Goal: Task Accomplishment & Management: Use online tool/utility

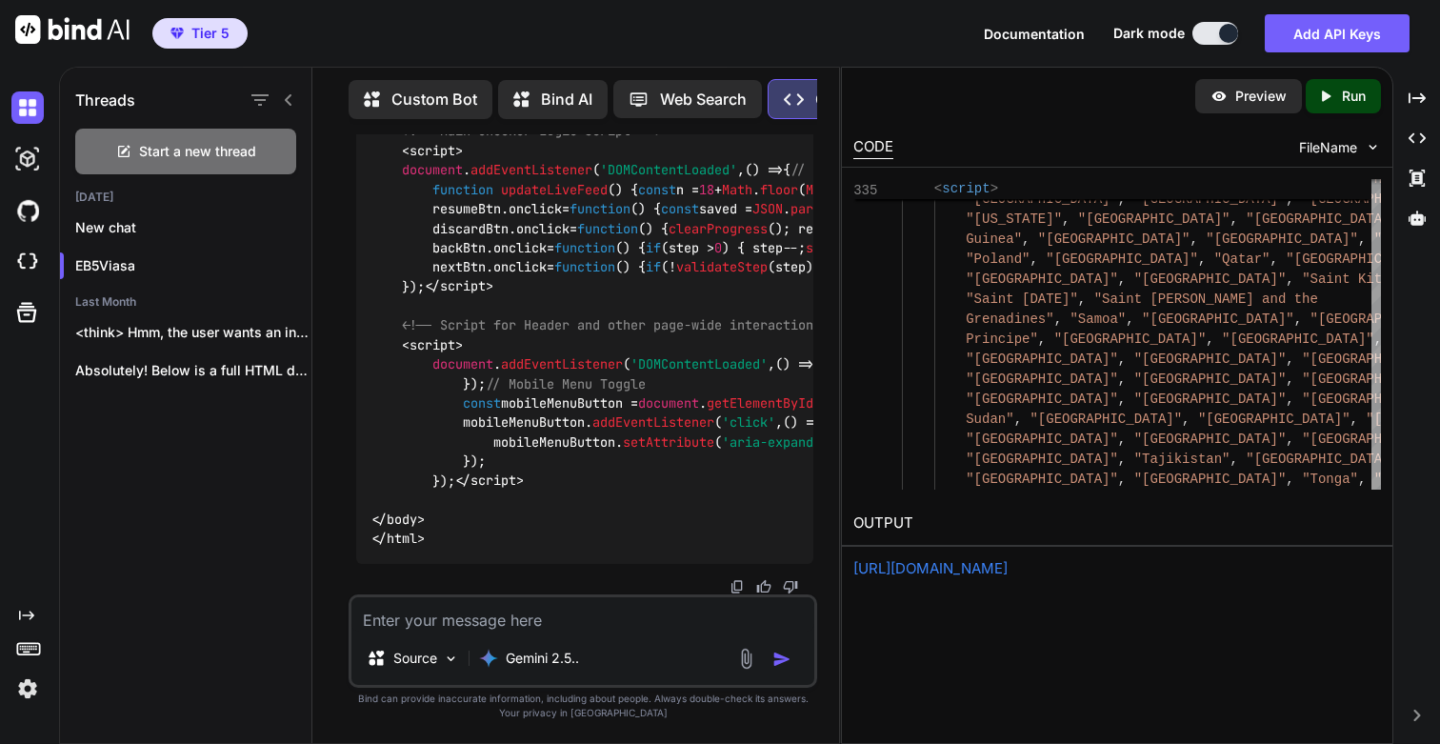
scroll to position [234161, 0]
click at [1329, 89] on icon "Created with Pixso." at bounding box center [1325, 96] width 17 height 17
click at [934, 575] on link "https://app.onecompiler.com/43vc7quq6_43vd7rket" at bounding box center [930, 568] width 154 height 18
click at [519, 613] on textarea at bounding box center [582, 614] width 463 height 34
click at [467, 619] on textarea "This is great. Similar to the way we have designed" at bounding box center [582, 614] width 463 height 34
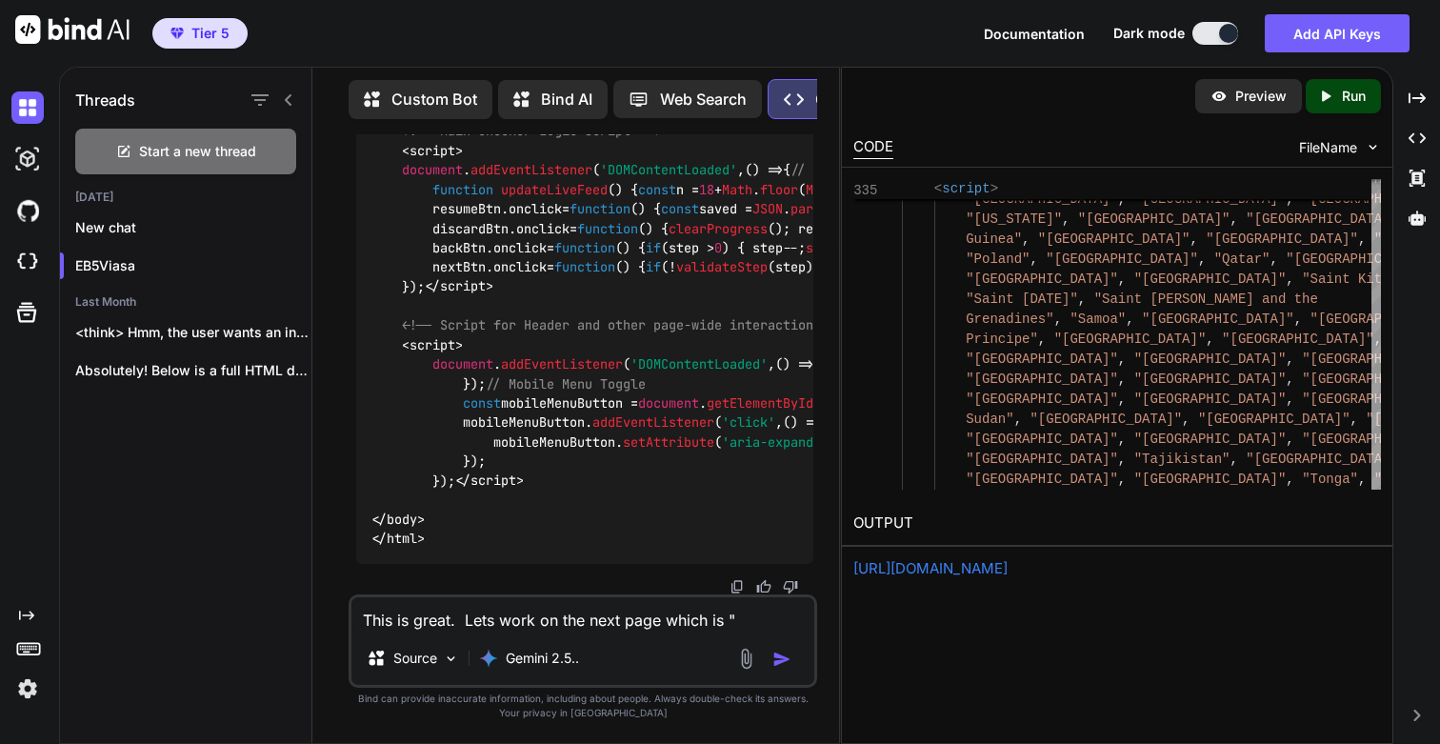
paste textarea "EB-5 Investment Calculator"
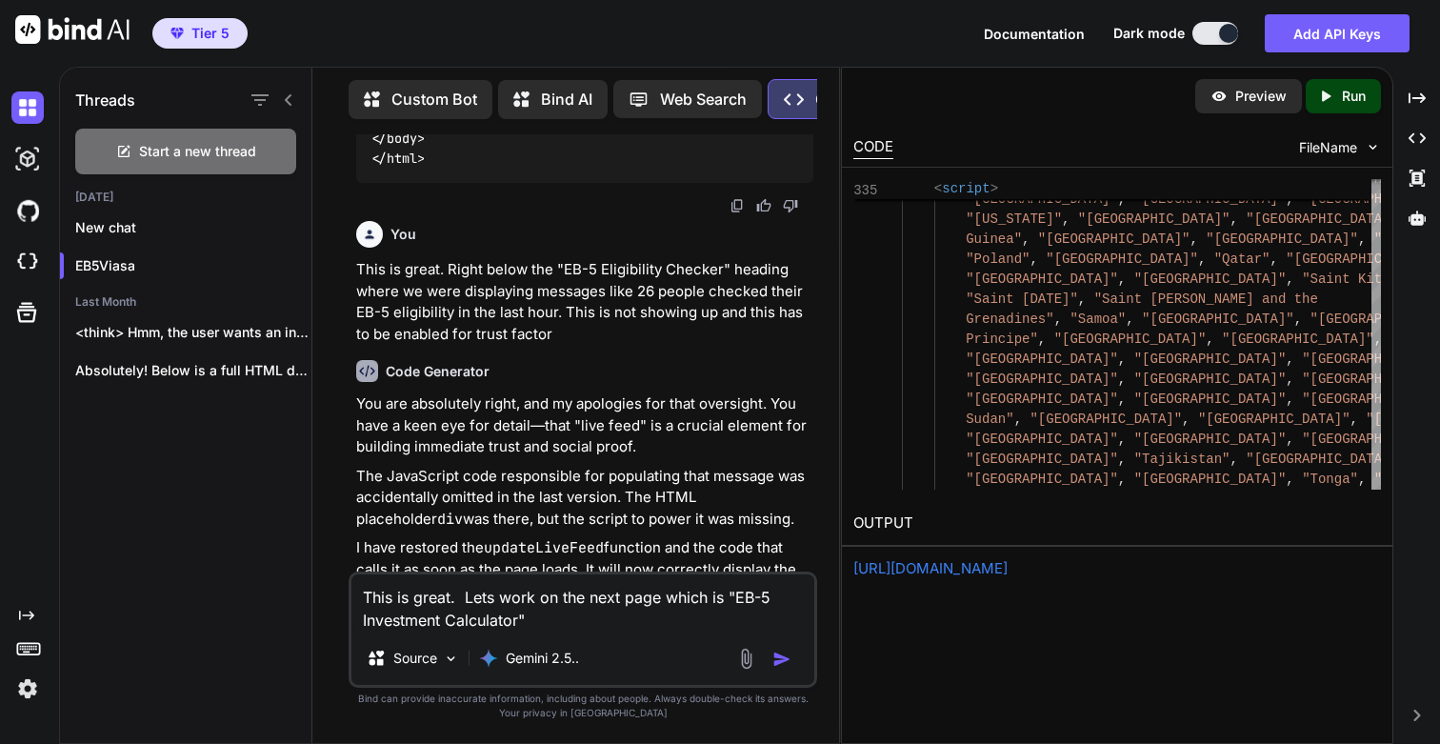
scroll to position [132356, 0]
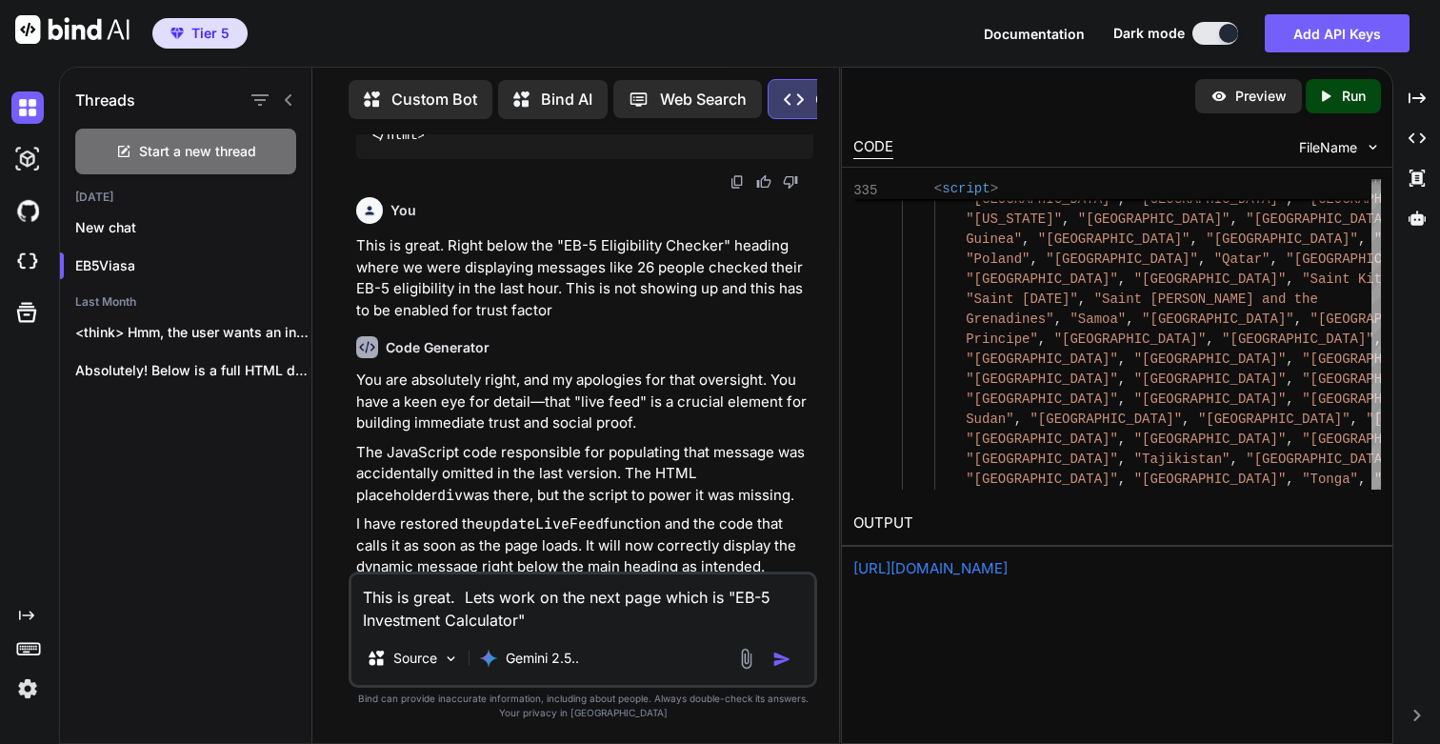
drag, startPoint x: 659, startPoint y: 315, endPoint x: 358, endPoint y: 251, distance: 307.5
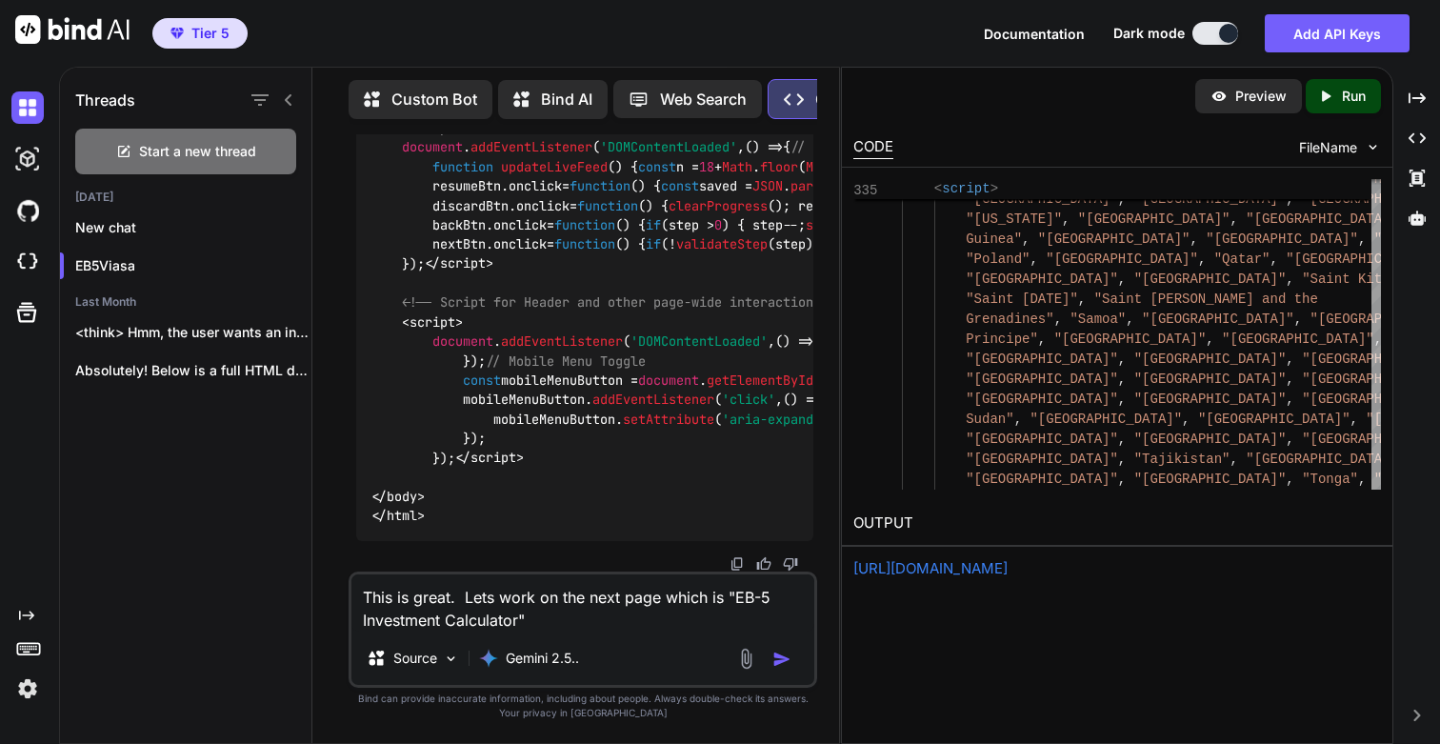
scroll to position [234183, 0]
click at [607, 629] on textarea "This is great. Lets work on the next page which is "EB-5 Investment Calculator"" at bounding box center [582, 602] width 463 height 57
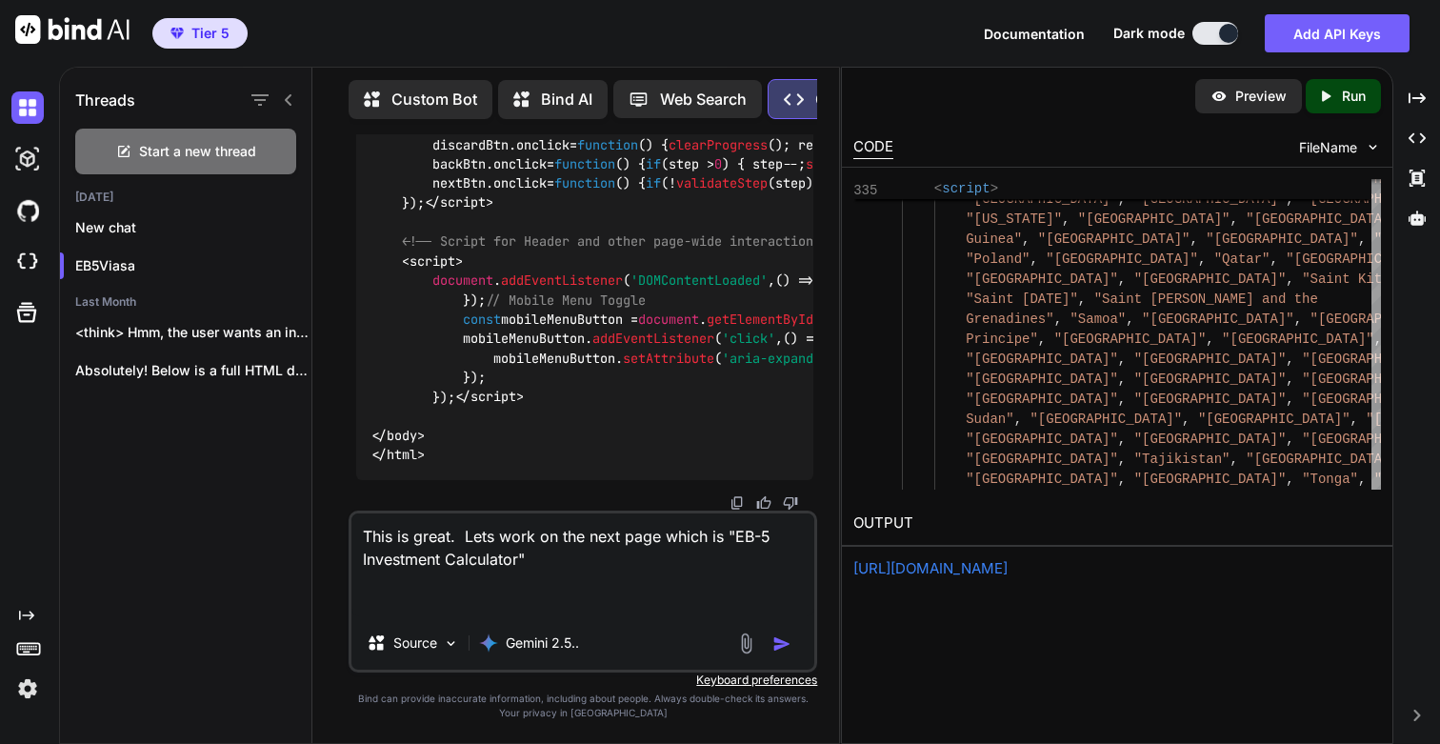
paste textarea "Here is an example of the code I want you to look at. This code was designed by…"
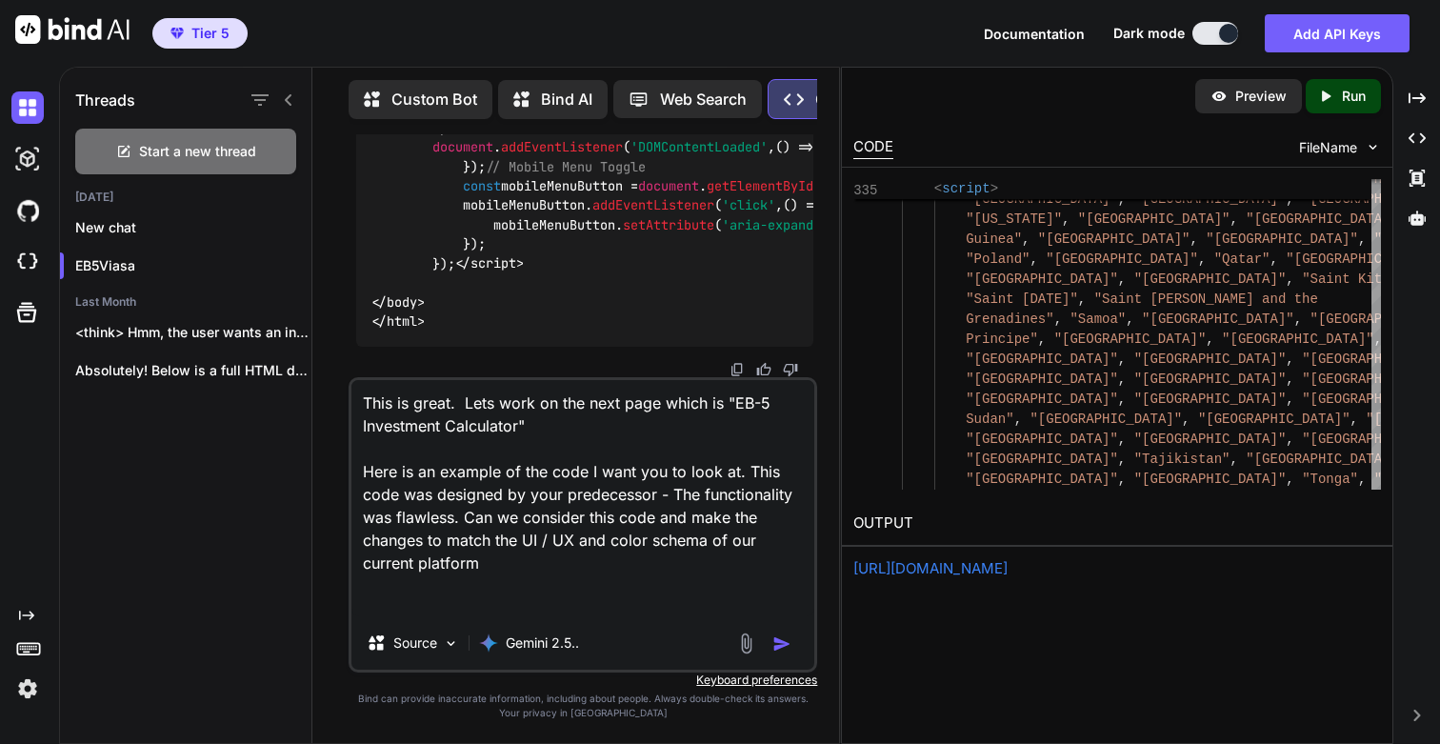
paste textarea "<!DOCTYPE html> <html lang="en"> <head> <meta charset="UTF-8"> <title>EB-5 Inve…"
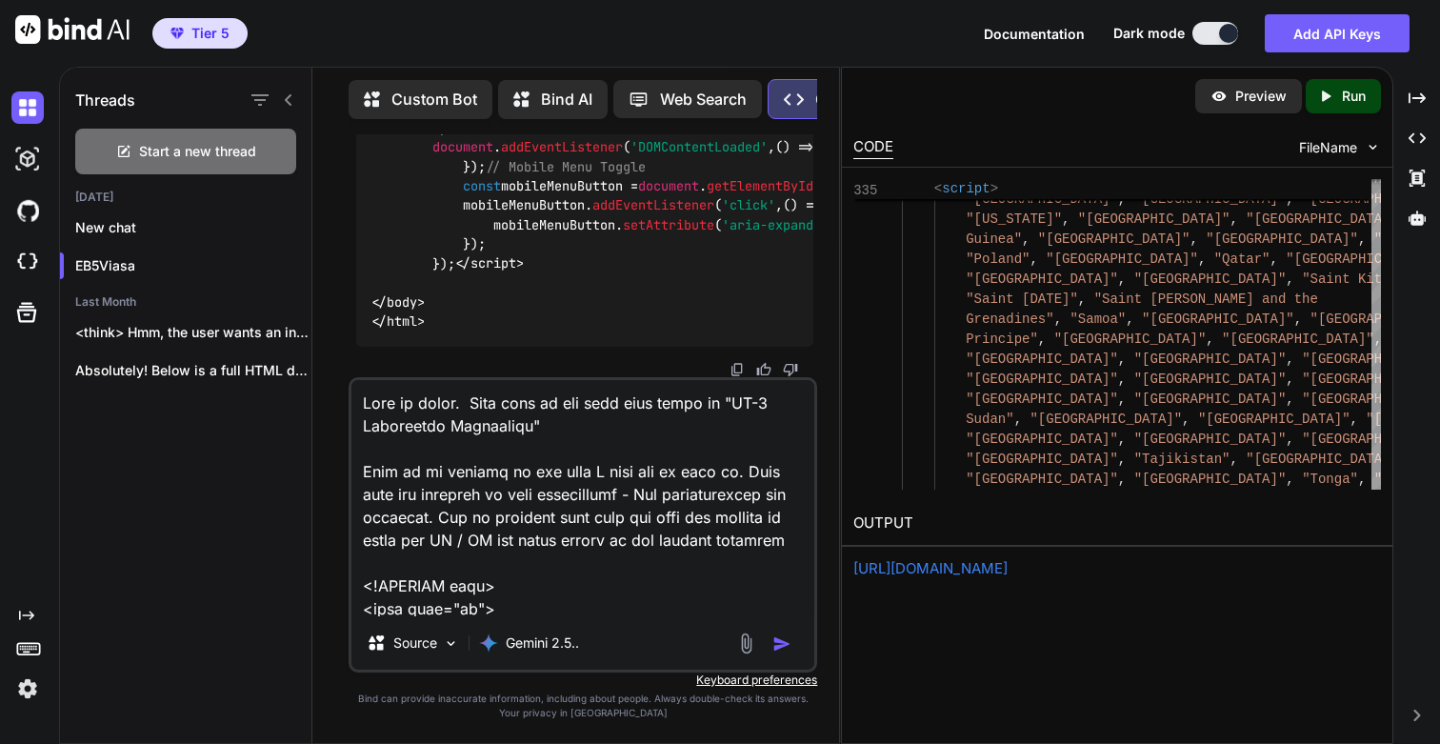
scroll to position [30254, 0]
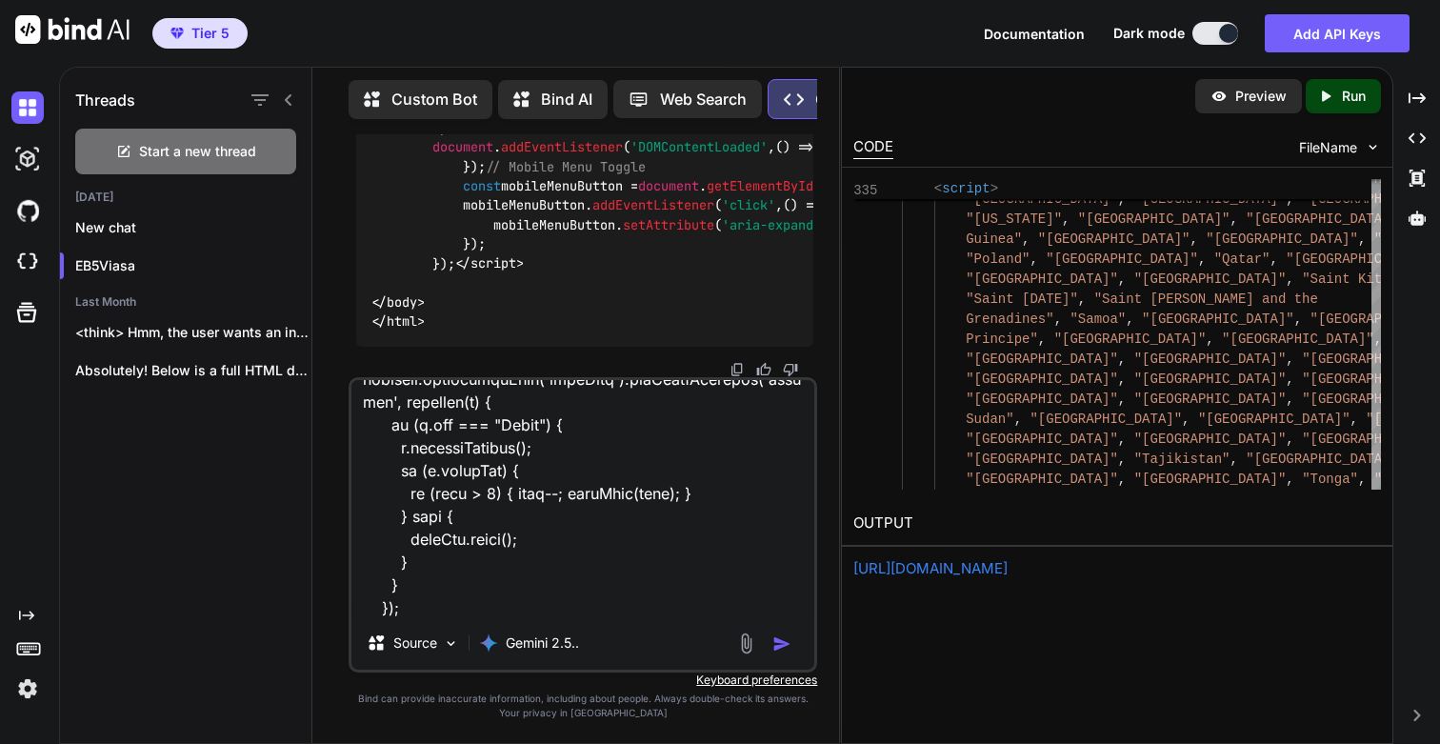
type textarea "This is great. Lets work on the next page which is "EB-5 Investment Calculator"…"
click at [778, 641] on img "button" at bounding box center [781, 643] width 19 height 19
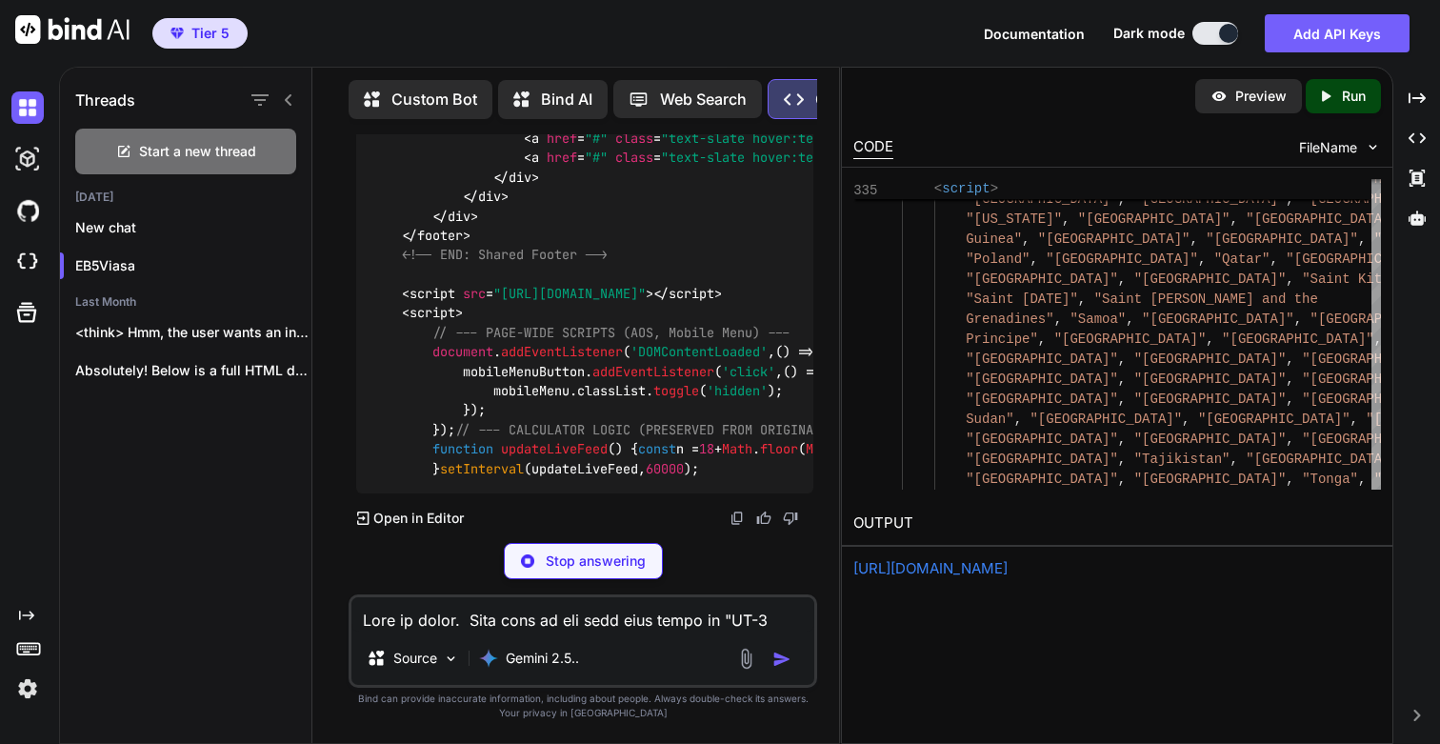
scroll to position [247301, 0]
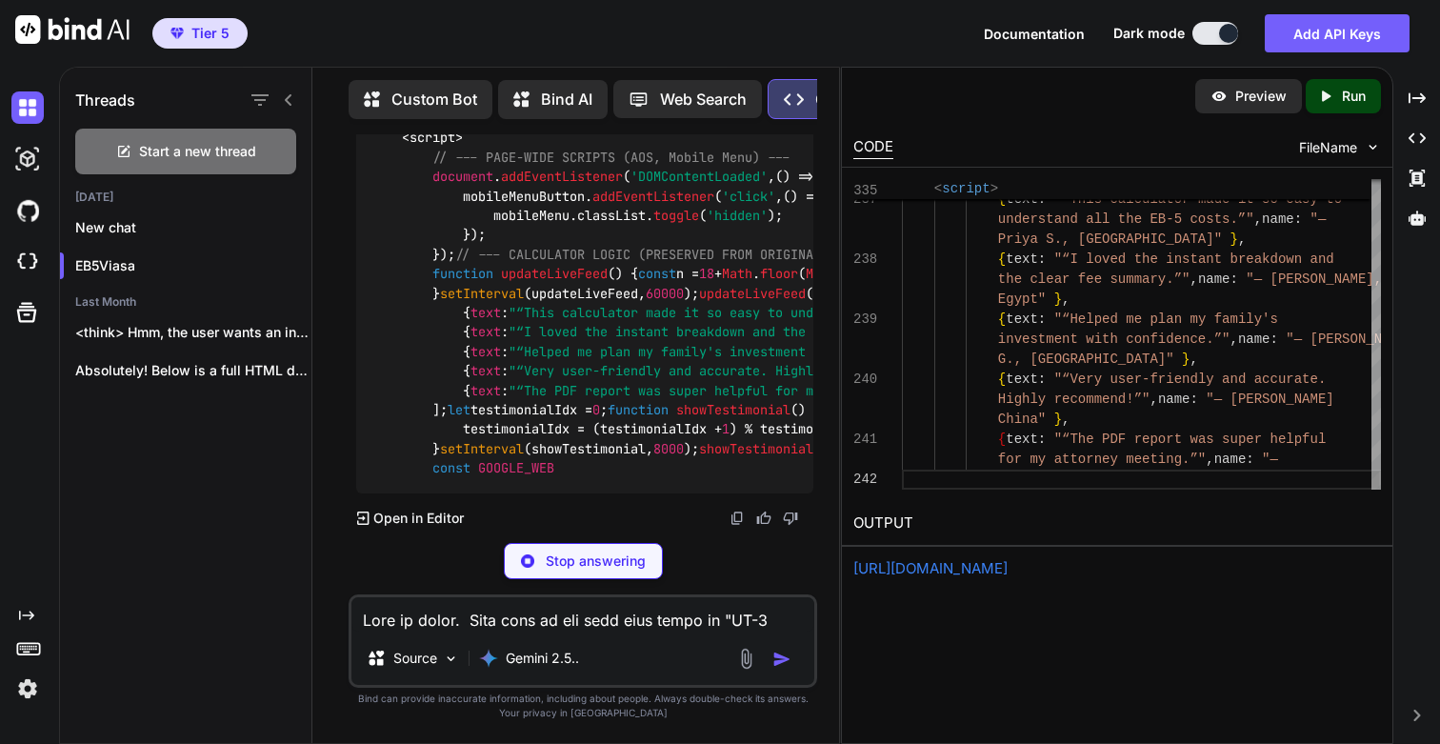
scroll to position [0, 0]
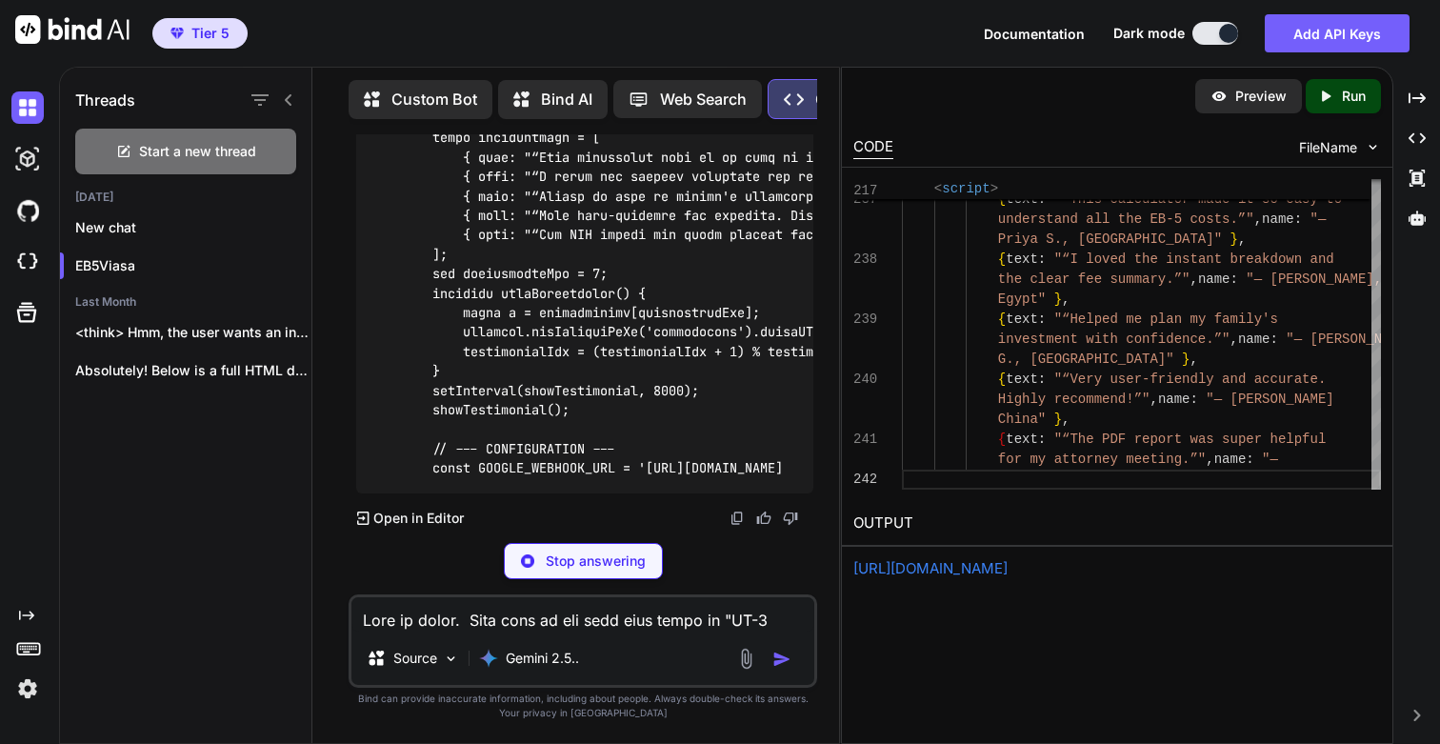
click at [1341, 89] on p "Run" at bounding box center [1353, 96] width 24 height 19
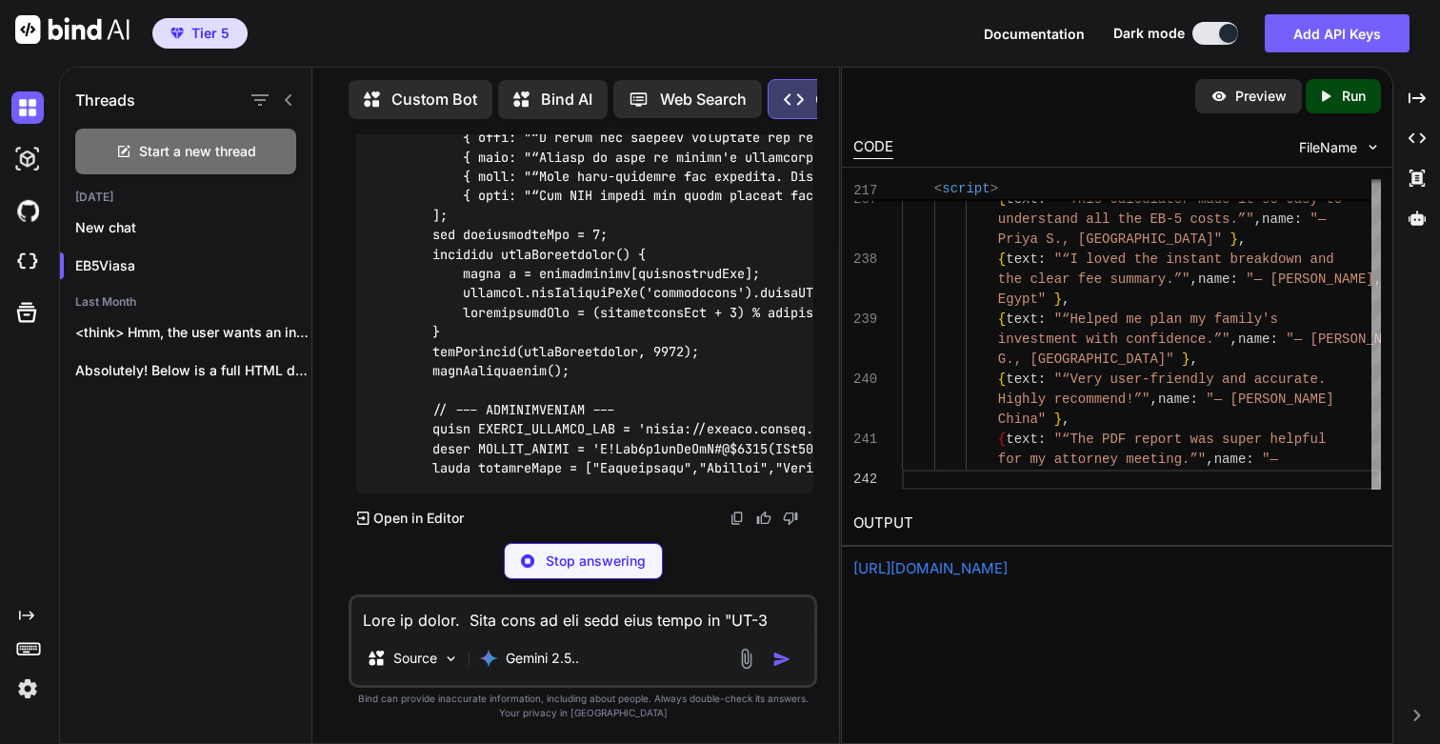
click at [965, 571] on link "https://app.onecompiler.com/43vc7qsej_43vd9ghzp" at bounding box center [930, 568] width 154 height 18
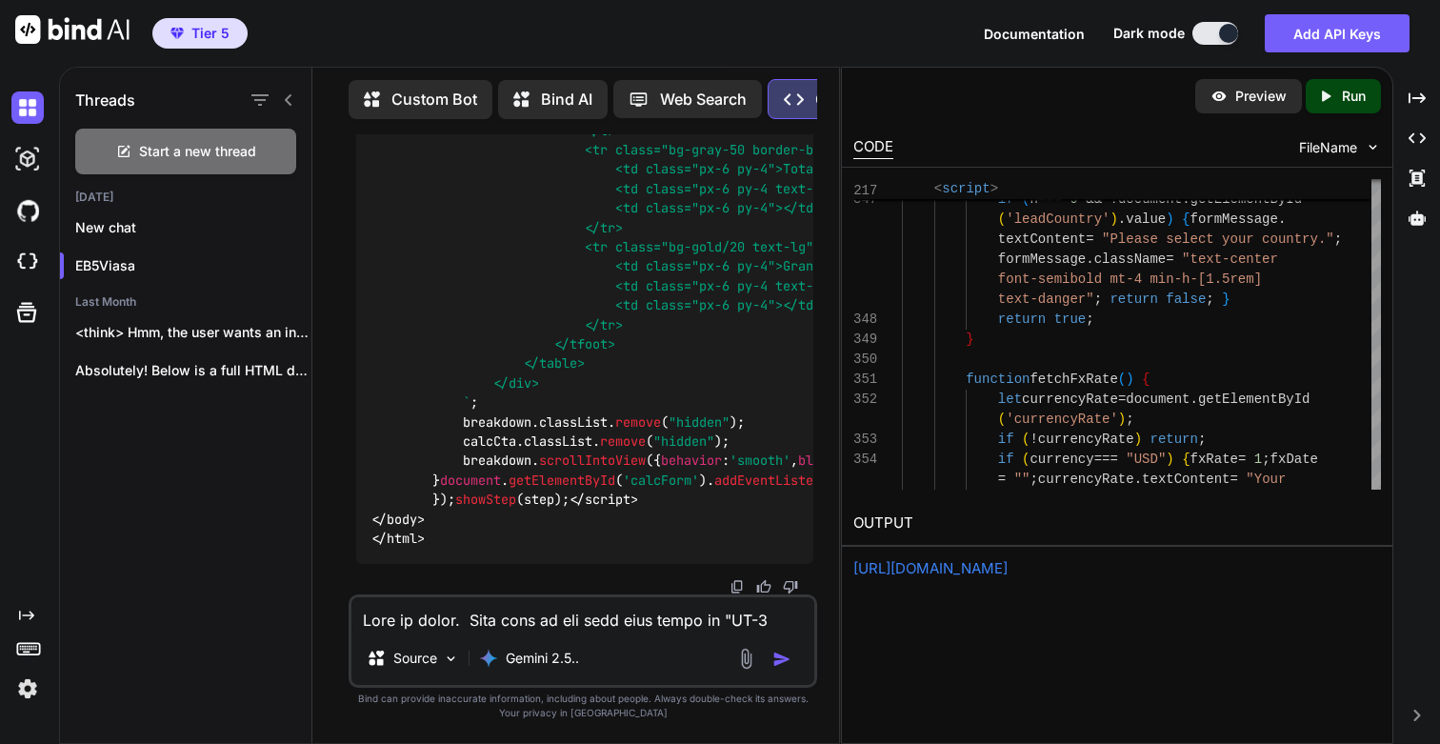
click at [1007, 573] on link "https://app.onecompiler.com/43vc7qsej_43vd9ghzp" at bounding box center [930, 568] width 154 height 18
drag, startPoint x: 625, startPoint y: 309, endPoint x: 426, endPoint y: 336, distance: 200.8
copy p "EB-5 Investment Calculator"
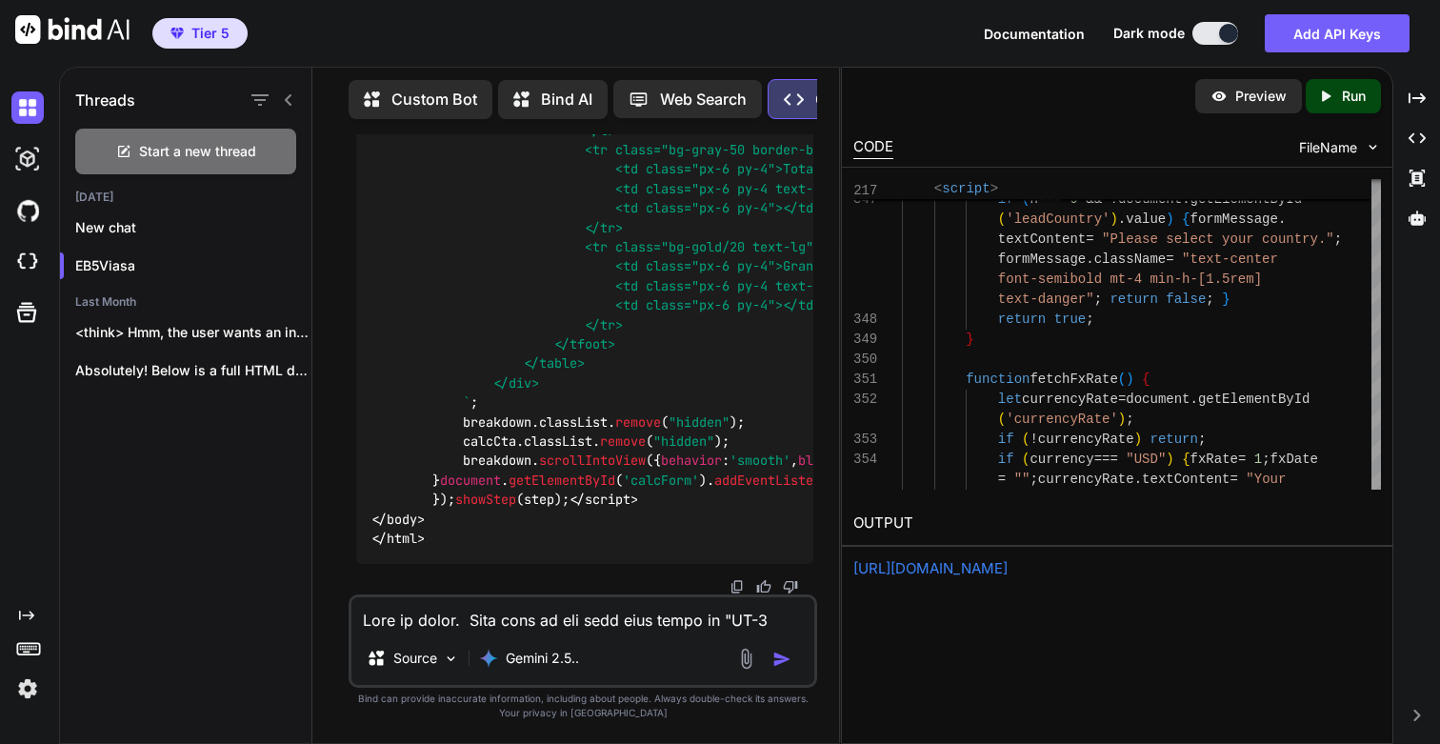
click at [512, 630] on textarea at bounding box center [582, 614] width 463 height 34
paste textarea "EB-5 Investment Calculator"
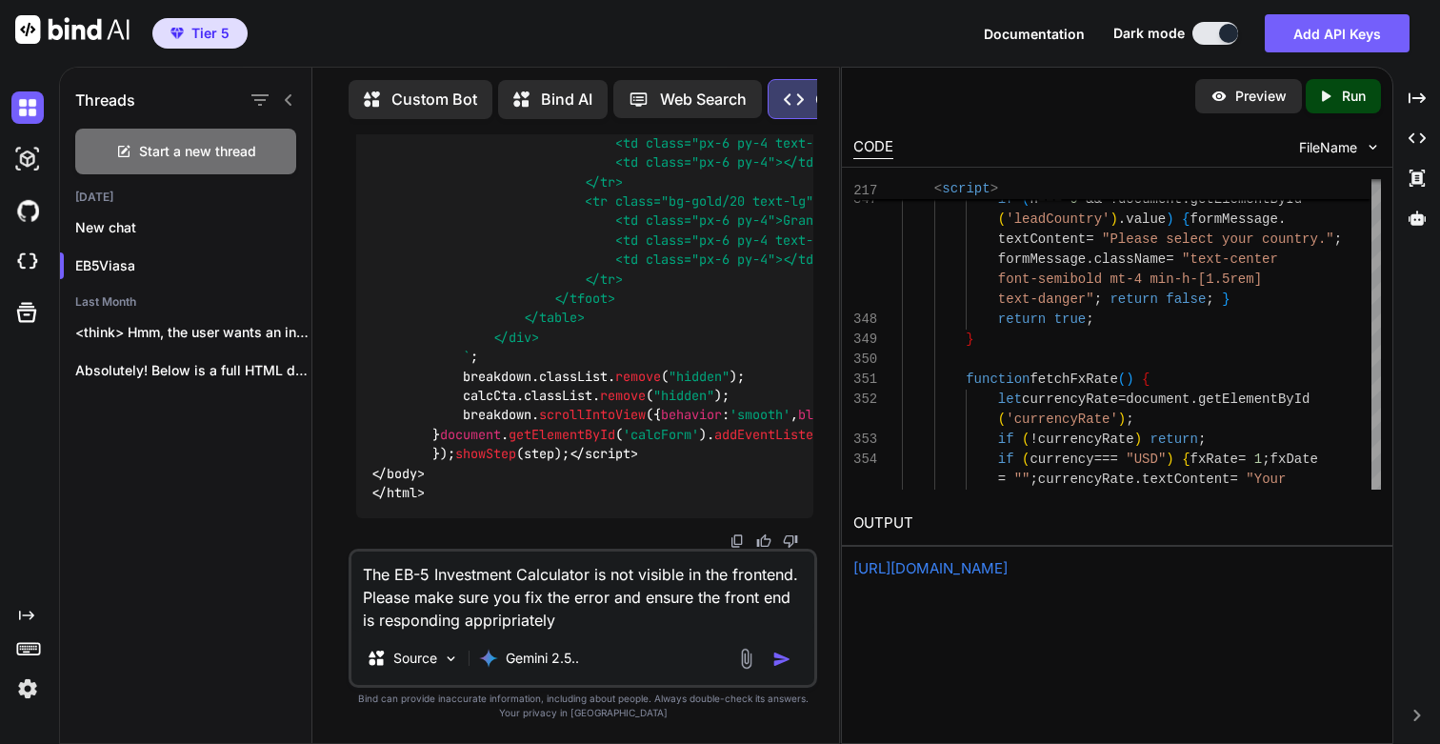
type textarea "The EB-5 Investment Calculator is not visible in the frontend. Please make sure…"
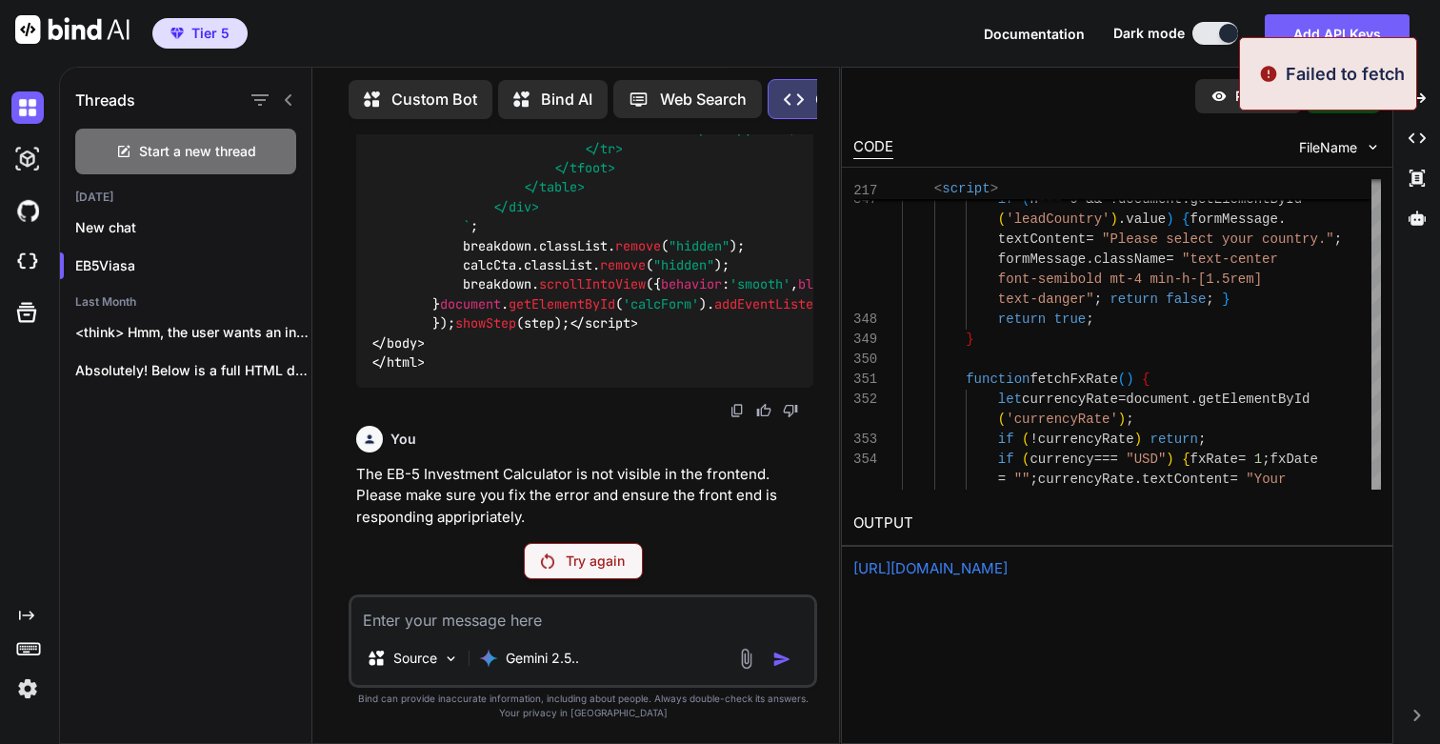
scroll to position [246791, 0]
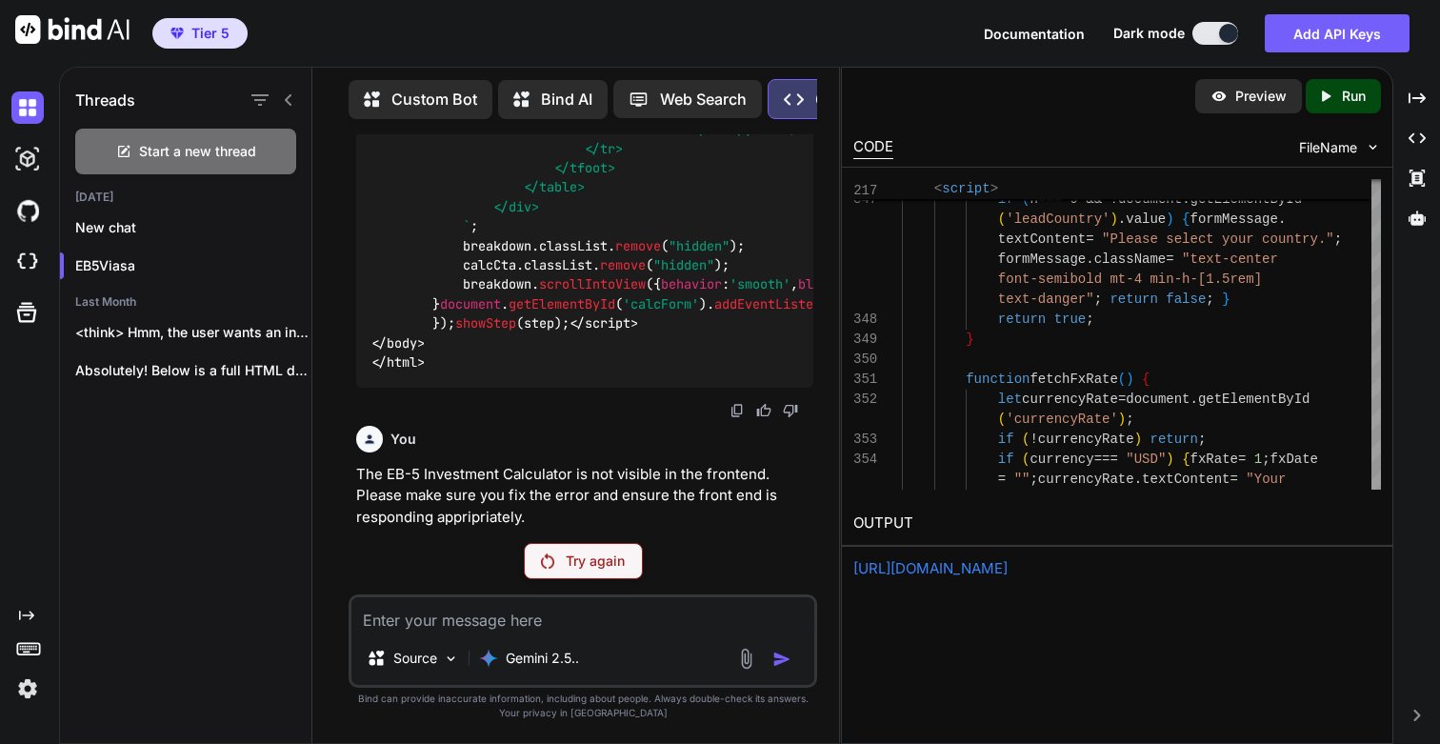
click at [566, 565] on p "Try again" at bounding box center [595, 560] width 59 height 19
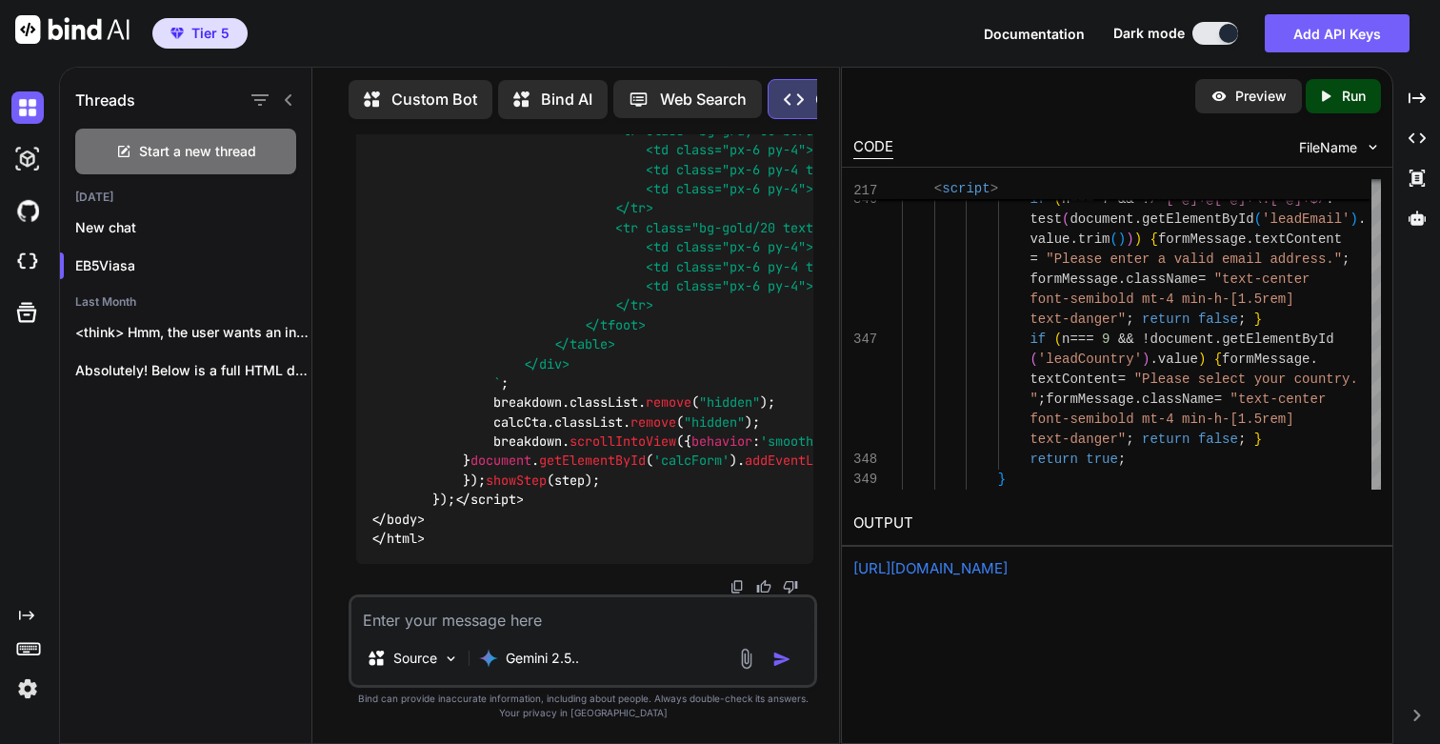
scroll to position [266061, 0]
click at [1332, 95] on icon "Created with Pixso." at bounding box center [1325, 96] width 17 height 17
click at [918, 566] on link "https://app.onecompiler.com/43vc7quqd_43vdakpsv" at bounding box center [930, 568] width 154 height 18
click at [510, 618] on textarea at bounding box center [582, 614] width 463 height 34
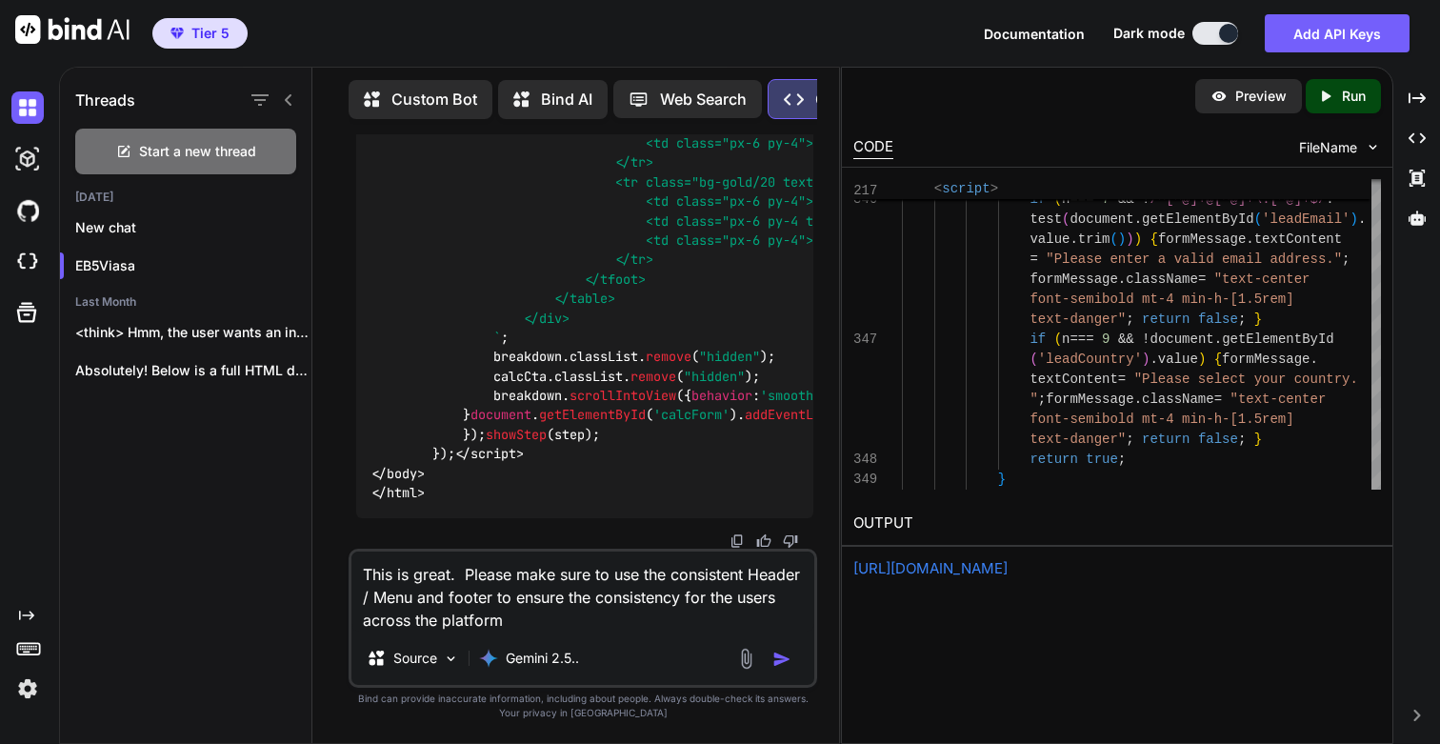
type textarea "This is great. Please make sure to use the consistent Header / Menu and footer …"
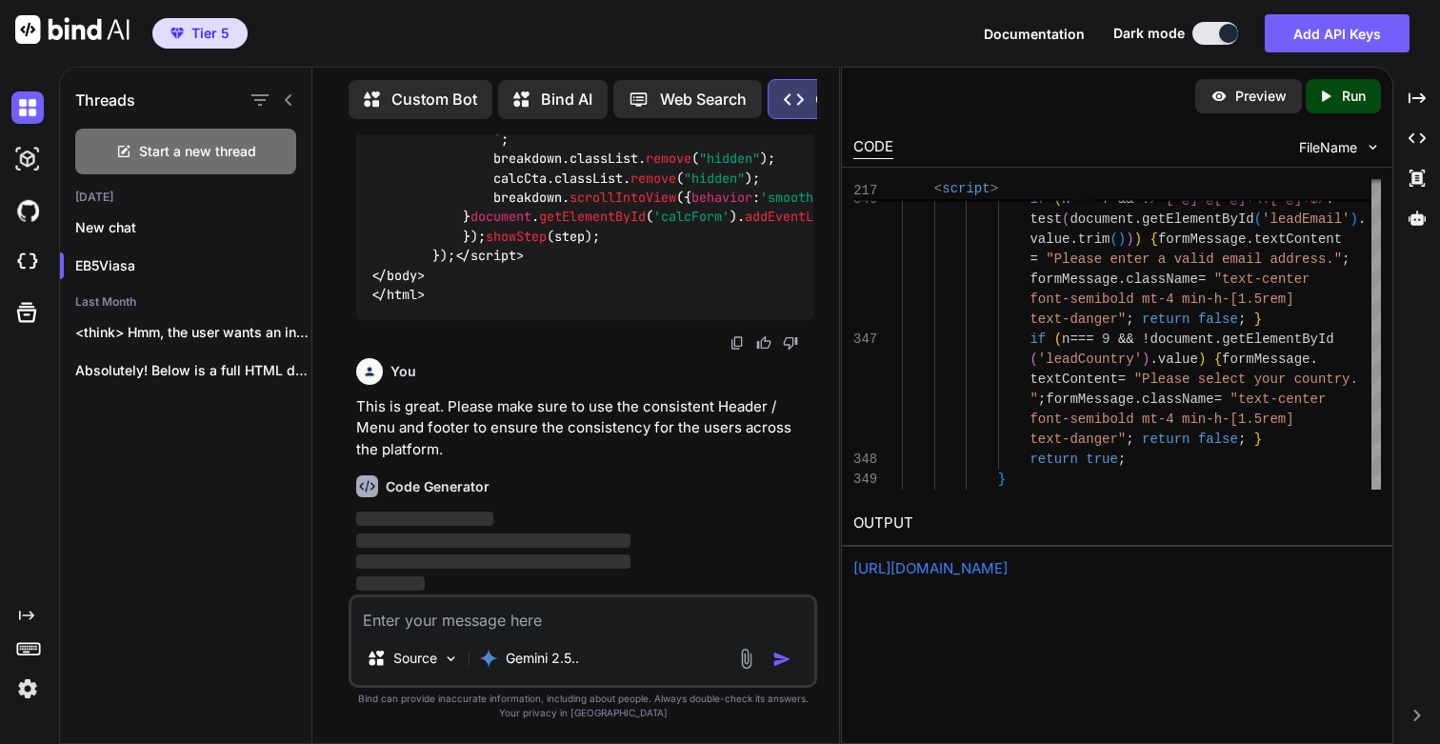
scroll to position [257346, 0]
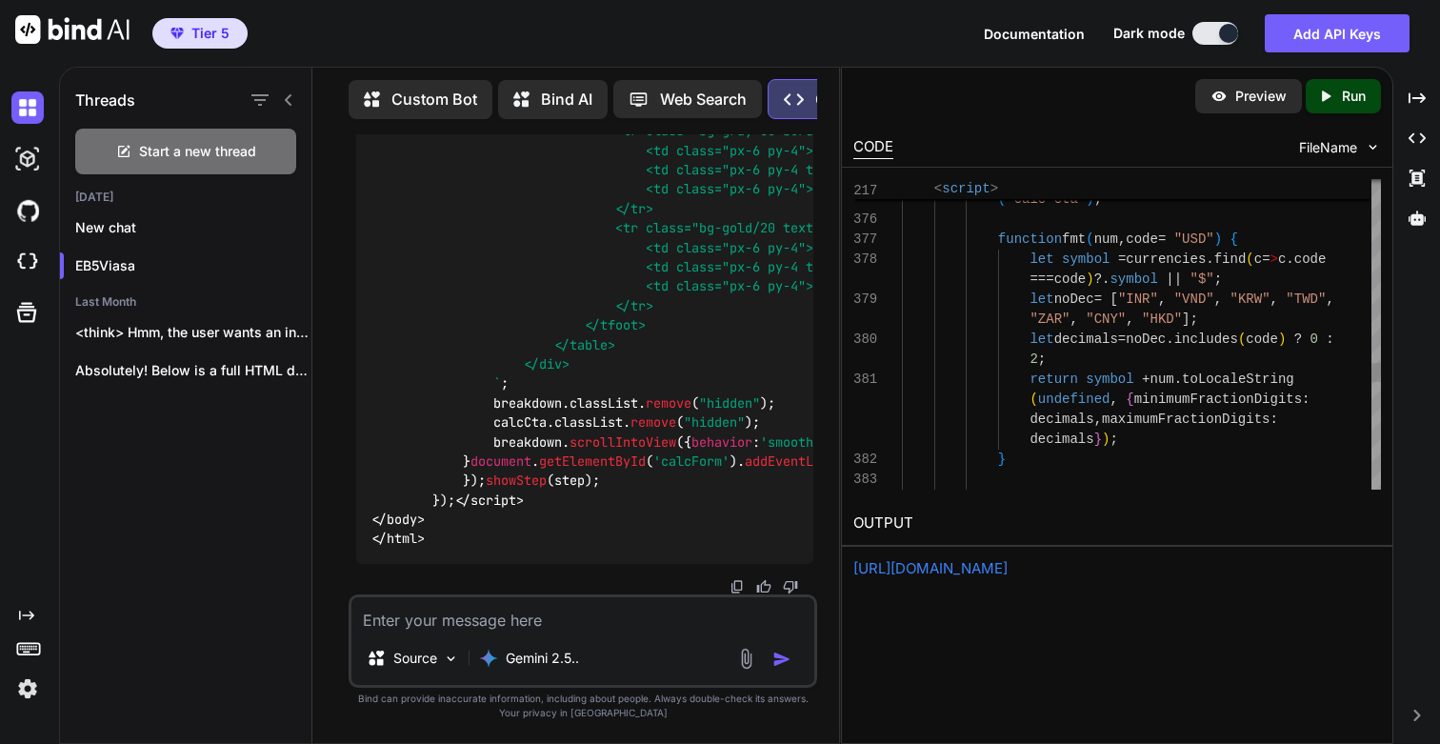
scroll to position [277917, 0]
click at [1349, 106] on div "Created with Pixso. Run" at bounding box center [1342, 96] width 75 height 34
click at [947, 574] on link "[URL][DOMAIN_NAME]" at bounding box center [930, 568] width 154 height 18
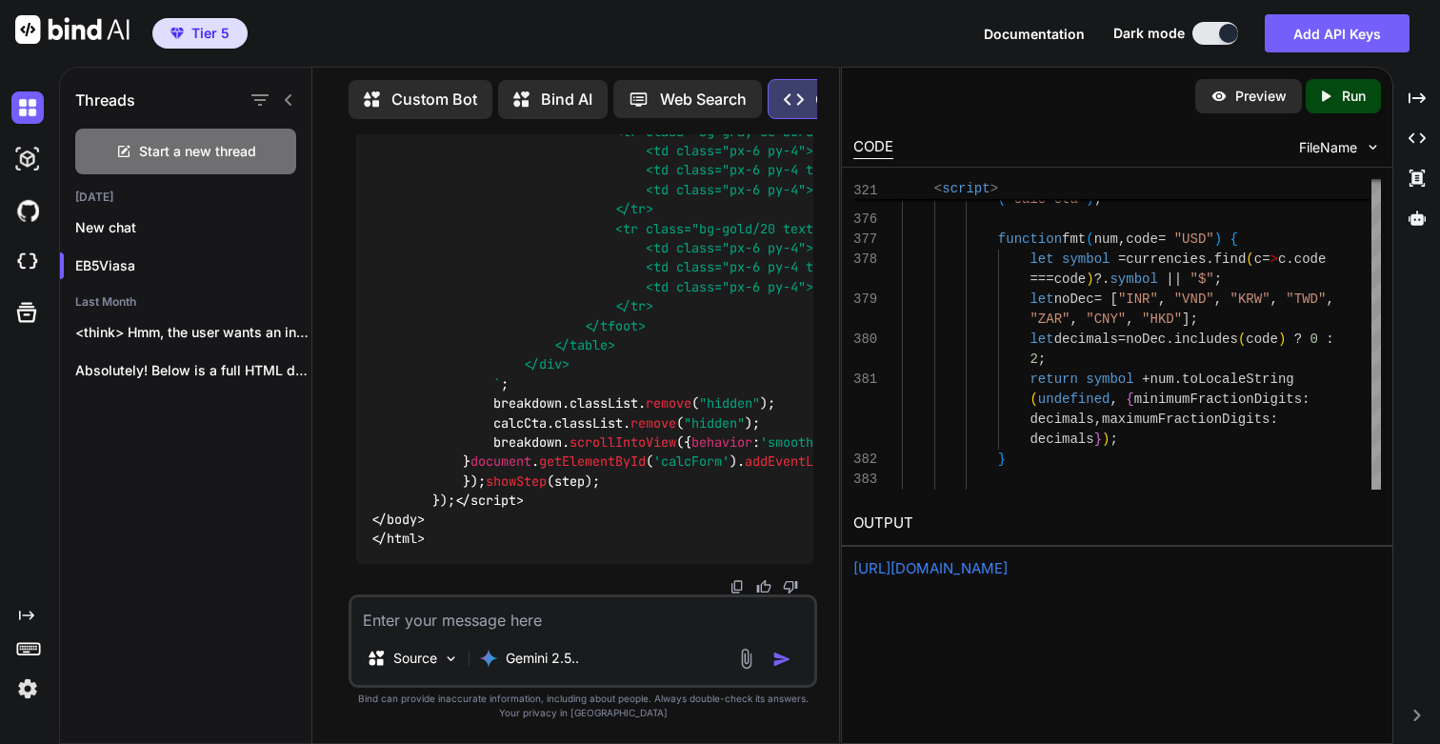
scroll to position [277917, 0]
click at [488, 635] on div "Source Gemini 2.5.." at bounding box center [582, 640] width 468 height 93
click at [462, 629] on textarea at bounding box center [582, 614] width 463 height 34
type textarea "T"
type textarea "x"
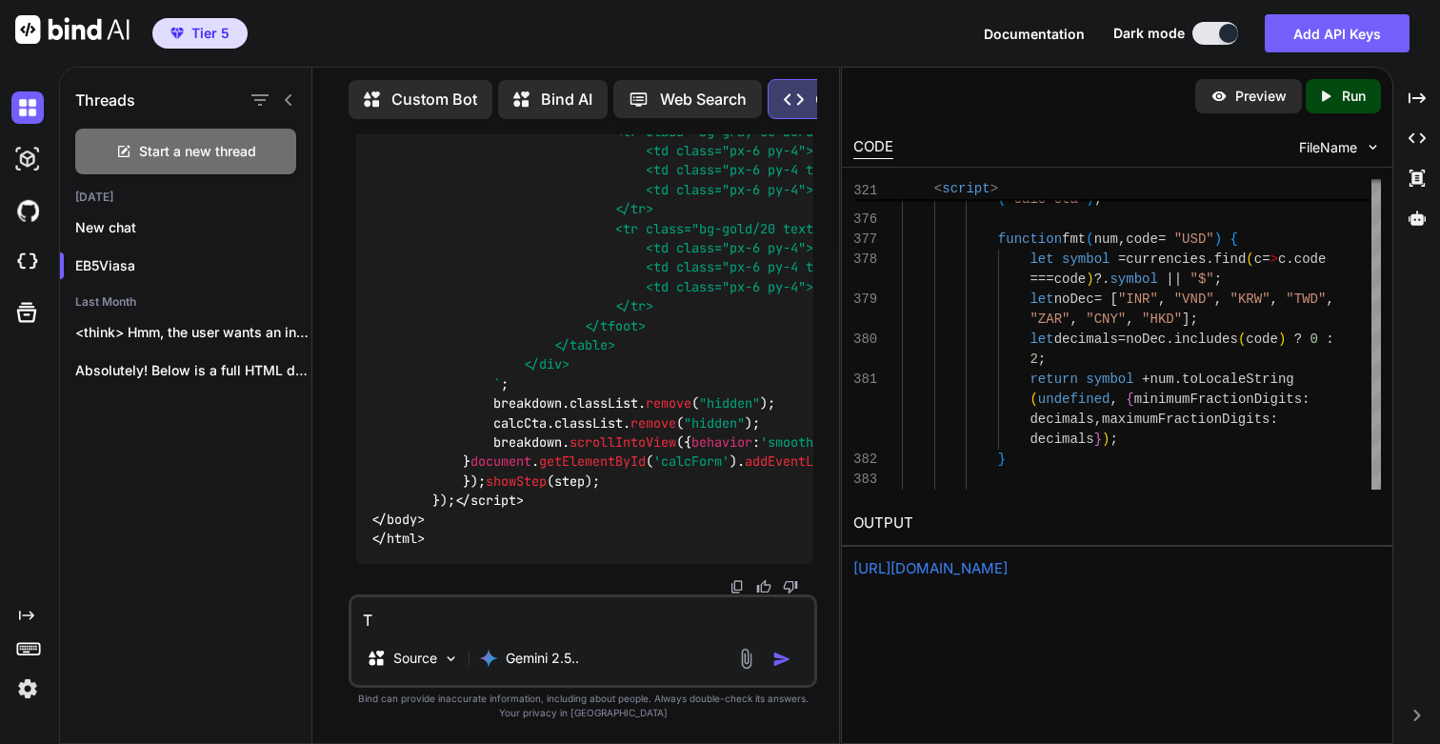
type textarea "Th"
type textarea "x"
type textarea "Thi"
type textarea "x"
type textarea "This"
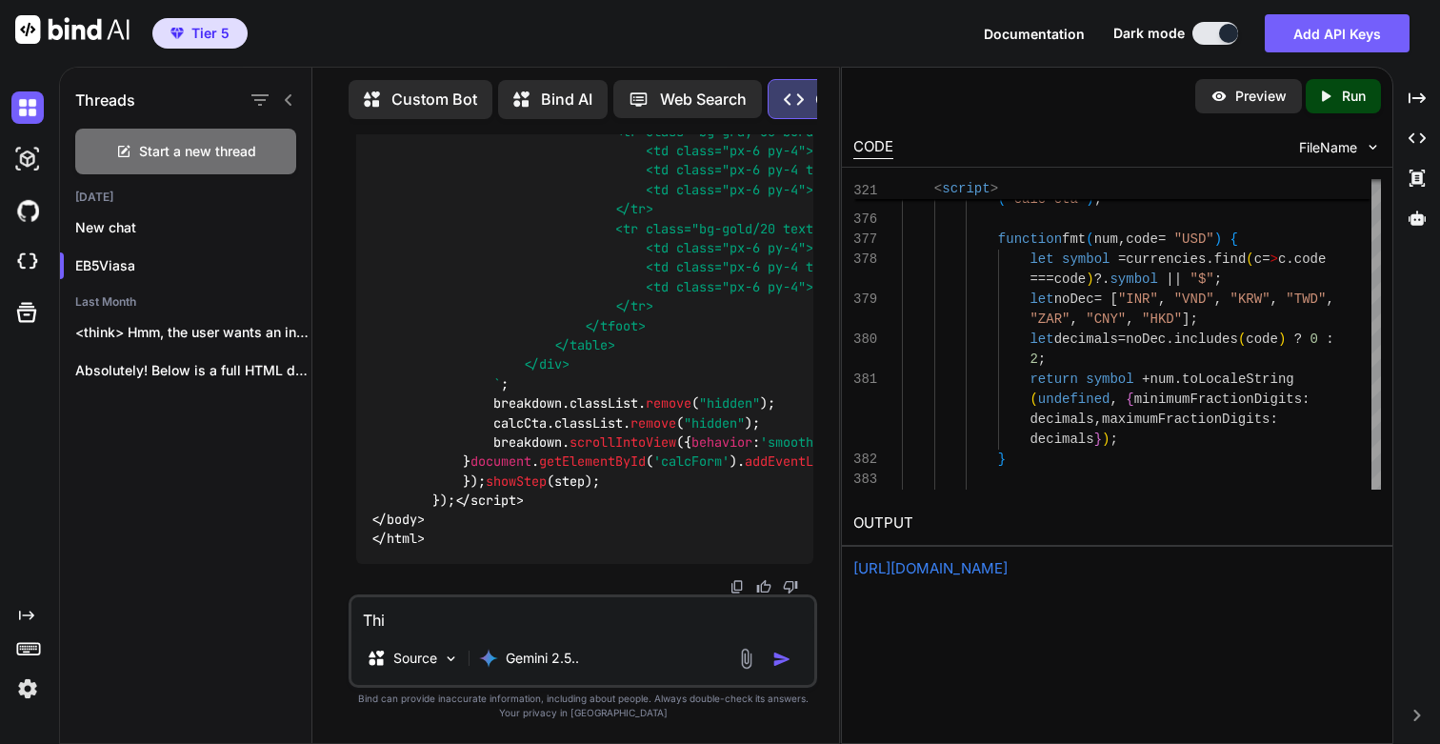
type textarea "x"
type textarea "This"
type textarea "x"
type textarea "This i"
type textarea "x"
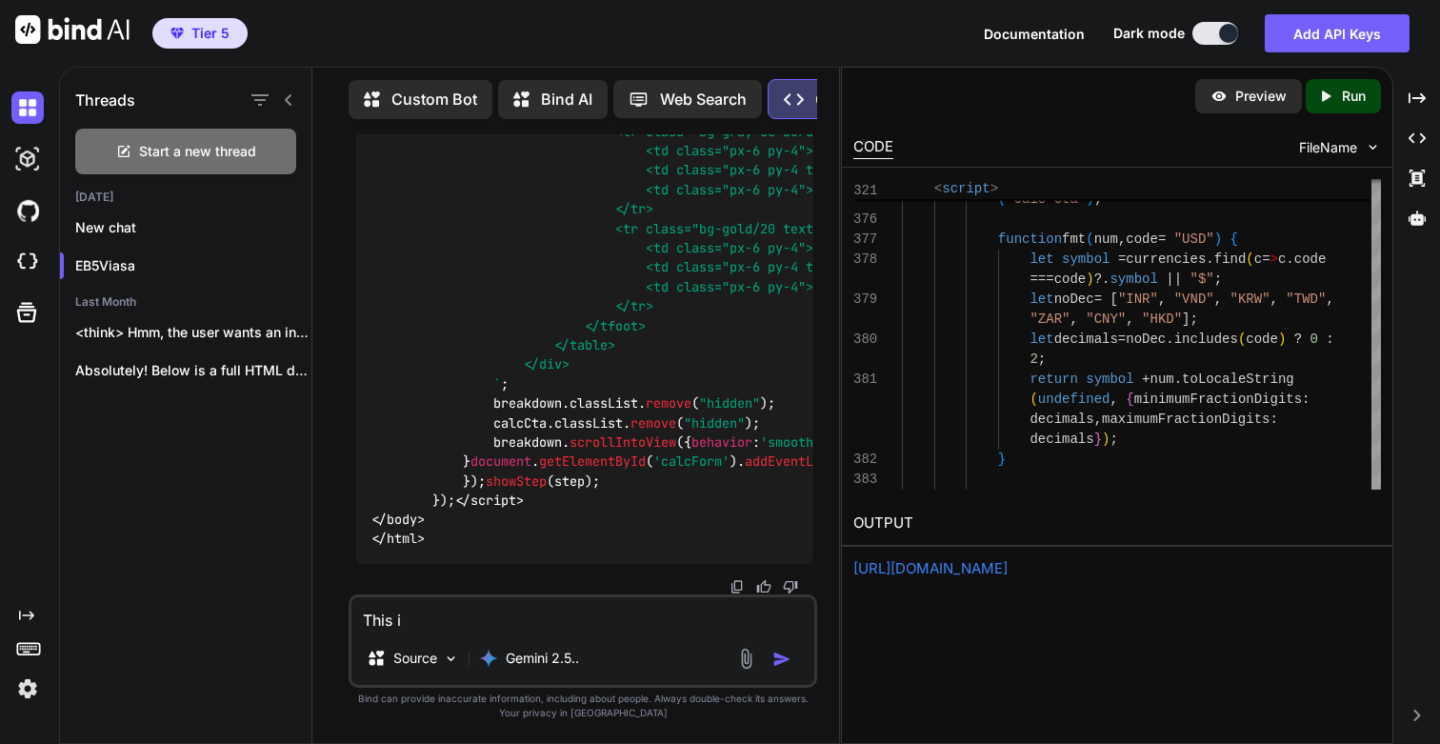
type textarea "This is"
type textarea "x"
type textarea "This is"
type textarea "x"
type textarea "This is g"
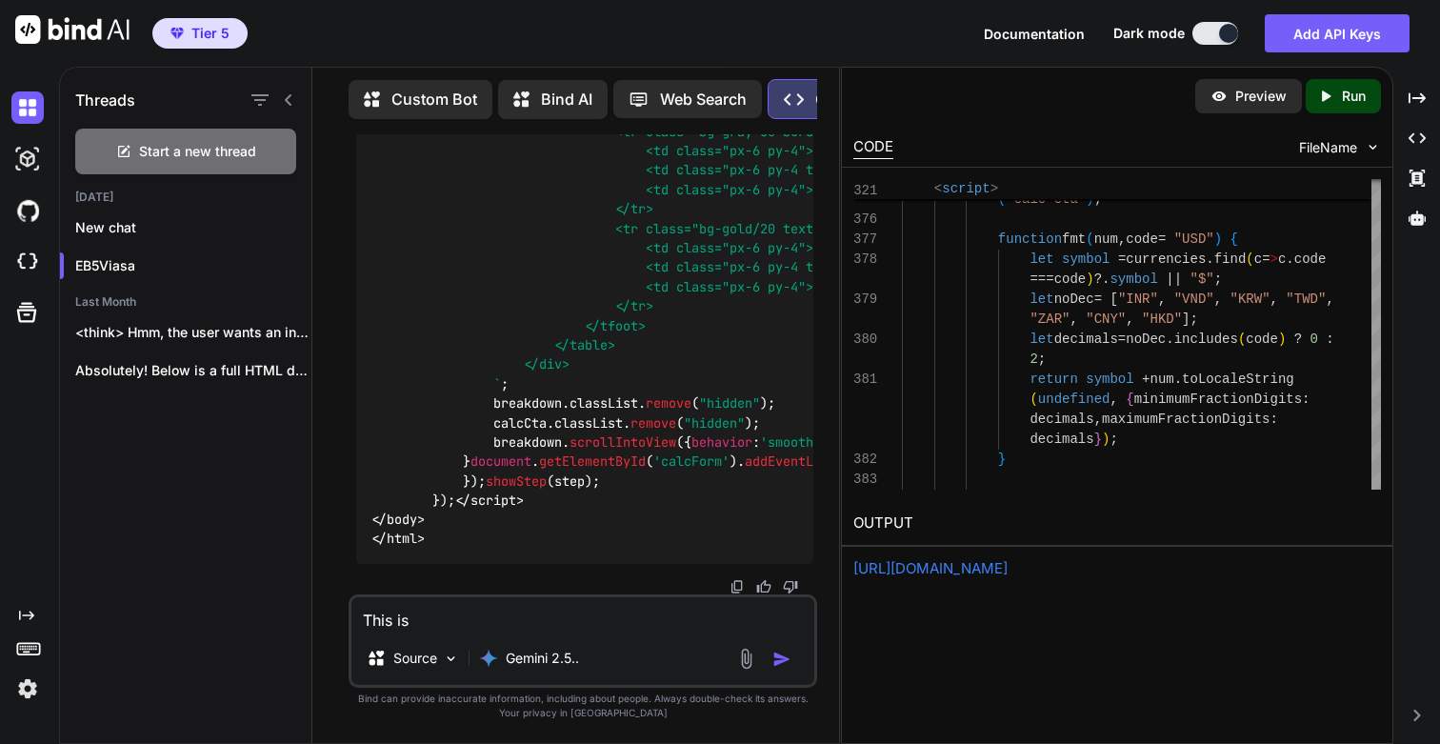
type textarea "x"
type textarea "This is gr"
type textarea "x"
type textarea "This is gre"
type textarea "x"
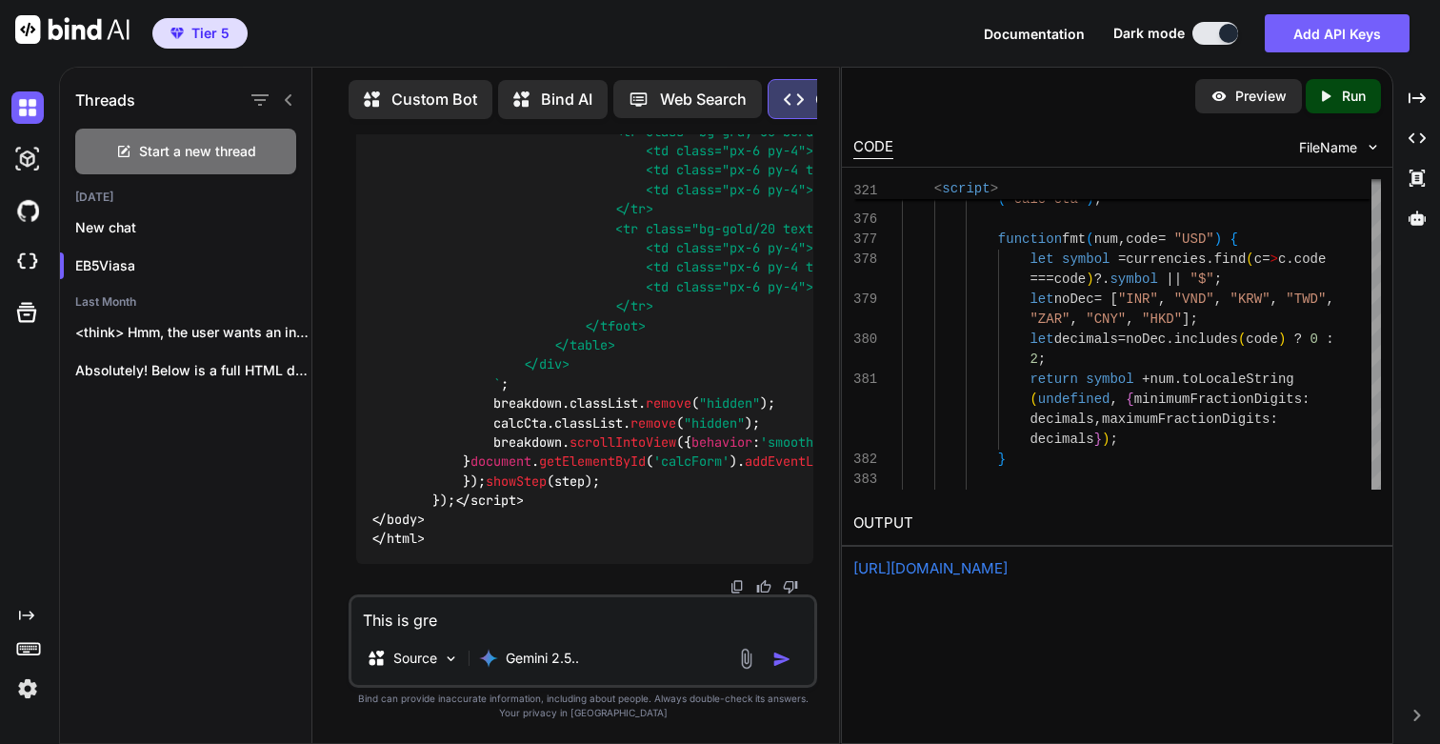
type textarea "This is grea"
type textarea "x"
type textarea "This is great"
type textarea "x"
type textarea "This is great."
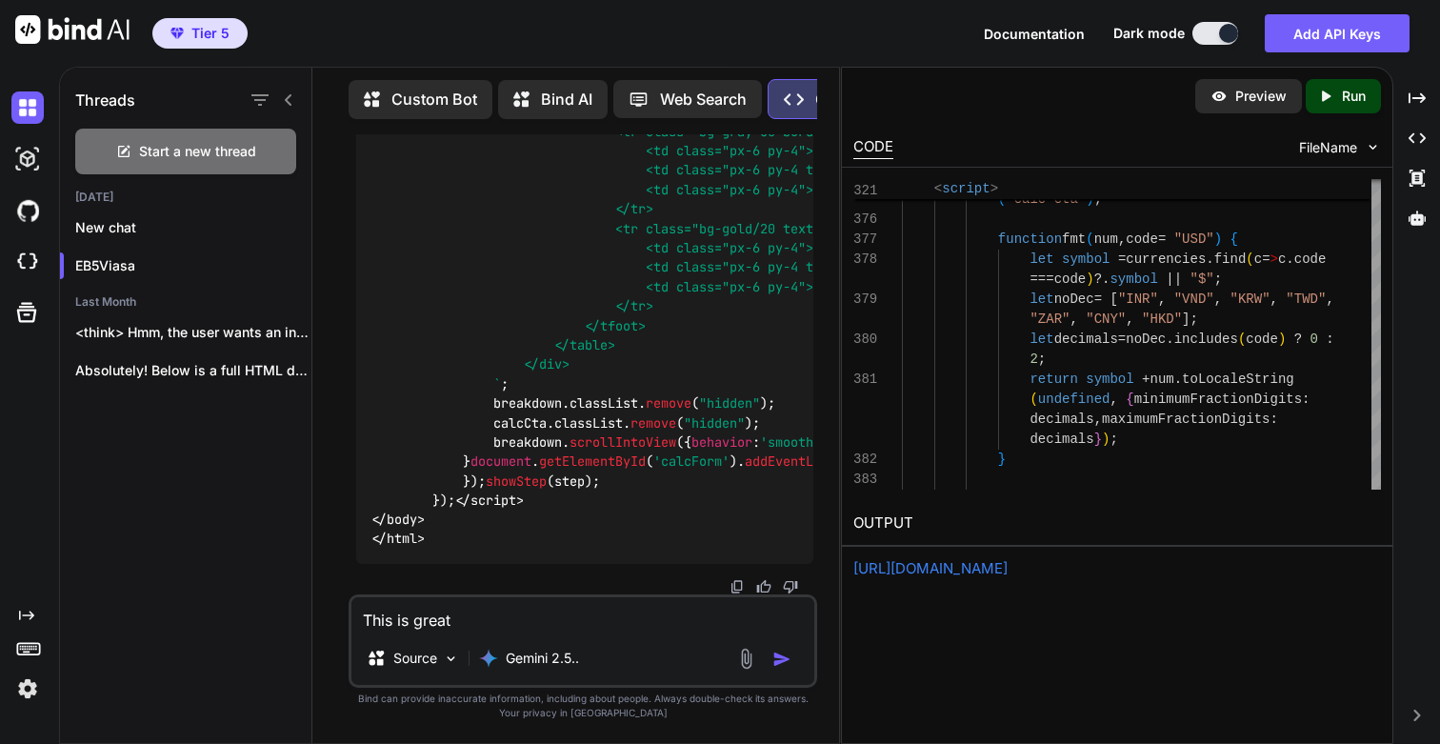
type textarea "x"
type textarea "This is great."
type textarea "x"
type textarea "This is great."
type textarea "x"
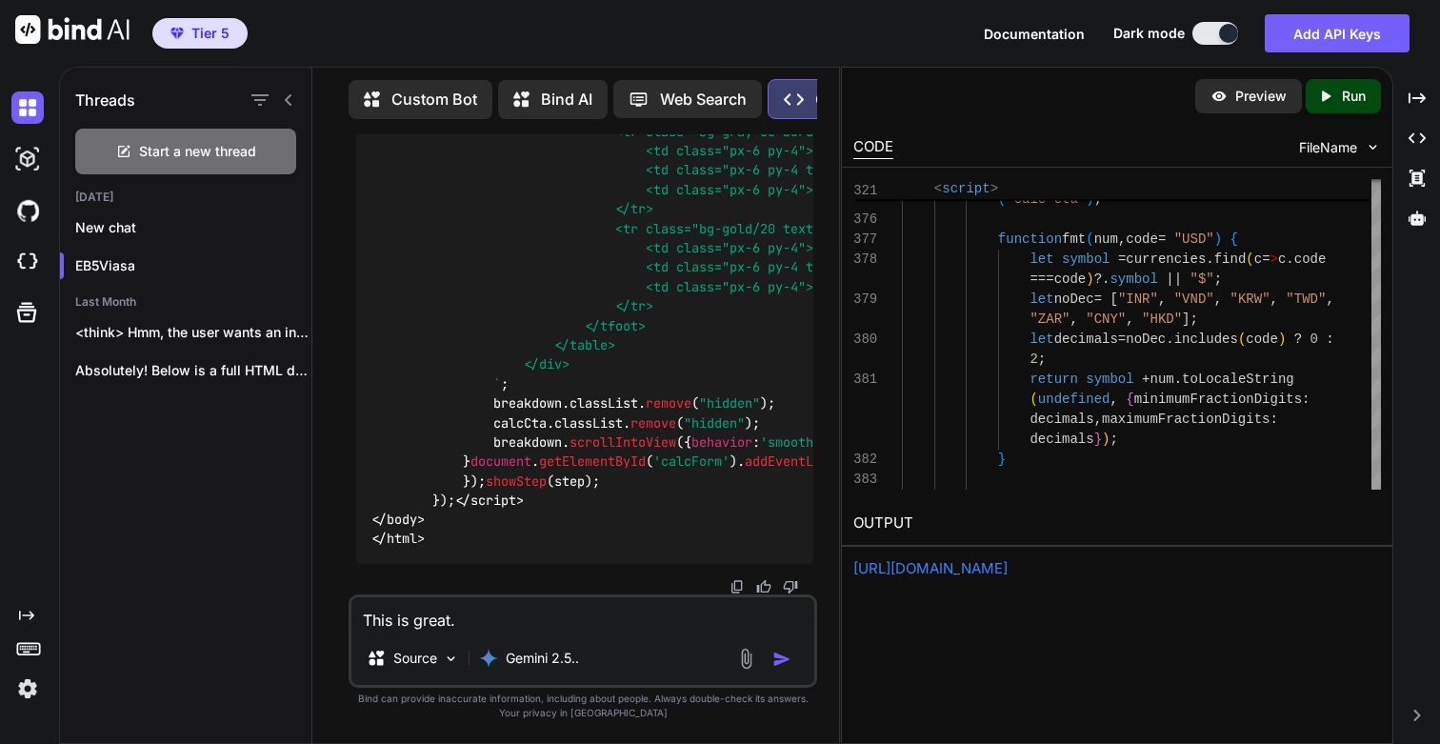
type textarea "This is great. N"
type textarea "x"
type textarea "This is great. No"
type textarea "x"
type textarea "This is great. Now"
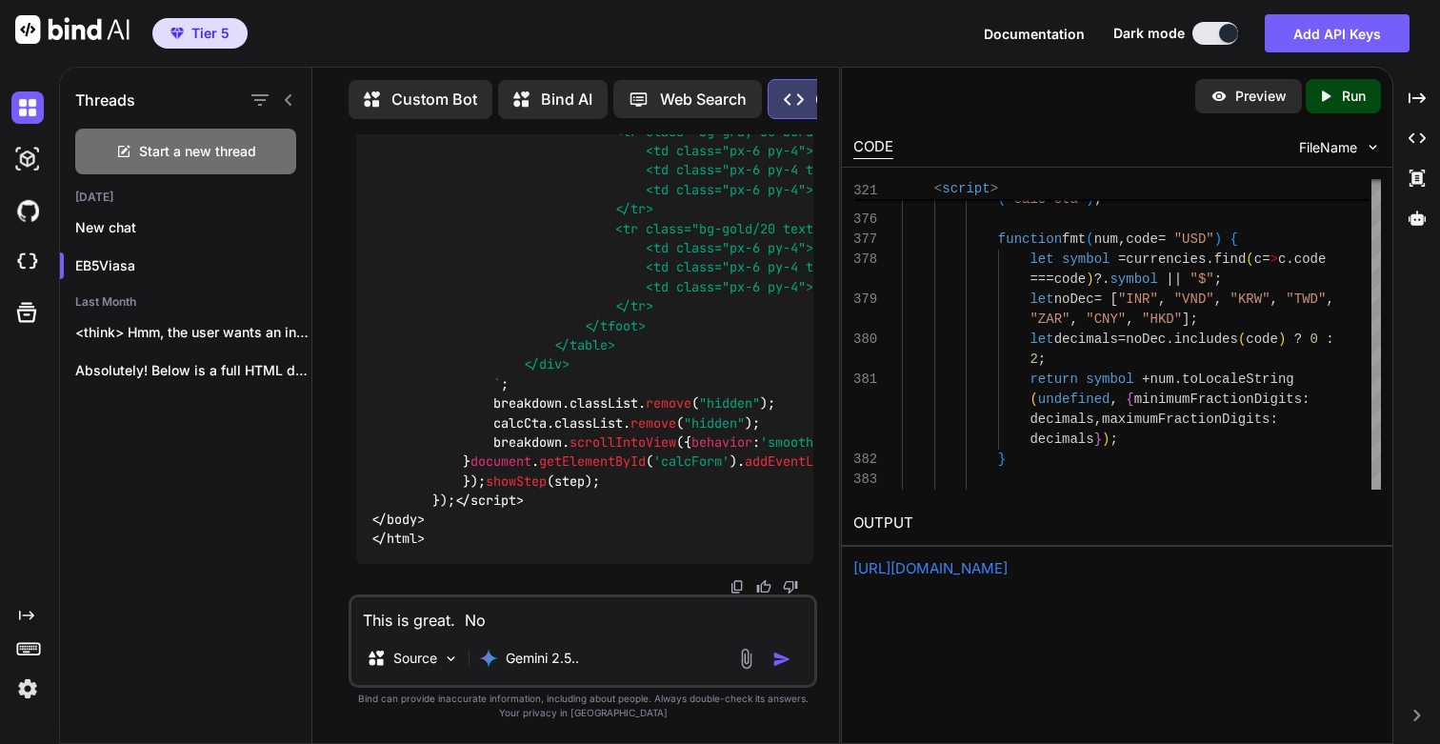
type textarea "x"
type textarea "This is great. Now"
type textarea "x"
type textarea "This is great. Now l"
type textarea "x"
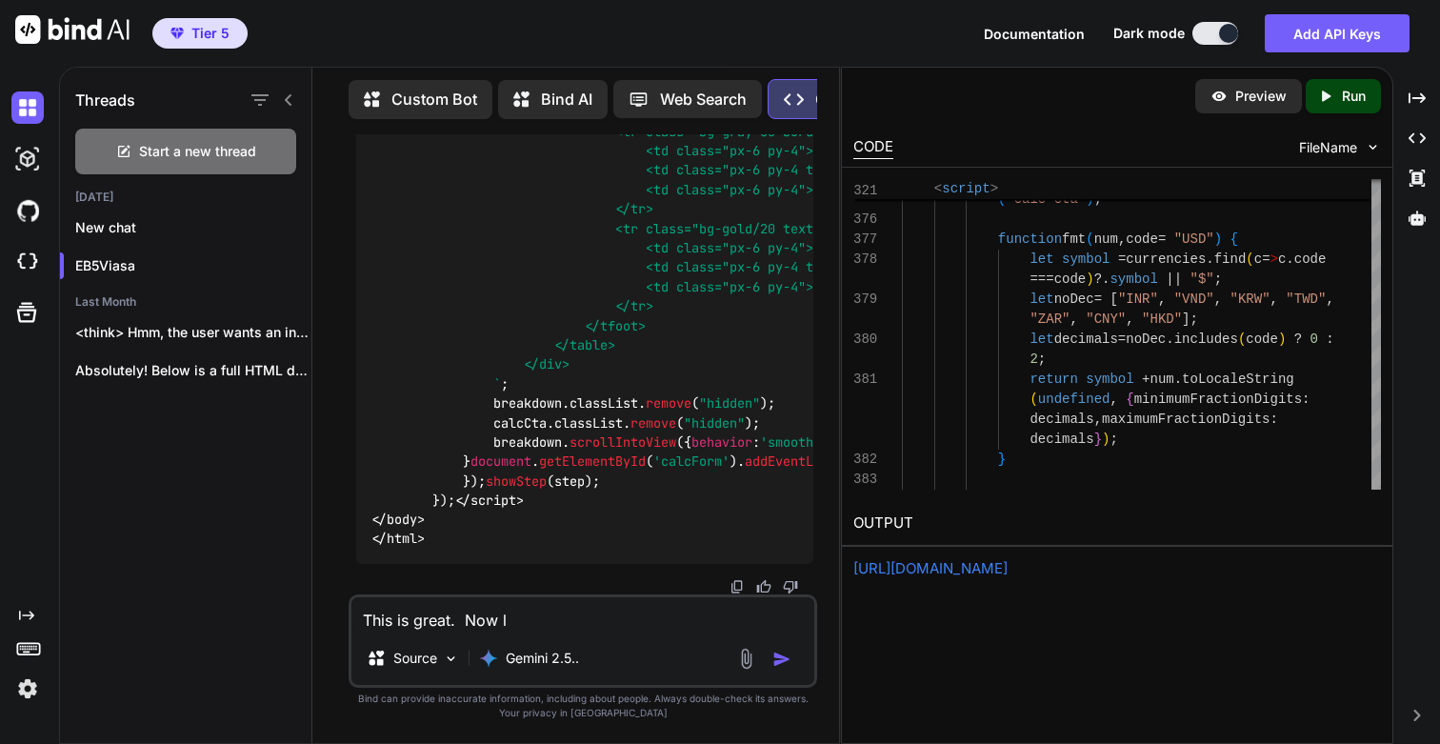
type textarea "This is great. Now le"
type textarea "x"
type textarea "This is great. Now let"
type textarea "x"
type textarea "This is great. Now lets"
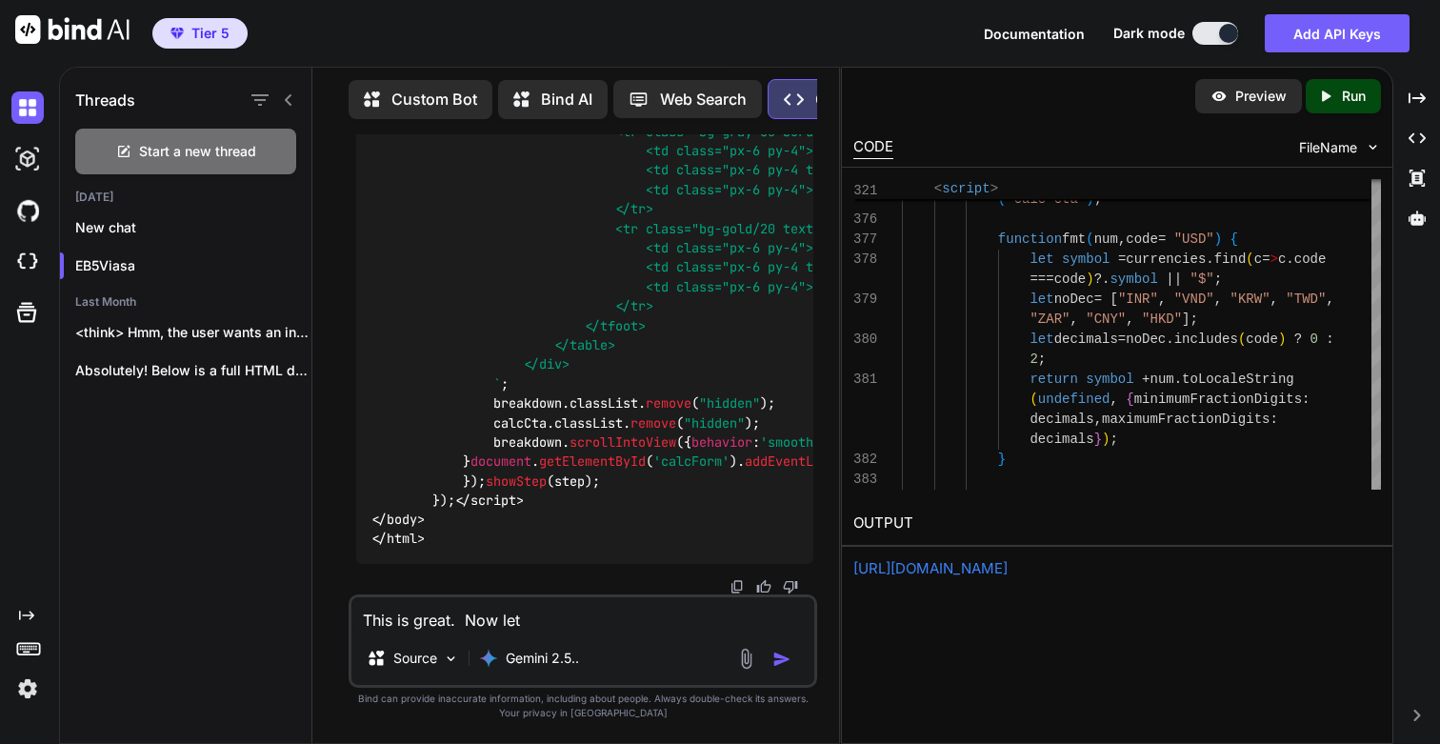
type textarea "x"
type textarea "This is great. Now lets"
type textarea "x"
type textarea "This is great. Now lets s"
type textarea "x"
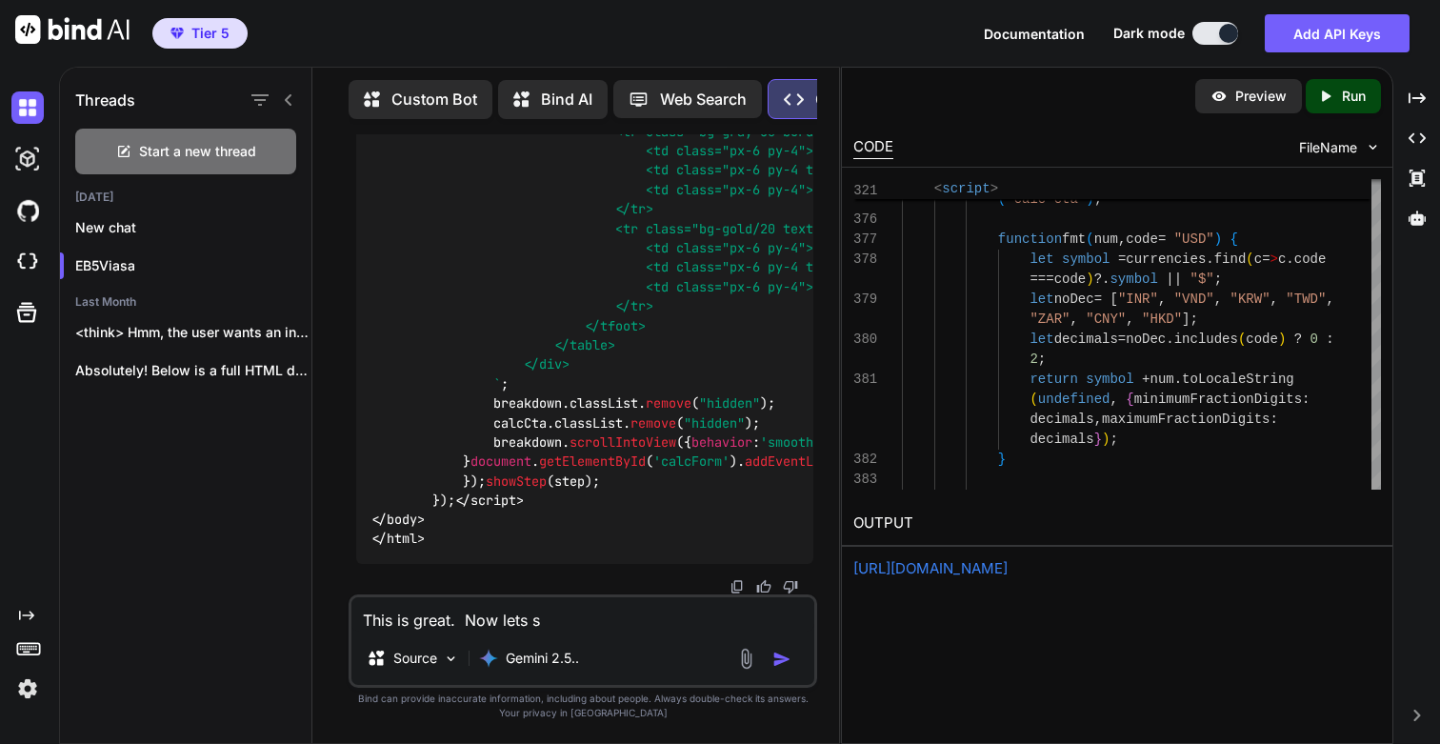
type textarea "This is great. Now lets st"
type textarea "x"
type textarea "This is great. Now lets str"
type textarea "x"
type textarea "This is great. Now lets stra"
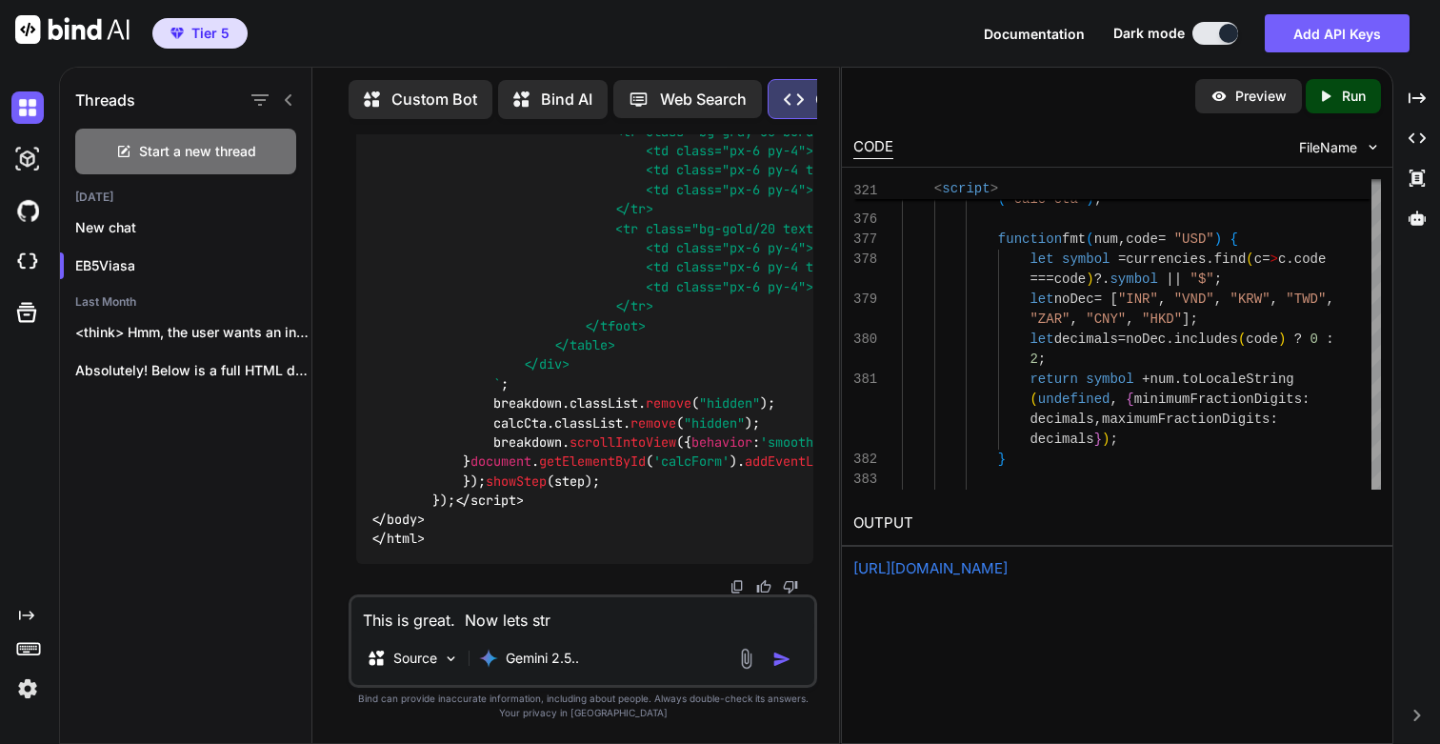
type textarea "x"
type textarea "This is great. Now lets str"
type textarea "x"
type textarea "This is great. Now lets st"
type textarea "x"
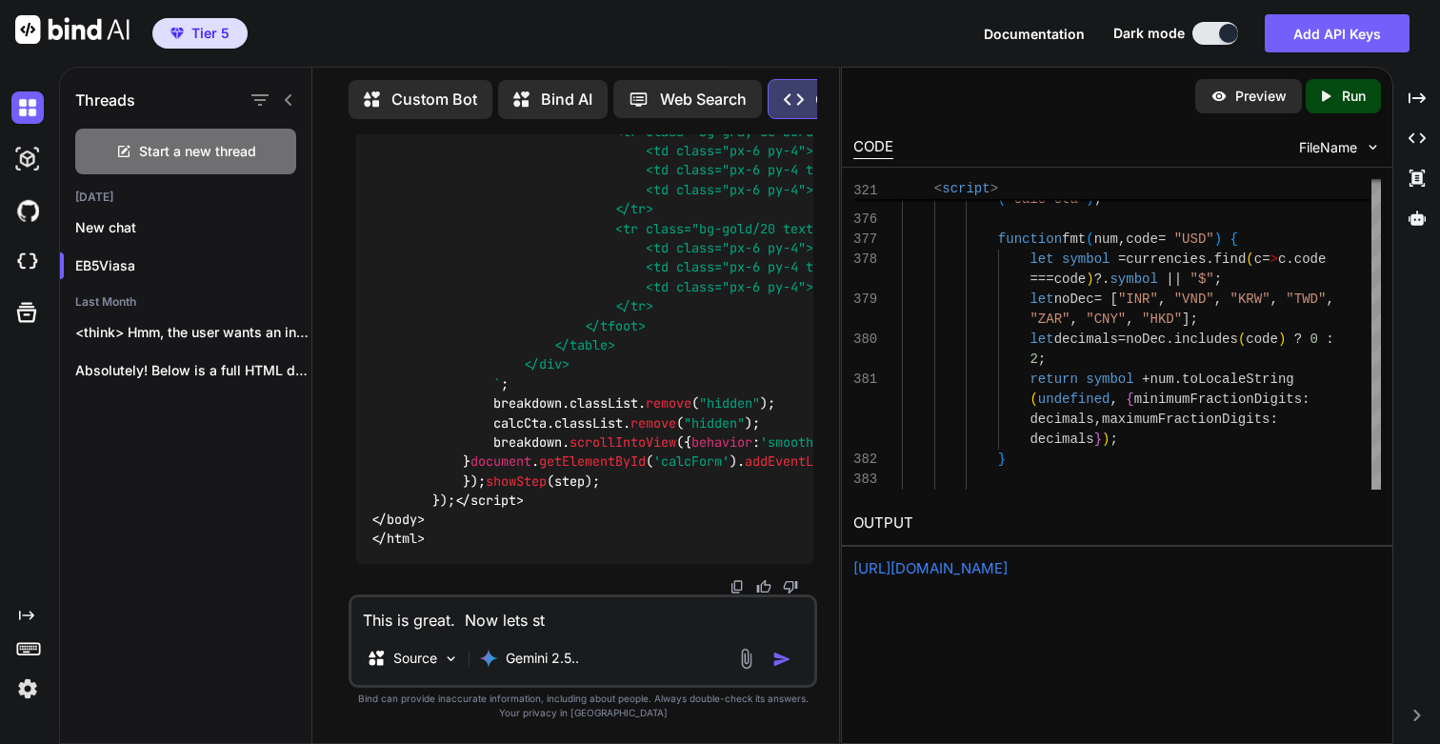
type textarea "This is great. Now lets s"
type textarea "x"
type textarea "This is great. Now lets"
type textarea "x"
type textarea "This is great. Now lets a"
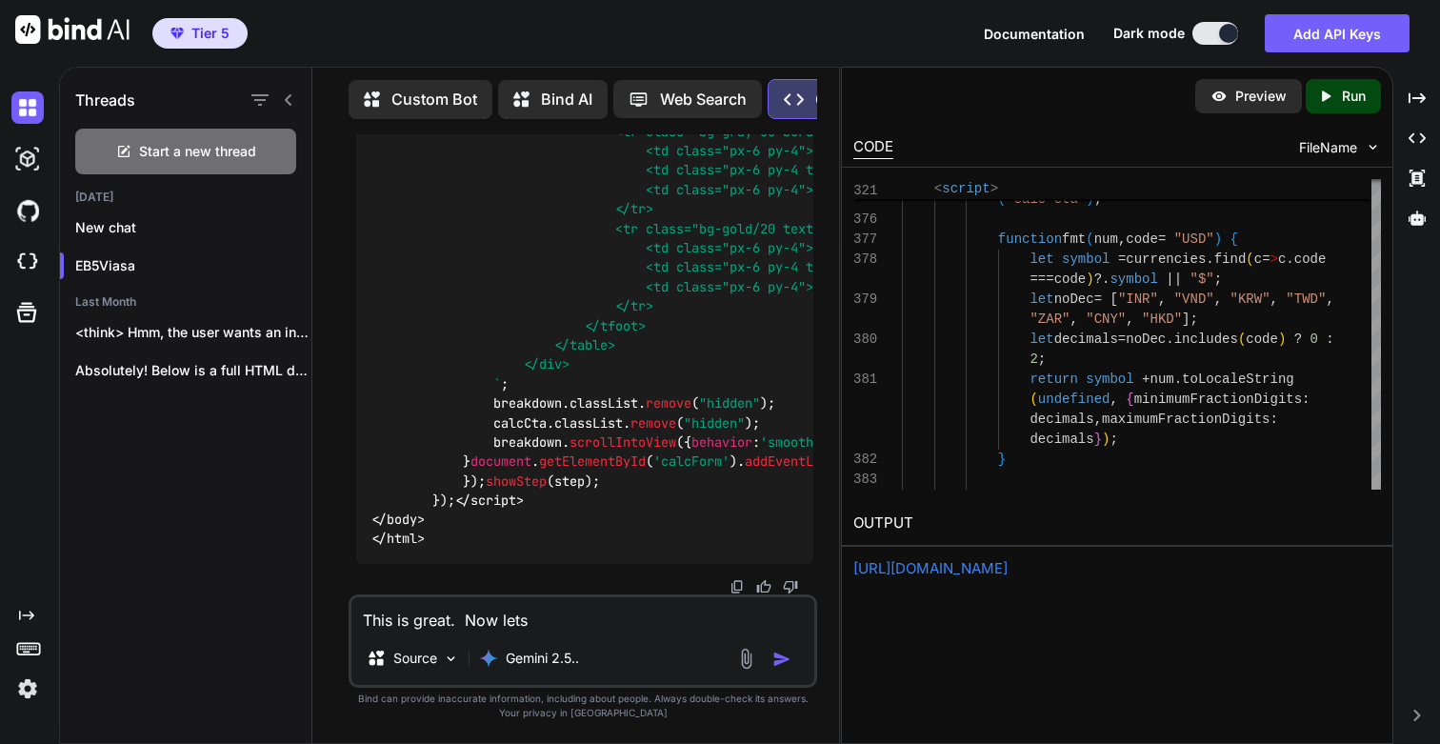
type textarea "x"
type textarea "This is great. Now lets an"
type textarea "x"
type textarea "This is great. Now lets [PERSON_NAME]"
type textarea "x"
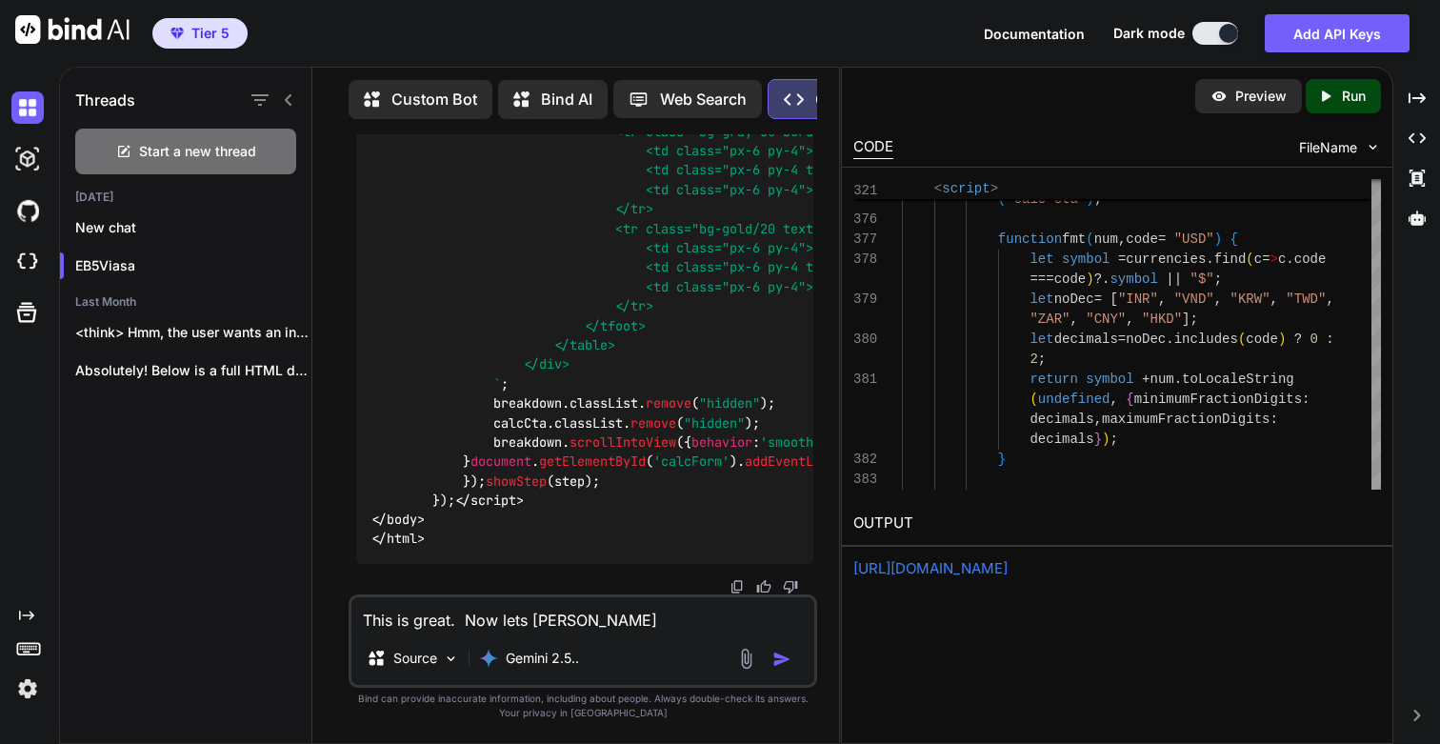
type textarea "This is great. Now lets anal"
type textarea "x"
type textarea "This is great. Now lets analy"
type textarea "x"
type textarea "This is great. Now lets analyz"
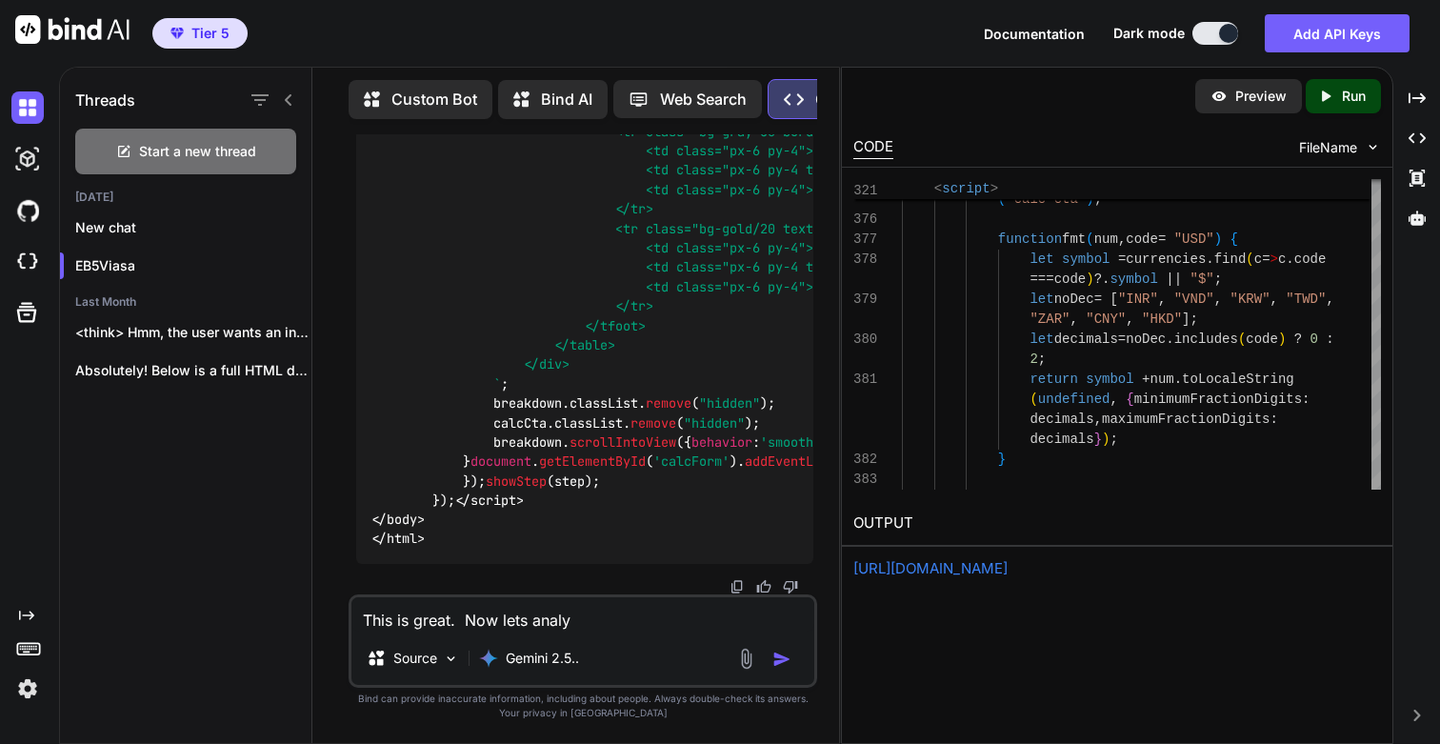
type textarea "x"
type textarea "This is great. Now lets analyze"
type textarea "x"
type textarea "This is great. Now lets analyze"
type textarea "x"
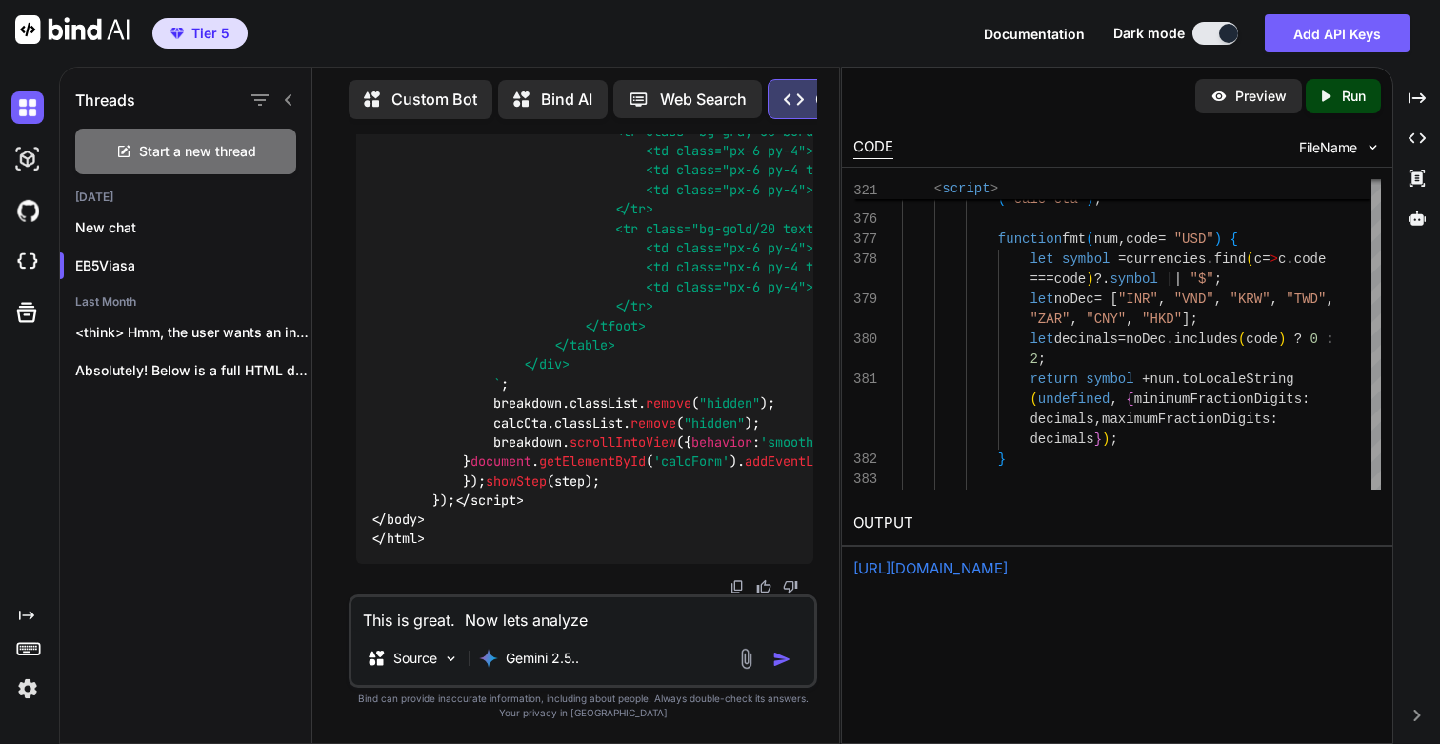
type textarea "This is great. Now lets analyze a"
type textarea "x"
type textarea "This is great. Now lets analyze an"
type textarea "x"
type textarea "This is great. Now lets analyze and"
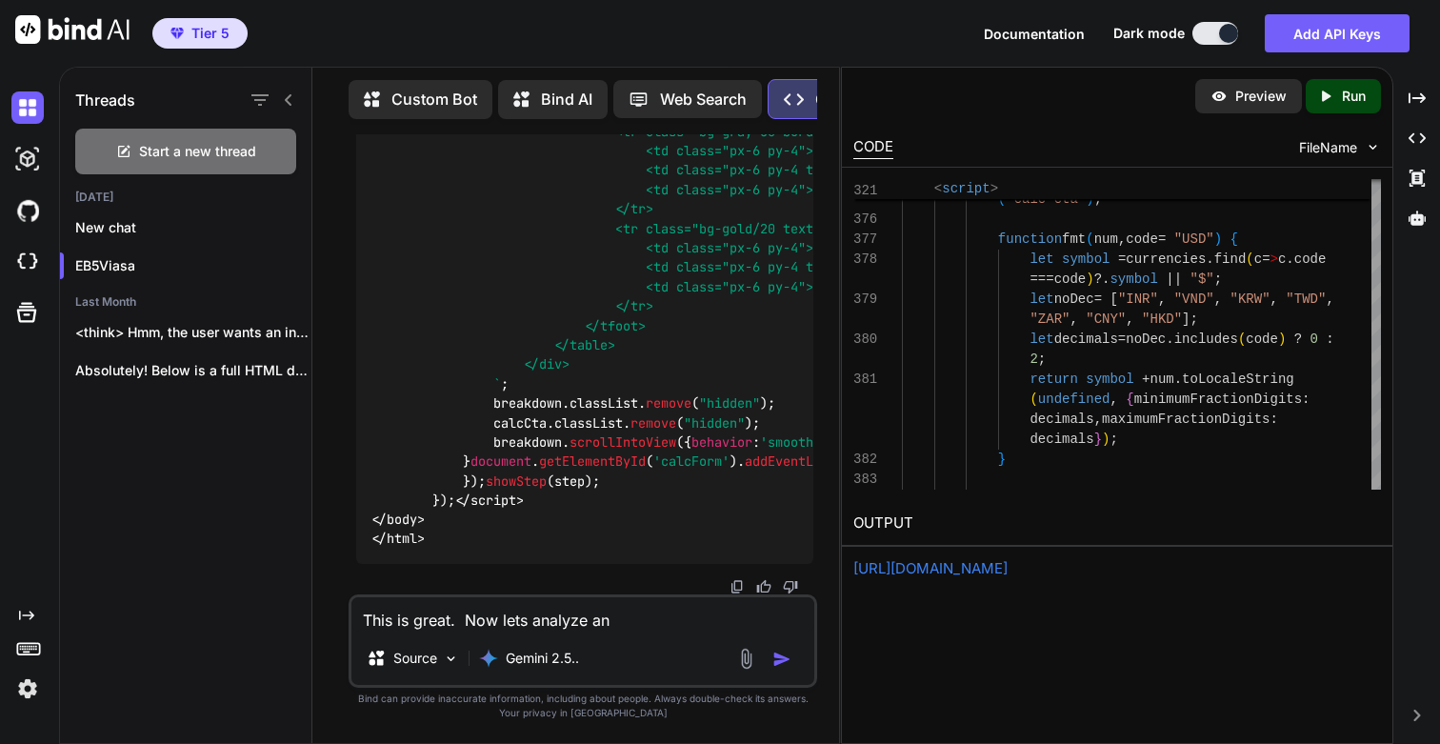
type textarea "x"
type textarea "This is great. Now lets analyze and"
type textarea "x"
type textarea "This is great. Now lets analyze and s"
type textarea "x"
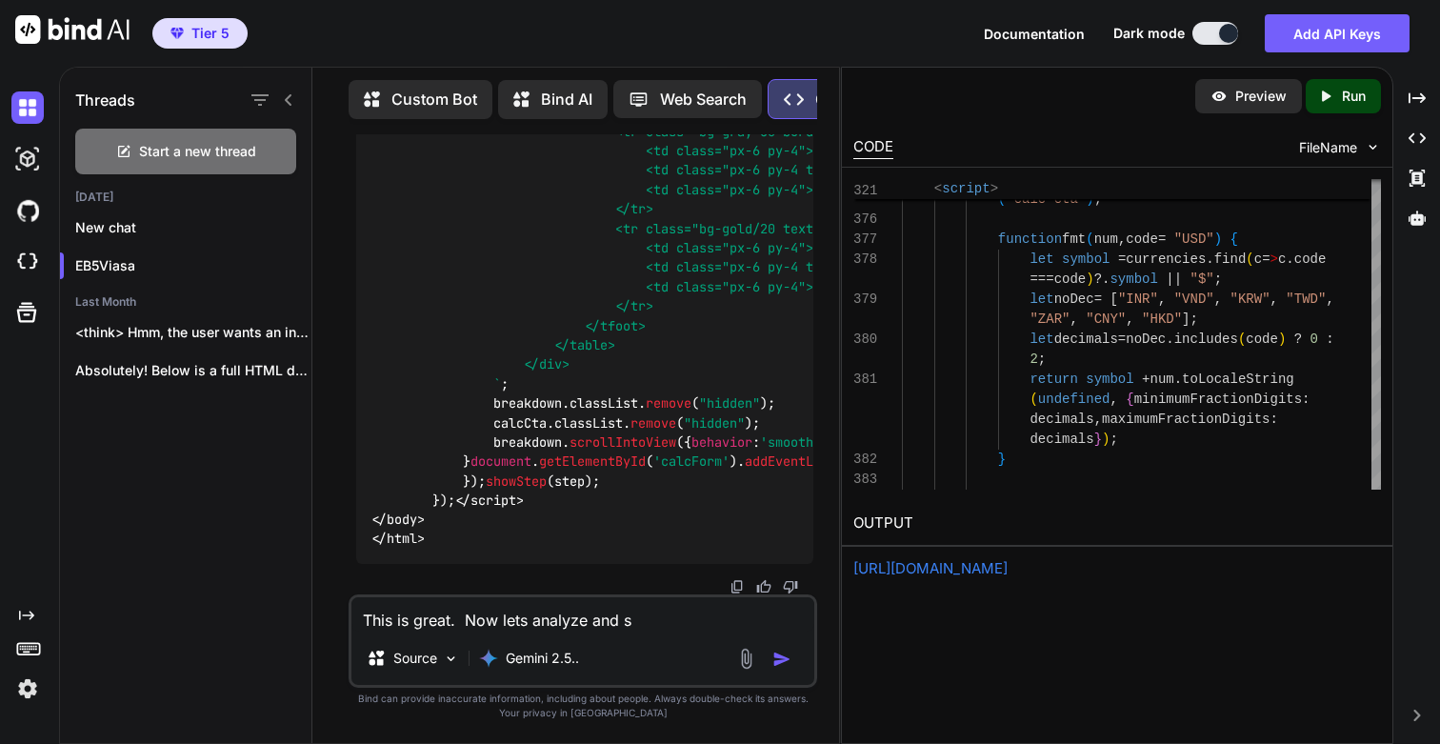
type textarea "This is great. Now lets analyze and st"
type textarea "x"
type textarea "This is great. Now lets analyze and str"
type textarea "x"
type textarea "This is great. Now lets analyze and stra"
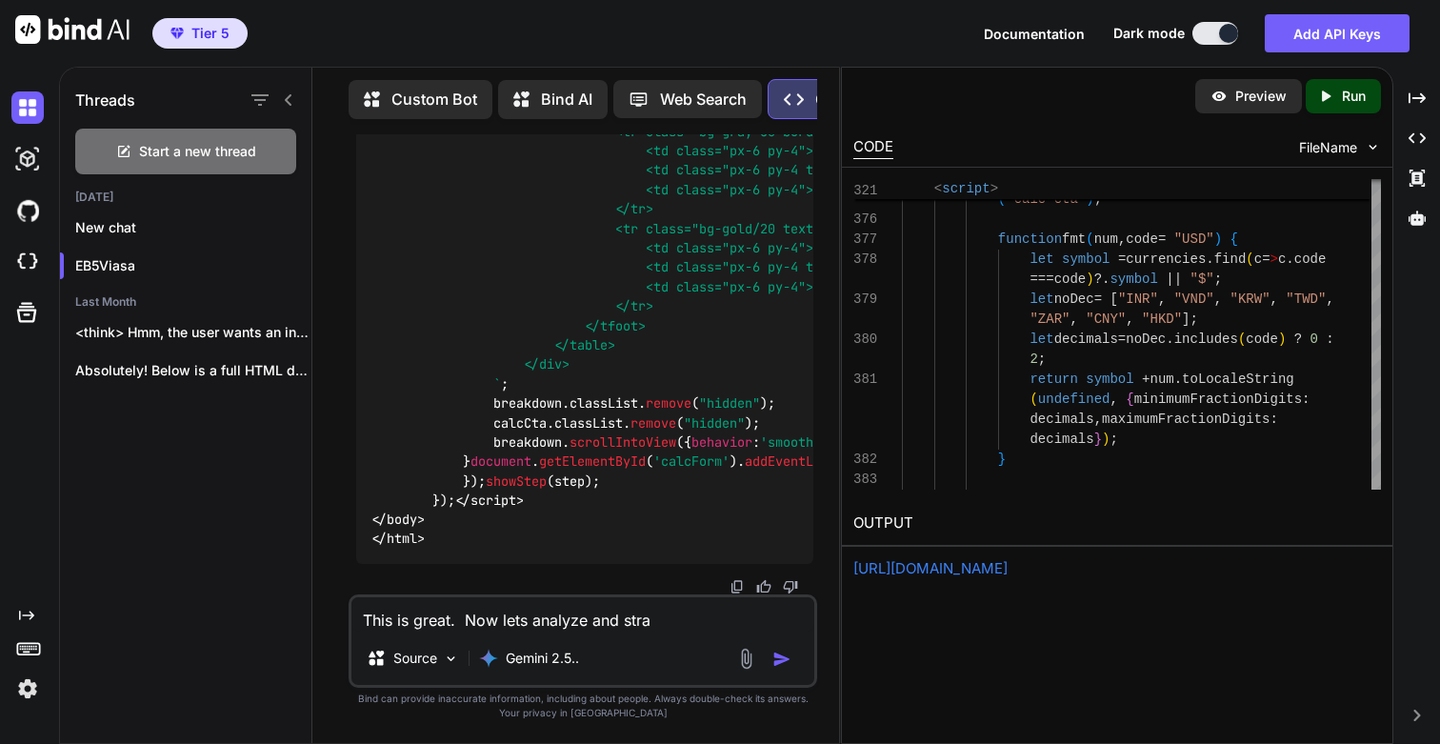
type textarea "x"
type textarea "This is great. Now lets analyze and strat"
type textarea "x"
type textarea "This is great. Now lets analyze and strate"
type textarea "x"
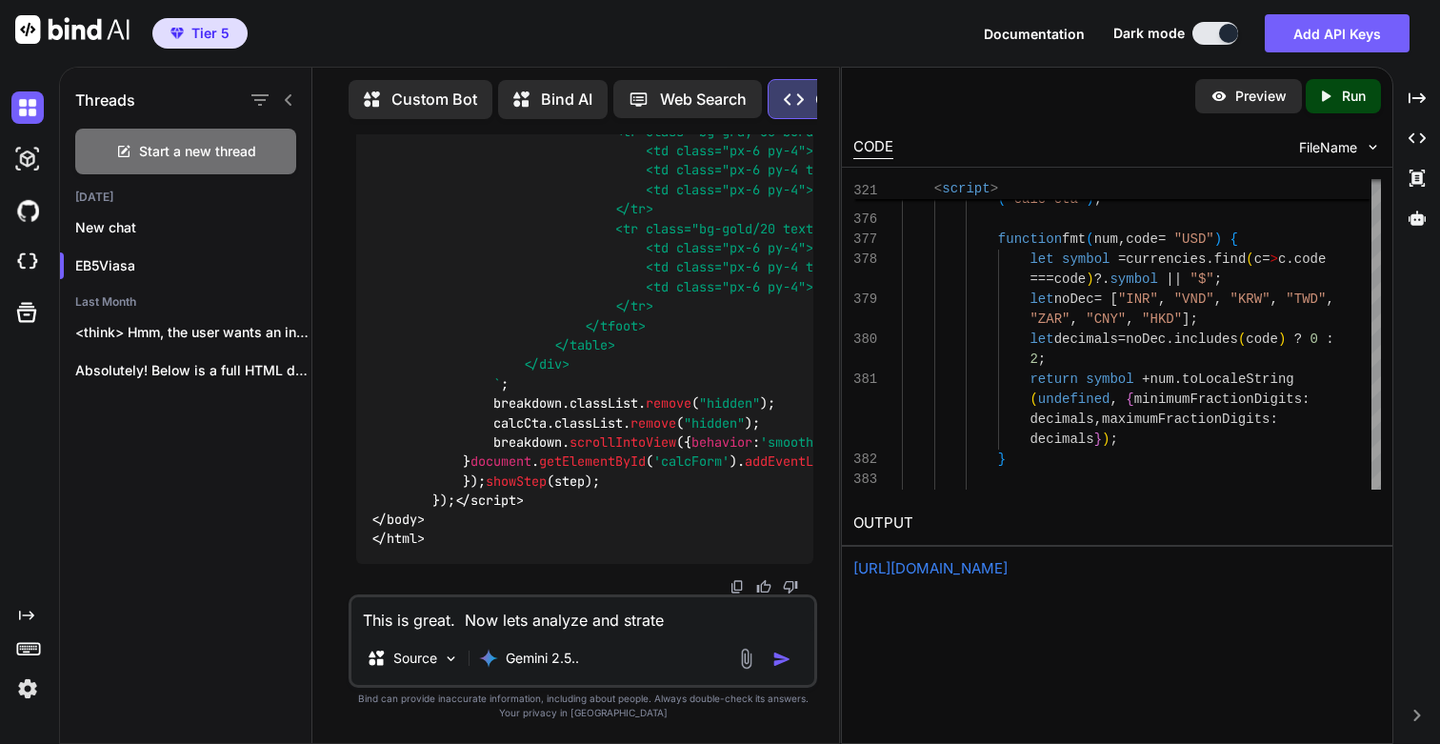
type textarea "This is great. Now lets analyze and strateg"
type textarea "x"
type textarea "This is great. Now lets analyze and strategi"
type textarea "x"
type textarea "This is great. Now lets analyze and strategiz"
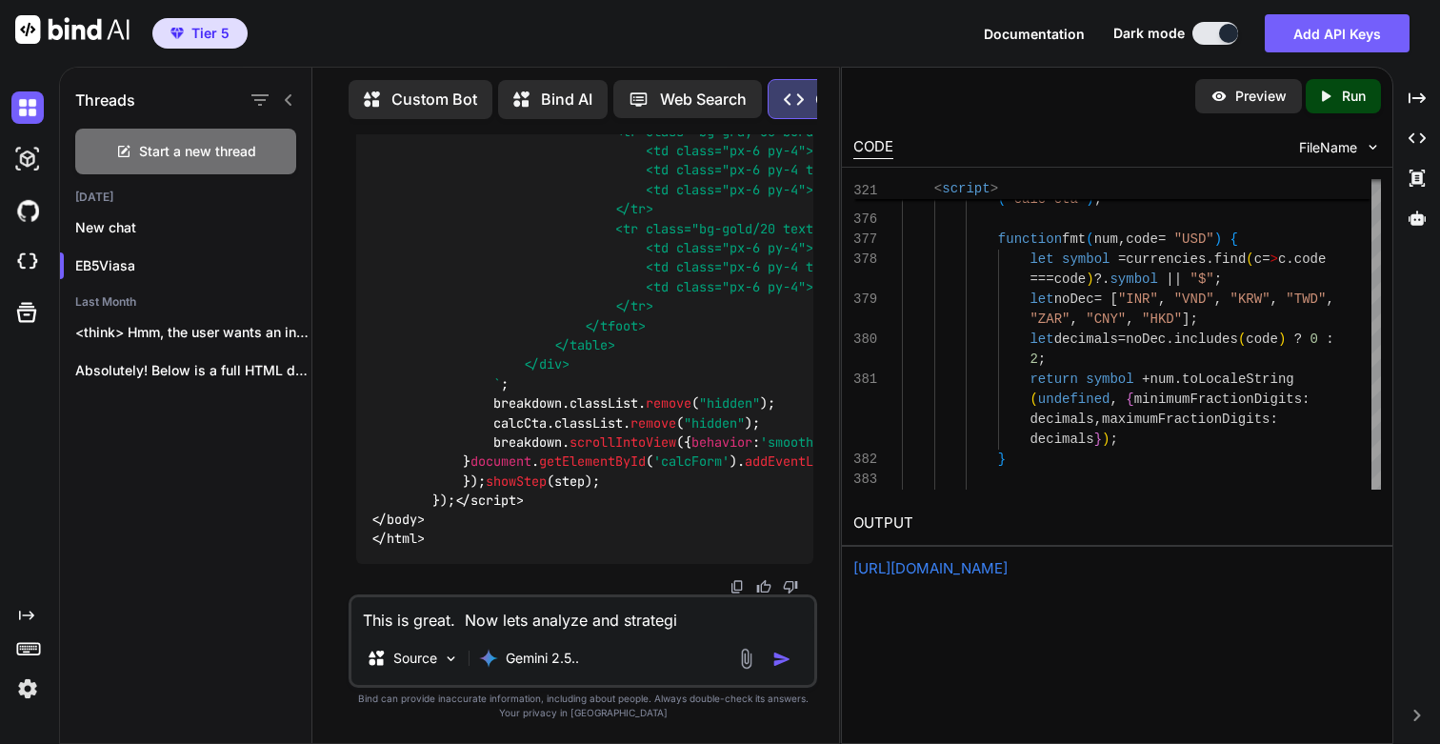
type textarea "x"
type textarea "This is great. Now lets analyze and strategize"
type textarea "x"
type textarea "This is great. Now lets analyze and strategize"
type textarea "x"
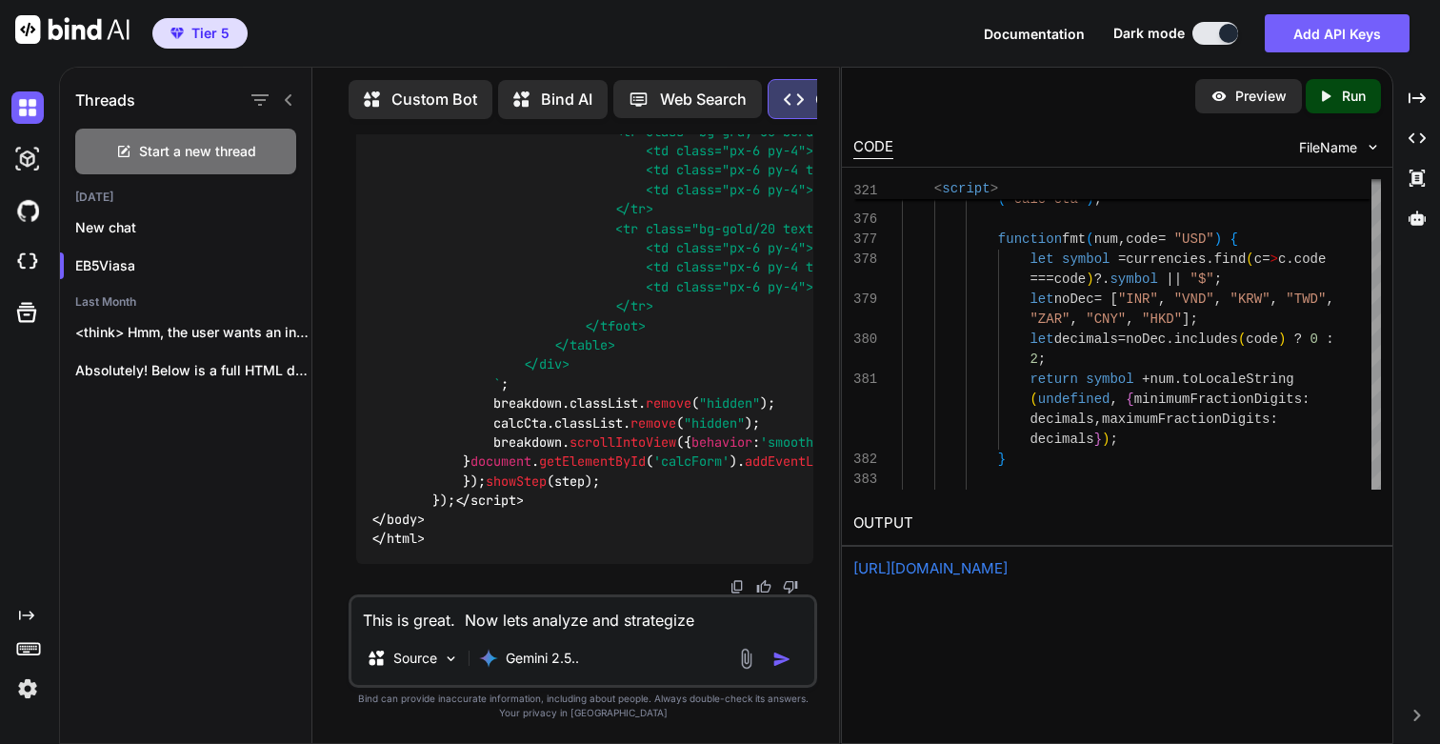
type textarea "This is great. Now lets analyze and strategize a"
type textarea "x"
type textarea "This is great. Now lets analyze and strategize a"
type textarea "x"
type textarea "This is great. Now lets analyze and strategize a p"
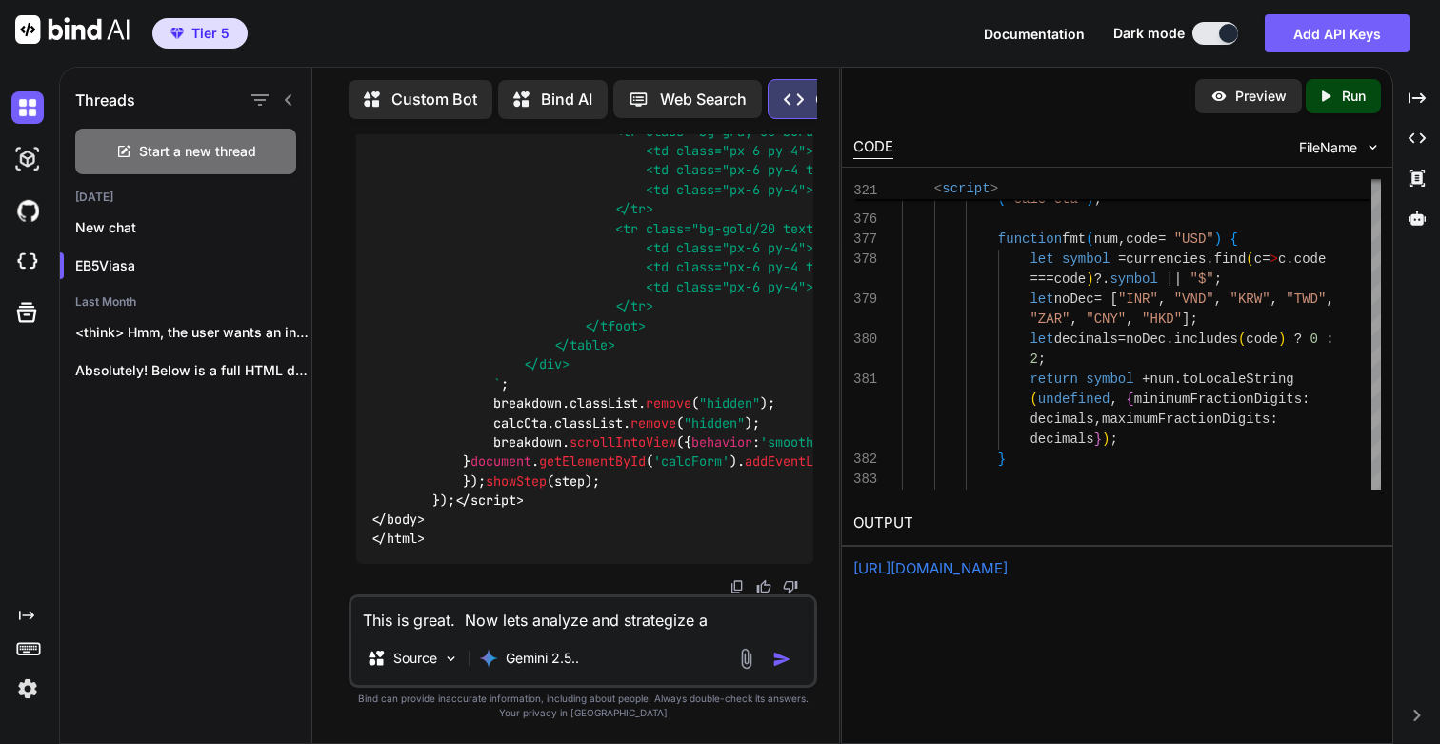
type textarea "x"
type textarea "This is great. Now lets analyze and strategize a pa"
type textarea "x"
type textarea "This is great. Now lets analyze and strategize a pag"
type textarea "x"
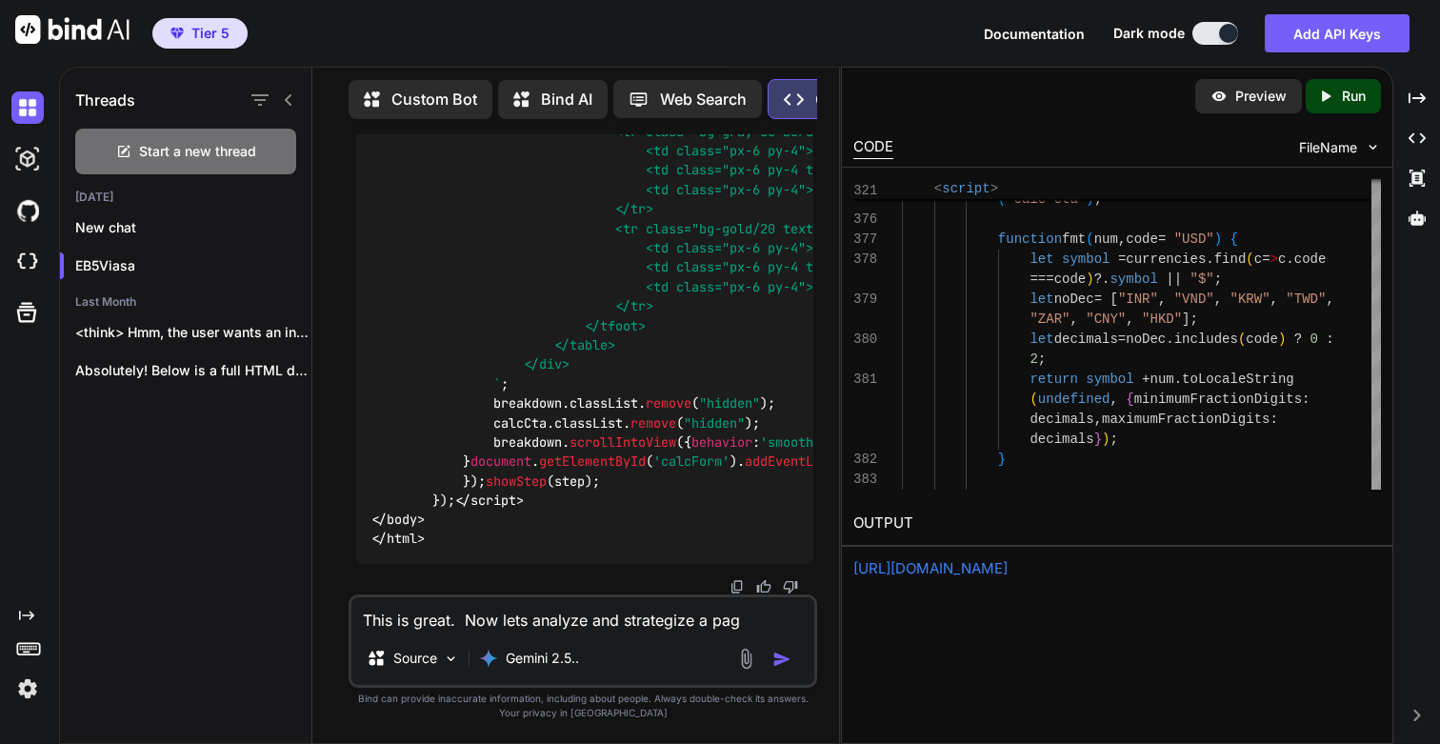
type textarea "This is great. Now lets analyze and strategize a page"
type textarea "x"
type textarea "This is great. Now lets analyze and strategize a page"
type textarea "x"
type textarea "This is great. Now lets analyze and strategize a page w"
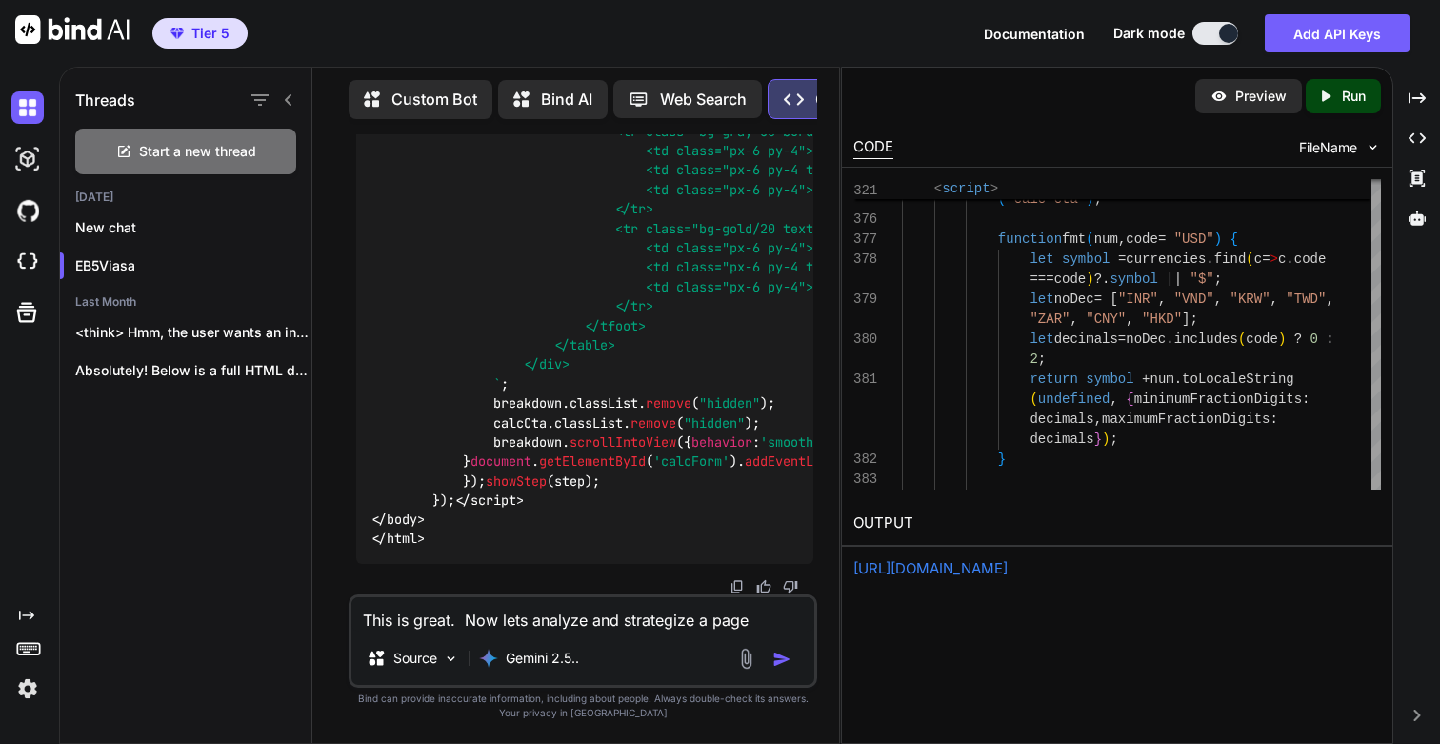
type textarea "x"
type textarea "This is great. Now lets analyze and strategize a page wh"
type textarea "x"
type textarea "This is great. Now lets analyze and strategize a page whi"
type textarea "x"
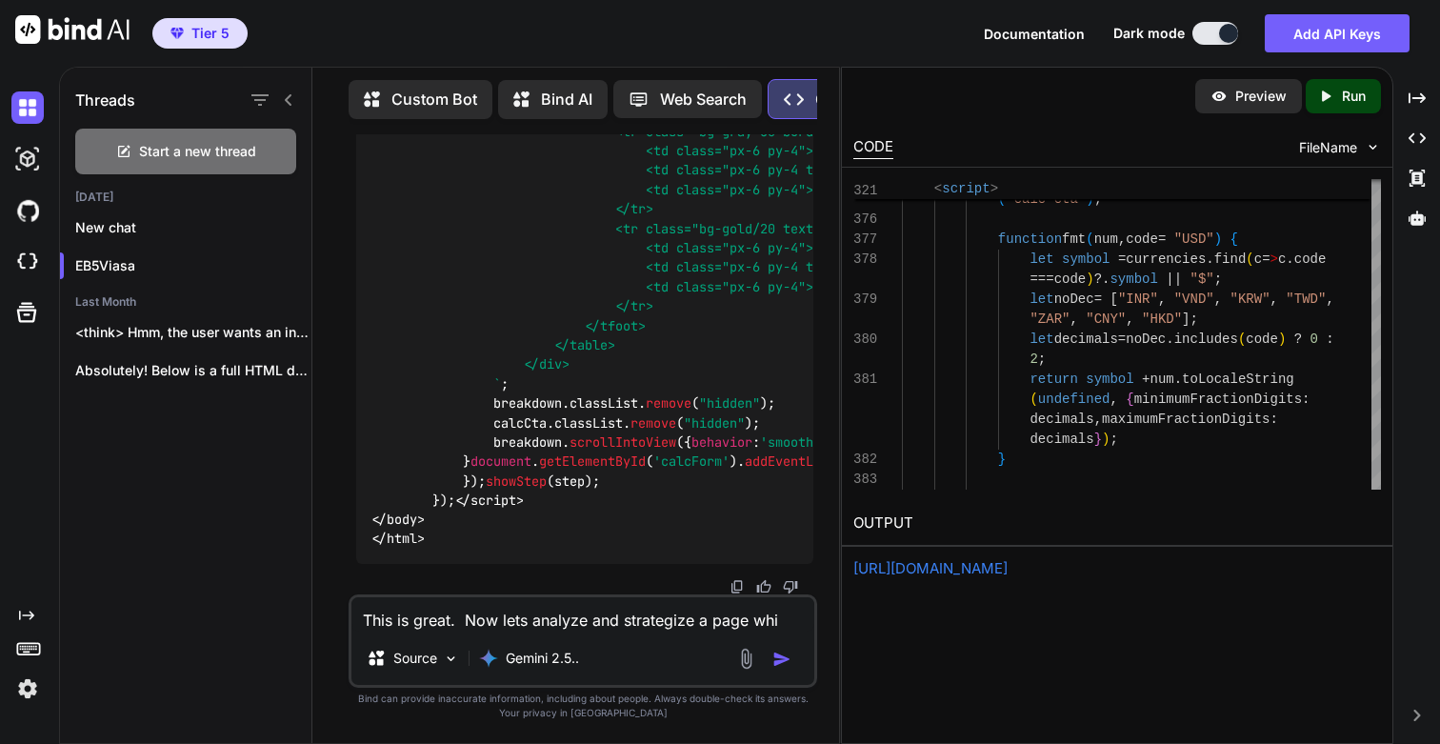
type textarea "This is great. Now lets analyze and strategize a page whic"
type textarea "x"
type textarea "This is great. Now lets analyze and strategize a page which"
type textarea "x"
type textarea "This is great. Now lets analyze and strategize a page which"
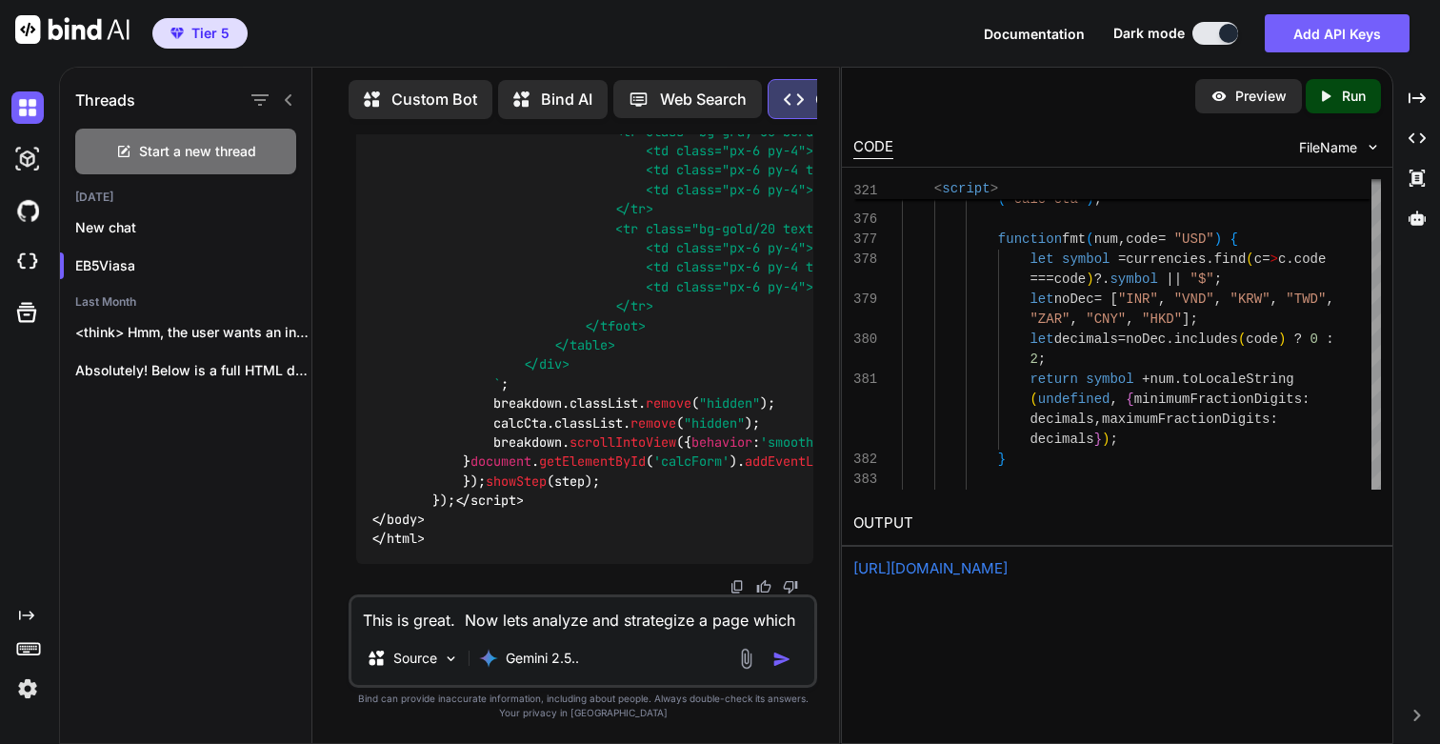
type textarea "x"
type textarea "This is great. Now lets analyze and strategize a page which w"
type textarea "x"
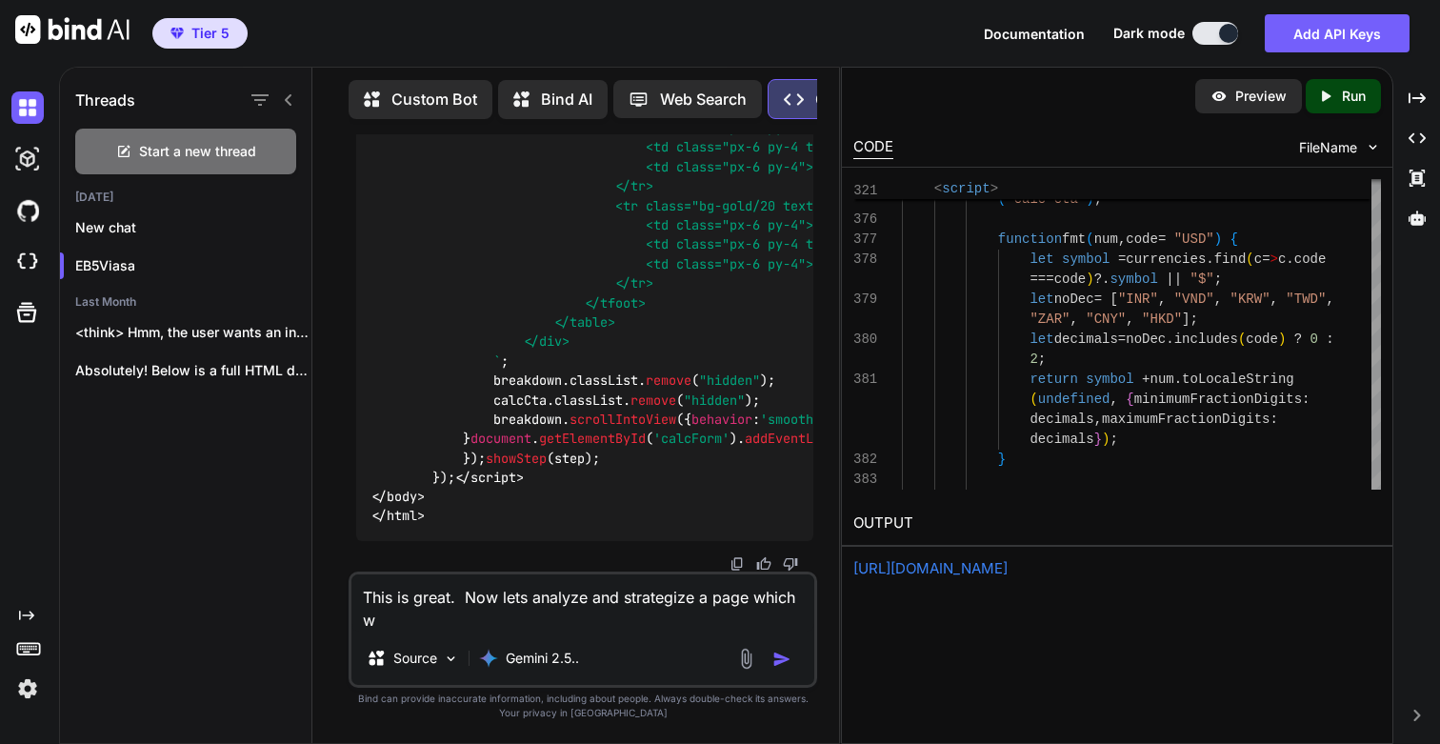
type textarea "This is great. Now lets analyze and strategize a page which wi"
type textarea "x"
type textarea "This is great. Now lets analyze and strategize a page which wil"
type textarea "x"
type textarea "This is great. Now lets analyze and strategize a page which will"
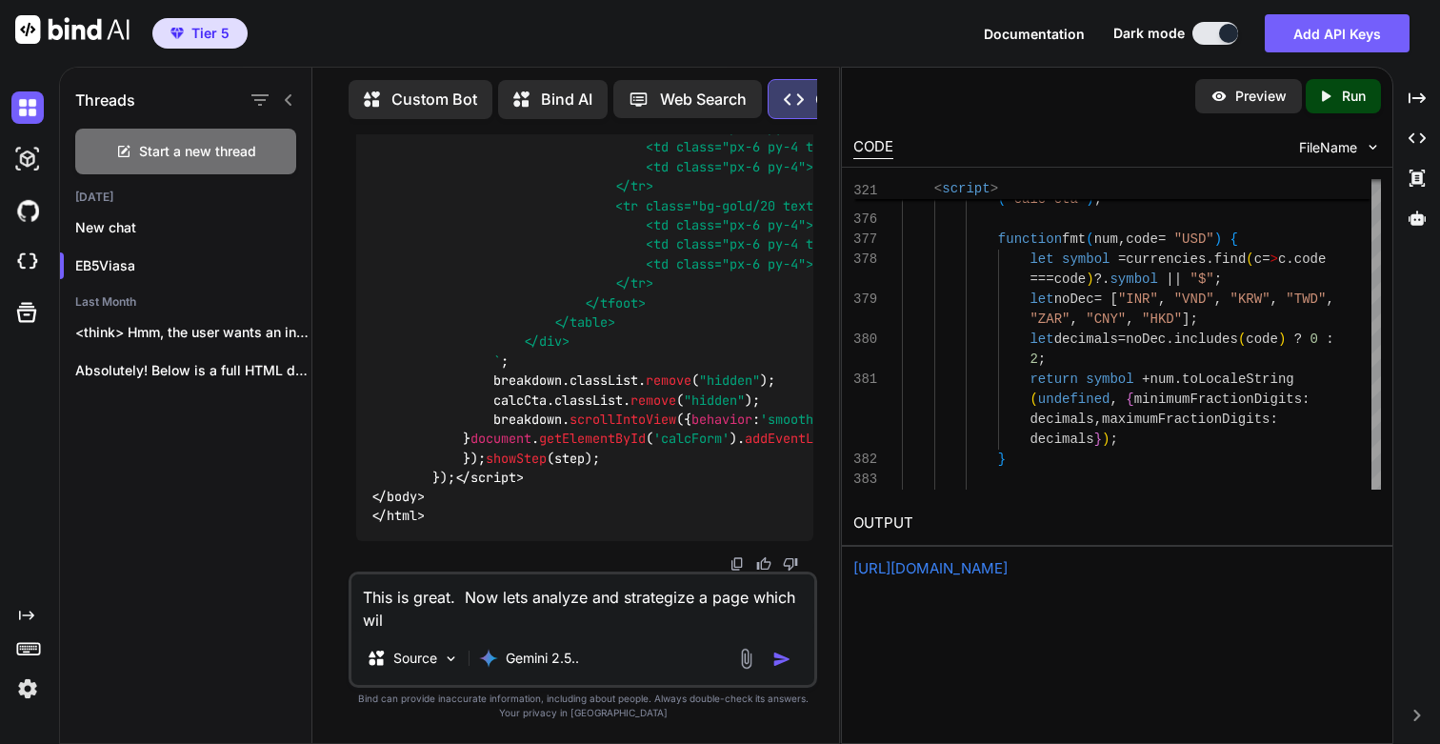
type textarea "x"
type textarea "This is great. Now lets analyze and strategize a page which will"
type textarea "x"
type textarea "This is great. Now lets analyze and strategize a page which will l"
type textarea "x"
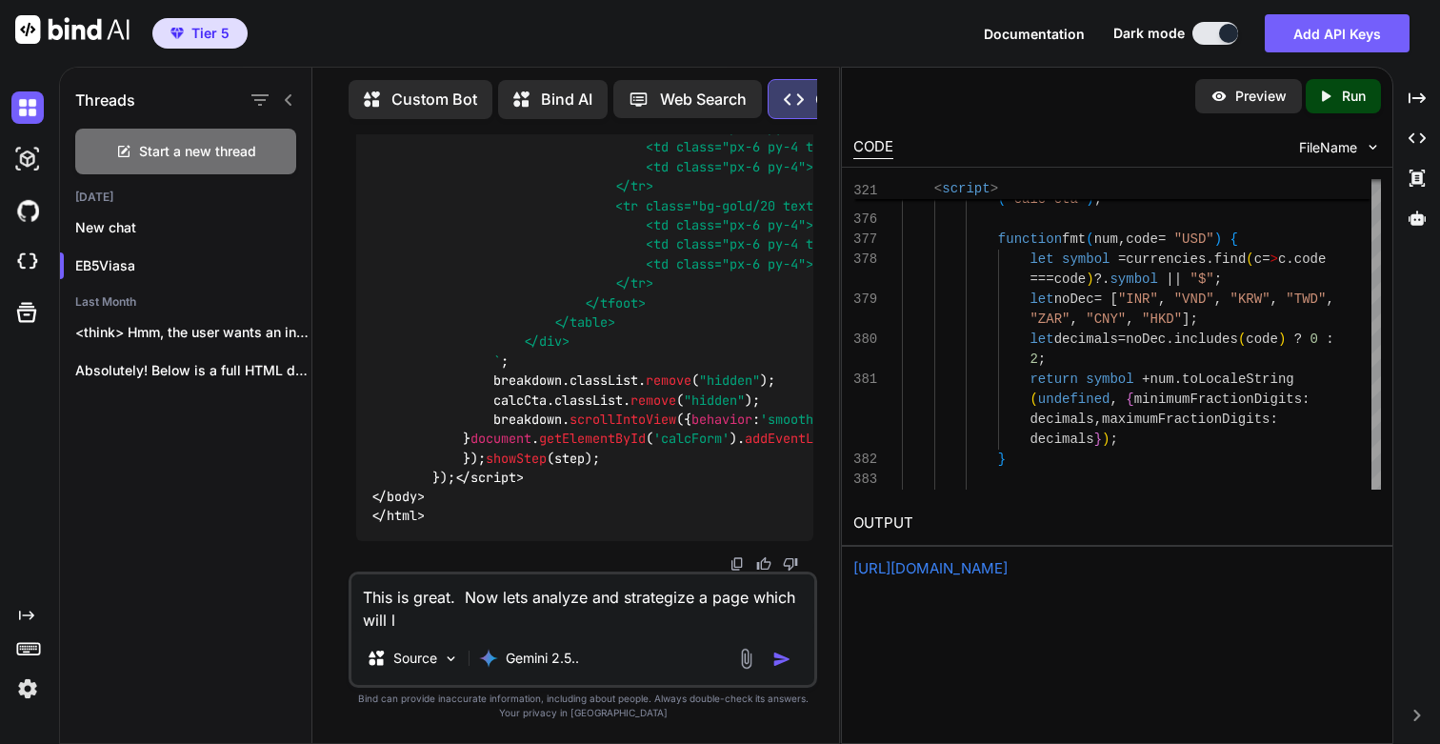
type textarea "This is great. Now lets analyze and strategize a page which will le"
type textarea "x"
type textarea "This is great. Now lets analyze and strategize a page which will let"
type textarea "x"
type textarea "This is great. Now lets analyze and strategize a page which will let"
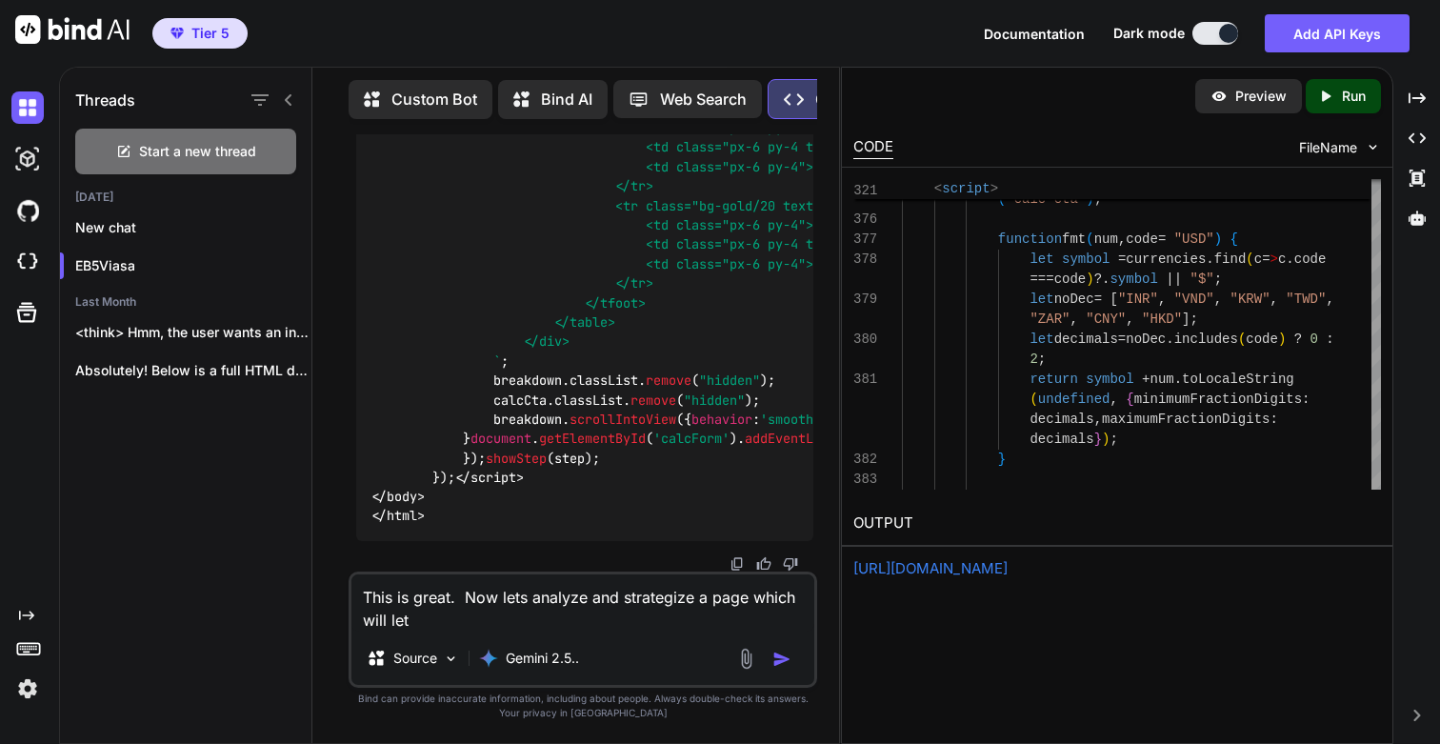
type textarea "x"
type textarea "This is great. Now lets analyze and strategize a page which will let t"
type textarea "x"
type textarea "This is great. Now lets analyze and strategize a page which will let th"
type textarea "x"
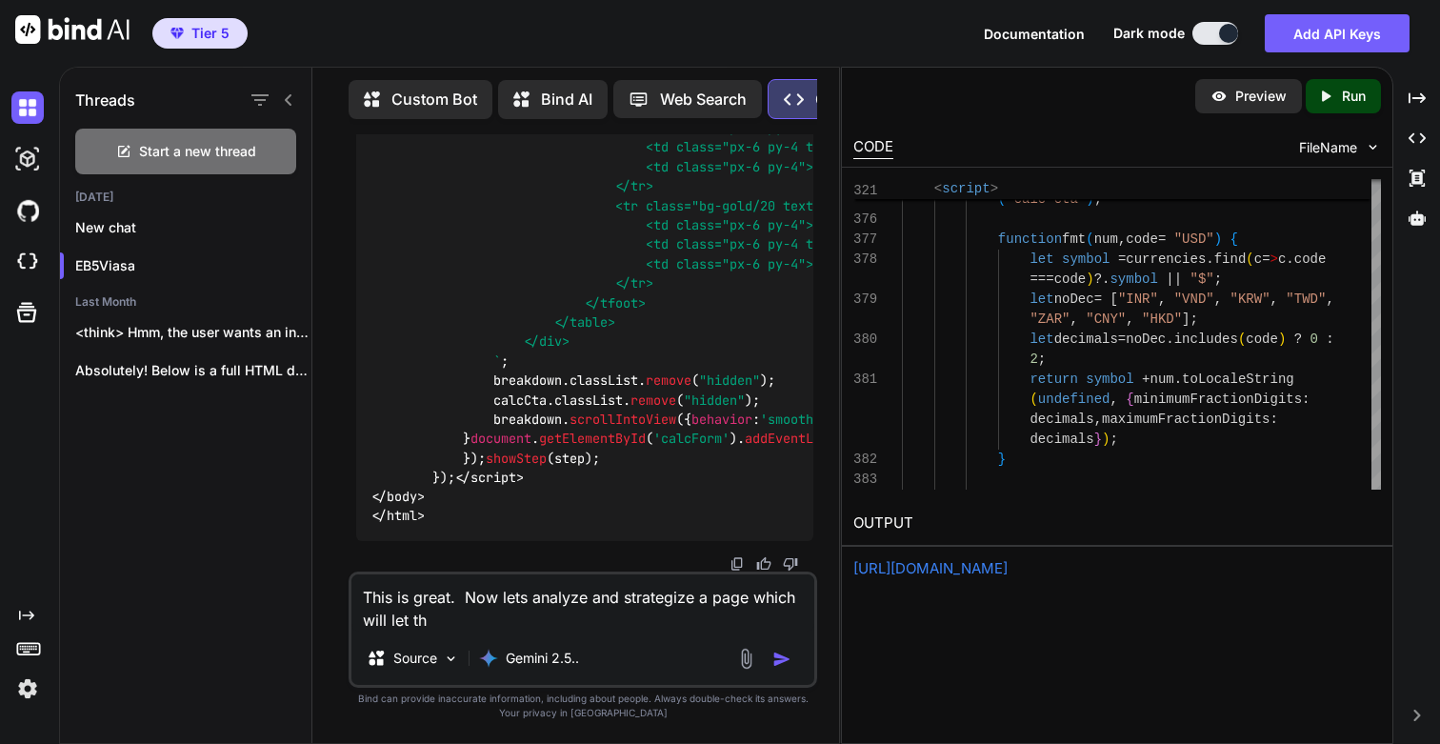
type textarea "This is great. Now lets analyze and strategize a page which will let the"
type textarea "x"
type textarea "This is great. Now lets analyze and strategize a page which will let the"
type textarea "x"
type textarea "This is great. Now lets analyze and strategize a page which will let the u"
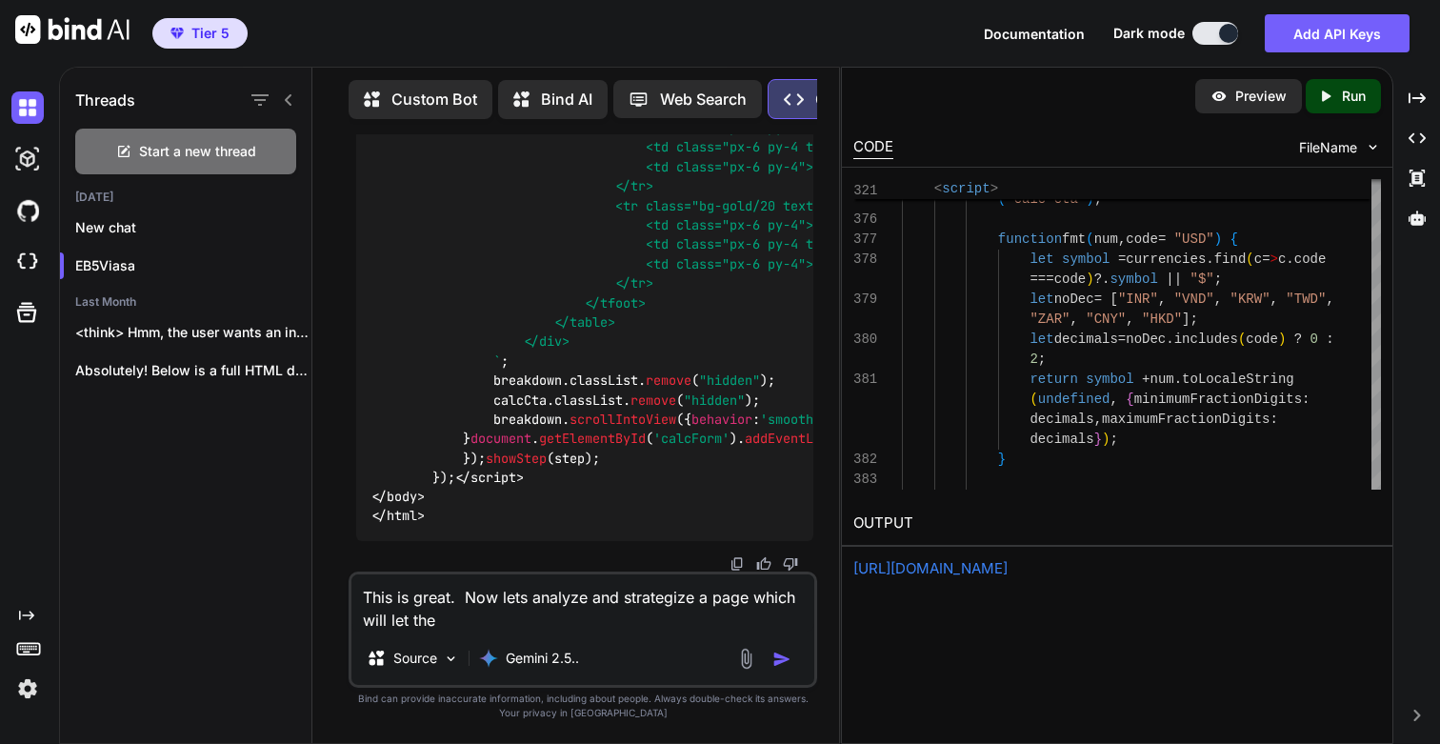
type textarea "x"
type textarea "This is great. Now lets analyze and strategize a page which will let the us"
type textarea "x"
type textarea "This is great. Now lets analyze and strategize a page which will let the use"
type textarea "x"
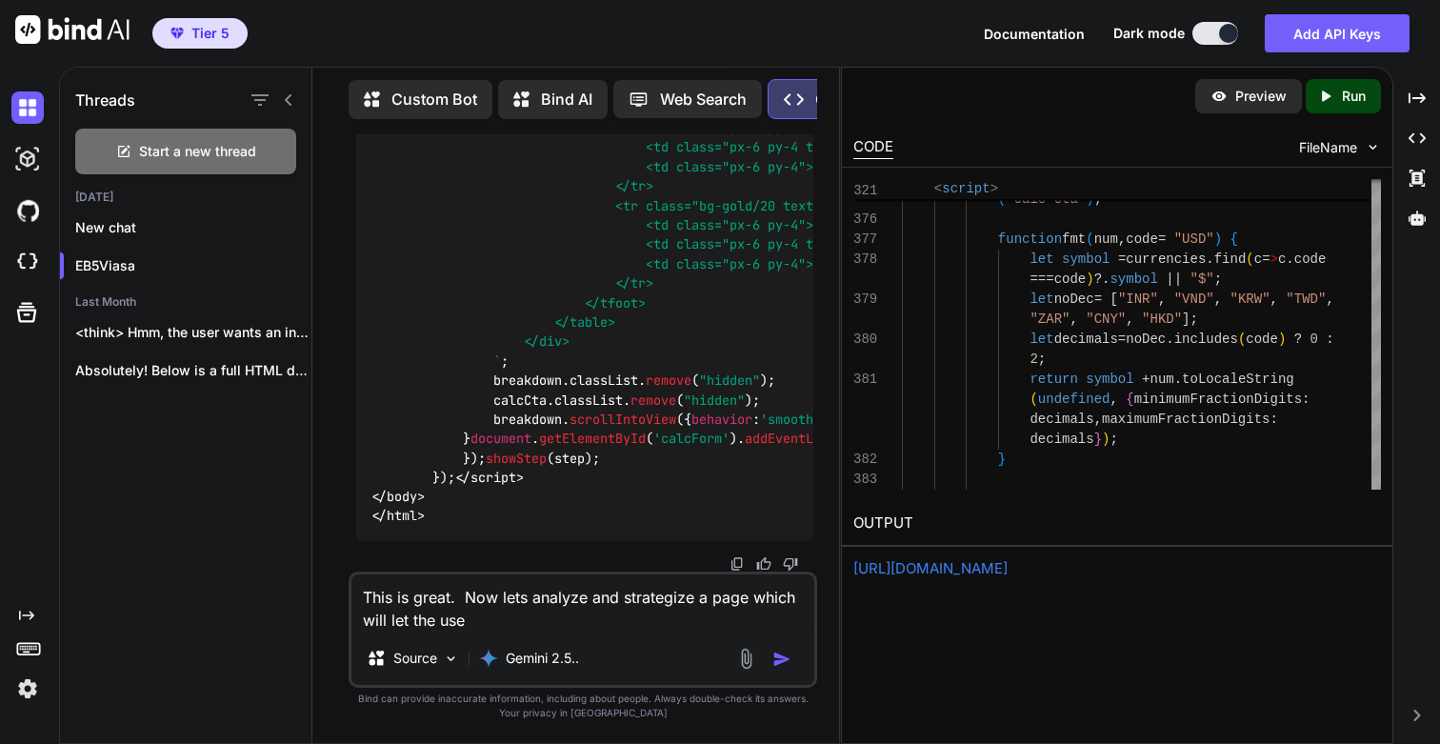
type textarea "This is great. Now lets analyze and strategize a page which will let the user"
type textarea "x"
type textarea "This is great. Now lets analyze and strategize a page which will let the users"
type textarea "x"
type textarea "This is great. Now lets analyze and strategize a page which will let the users"
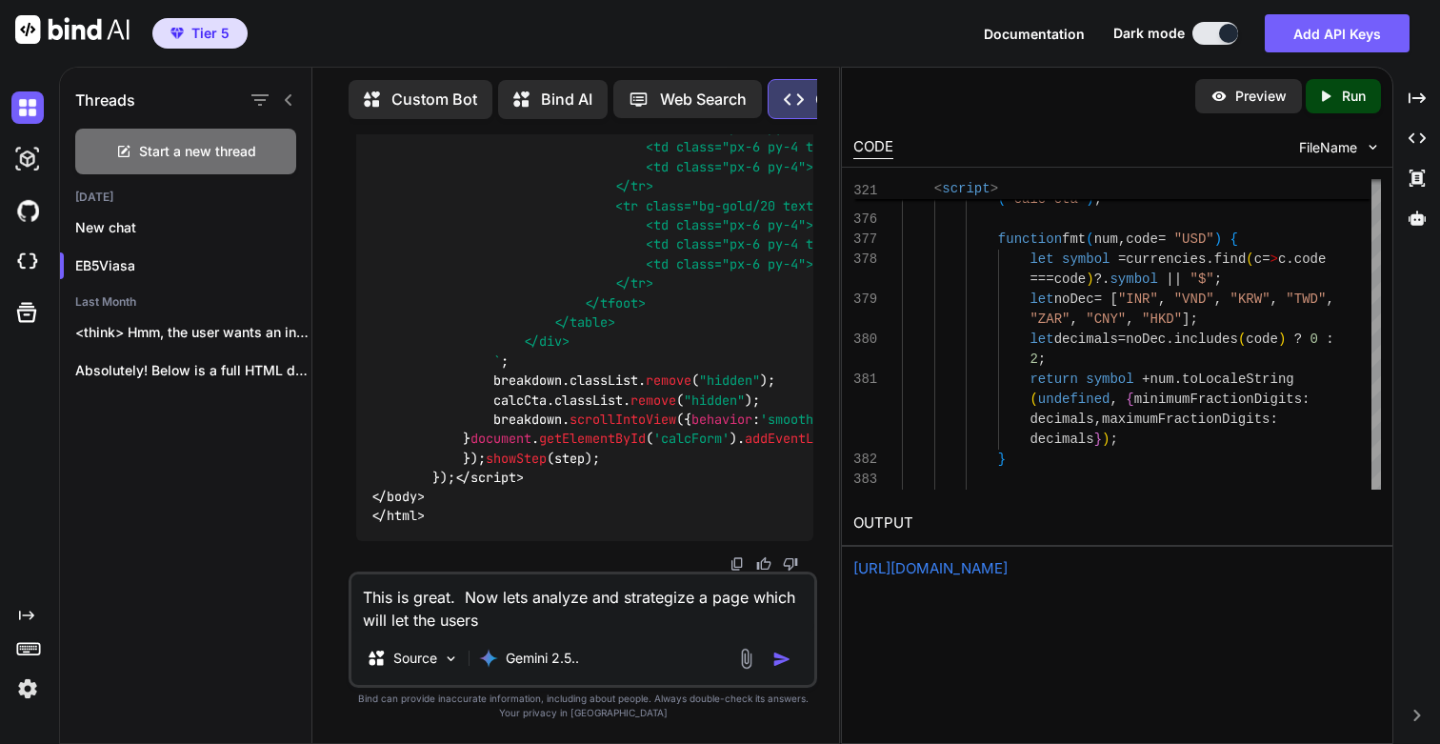
type textarea "x"
type textarea "This is great. Now lets analyze and strategize a page which will let the users i"
type textarea "x"
type textarea "This is great. Now lets analyze and strategize a page which will let the users …"
type textarea "x"
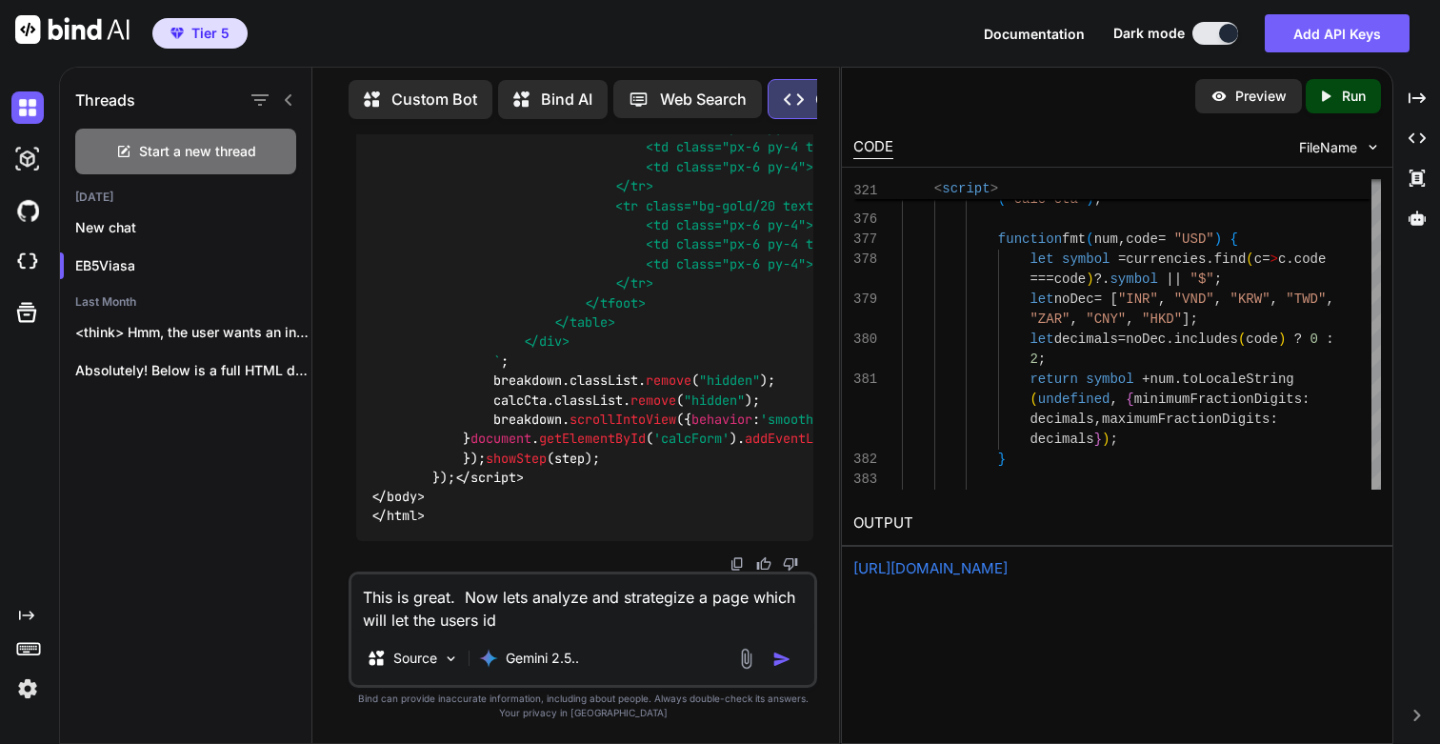
type textarea "This is great. Now lets analyze and strategize a page which will let the users …"
type textarea "x"
type textarea "This is great. Now lets analyze and strategize a page which will let the users …"
type textarea "x"
type textarea "This is great. Now lets analyze and strategize a page which will let the users …"
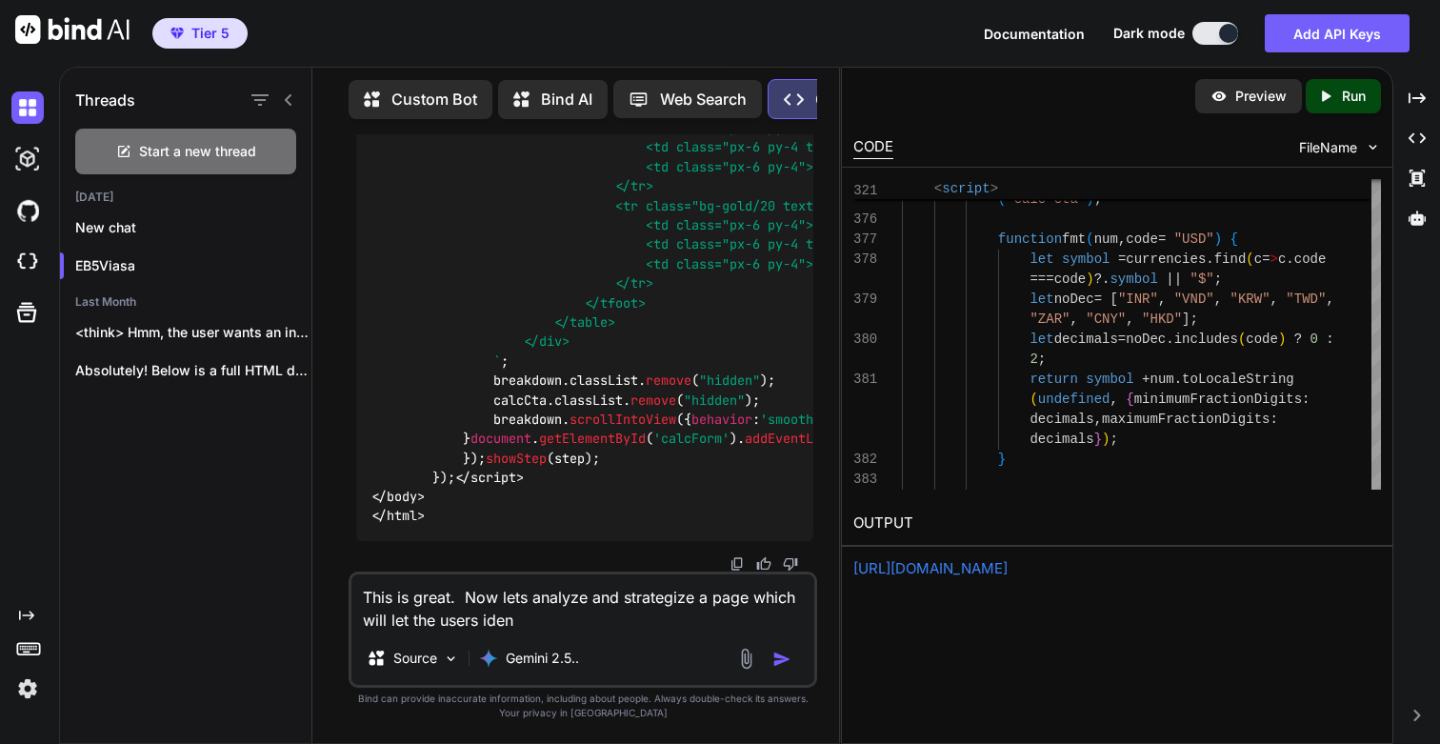
type textarea "x"
type textarea "This is great. Now lets analyze and strategize a page which will let the users …"
type textarea "x"
type textarea "This is great. Now lets analyze and strategize a page which will let the users …"
type textarea "x"
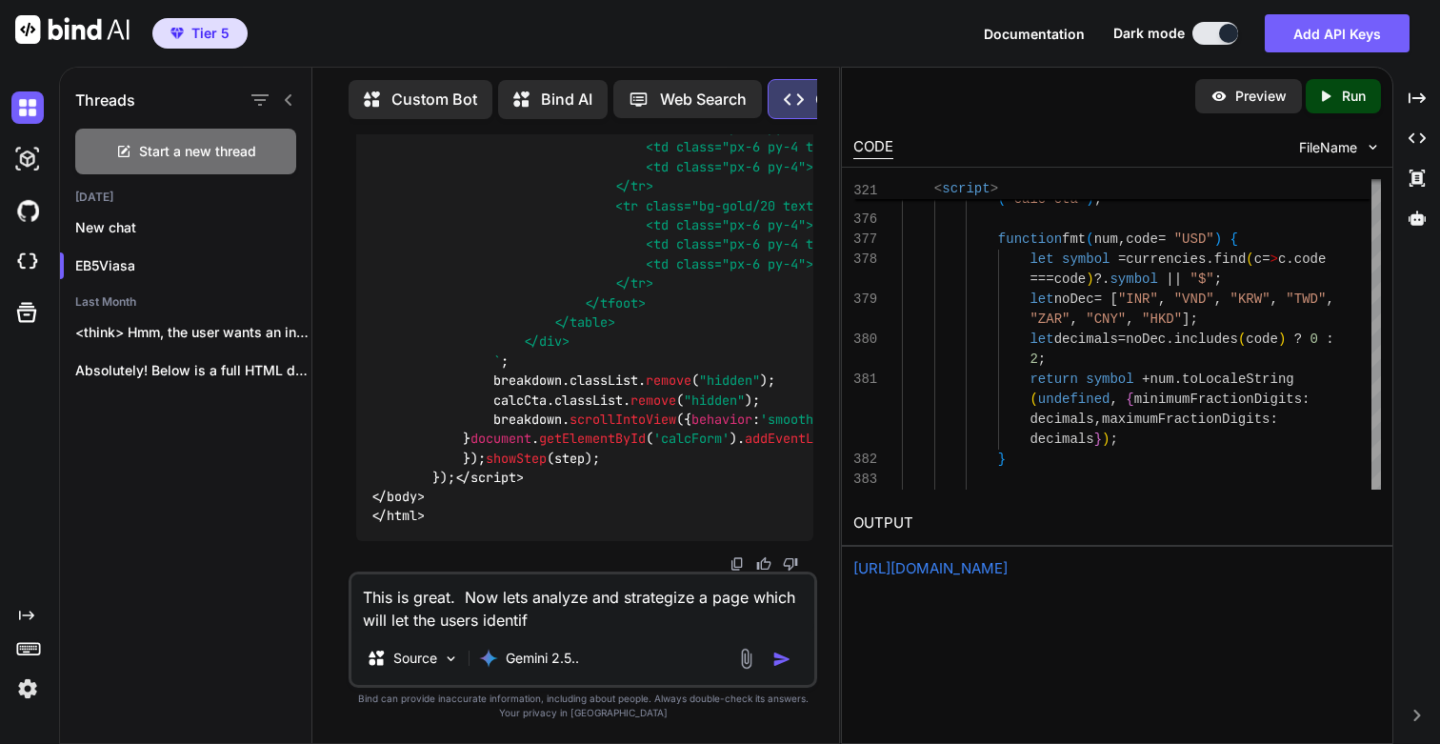
type textarea "This is great. Now lets analyze and strategize a page which will let the users …"
type textarea "x"
type textarea "This is great. Now lets analyze and strategize a page which will let the users …"
type textarea "x"
type textarea "This is great. Now lets analyze and strategize a page which will let the users …"
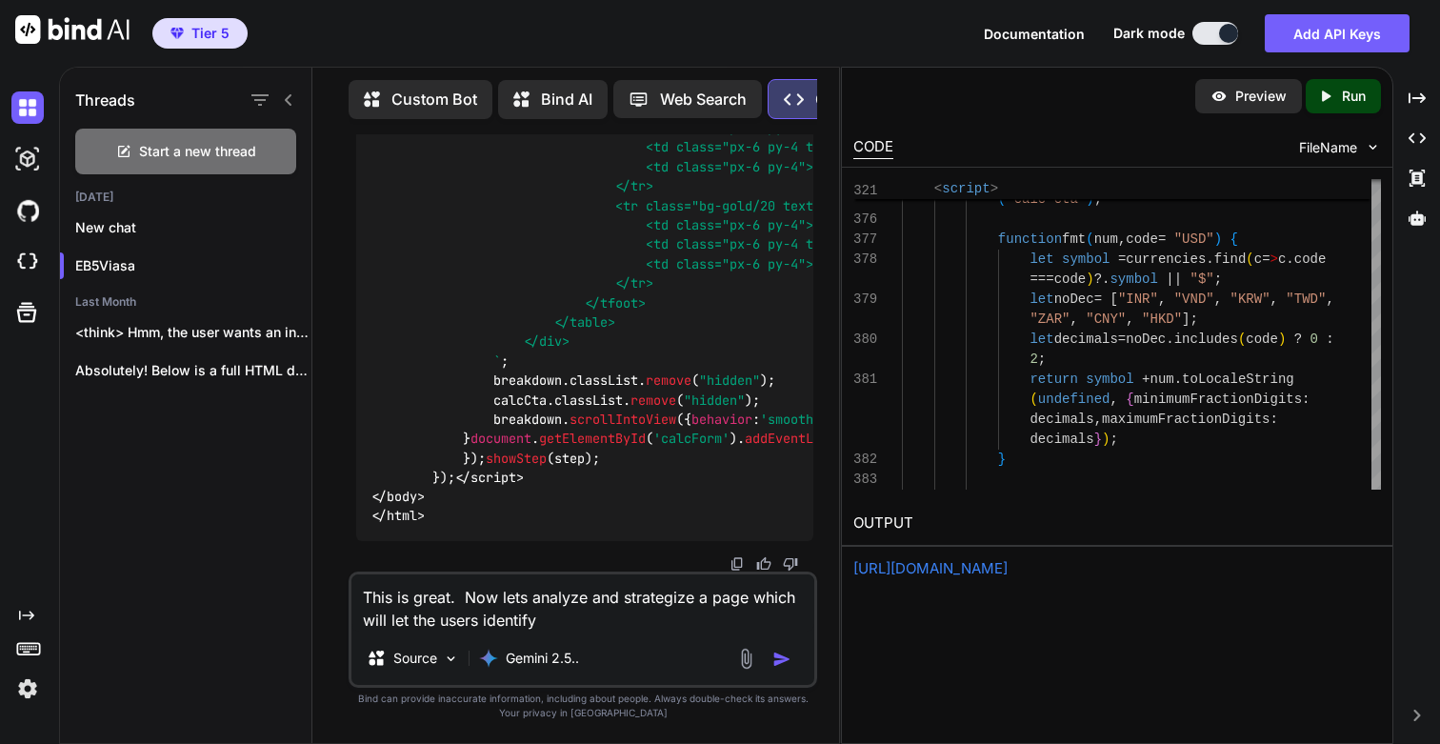
type textarea "x"
type textarea "This is great. Now lets analyze and strategize a page which will let the users …"
type textarea "x"
type textarea "This is great. Now lets analyze and strategize a page which will let the users …"
type textarea "x"
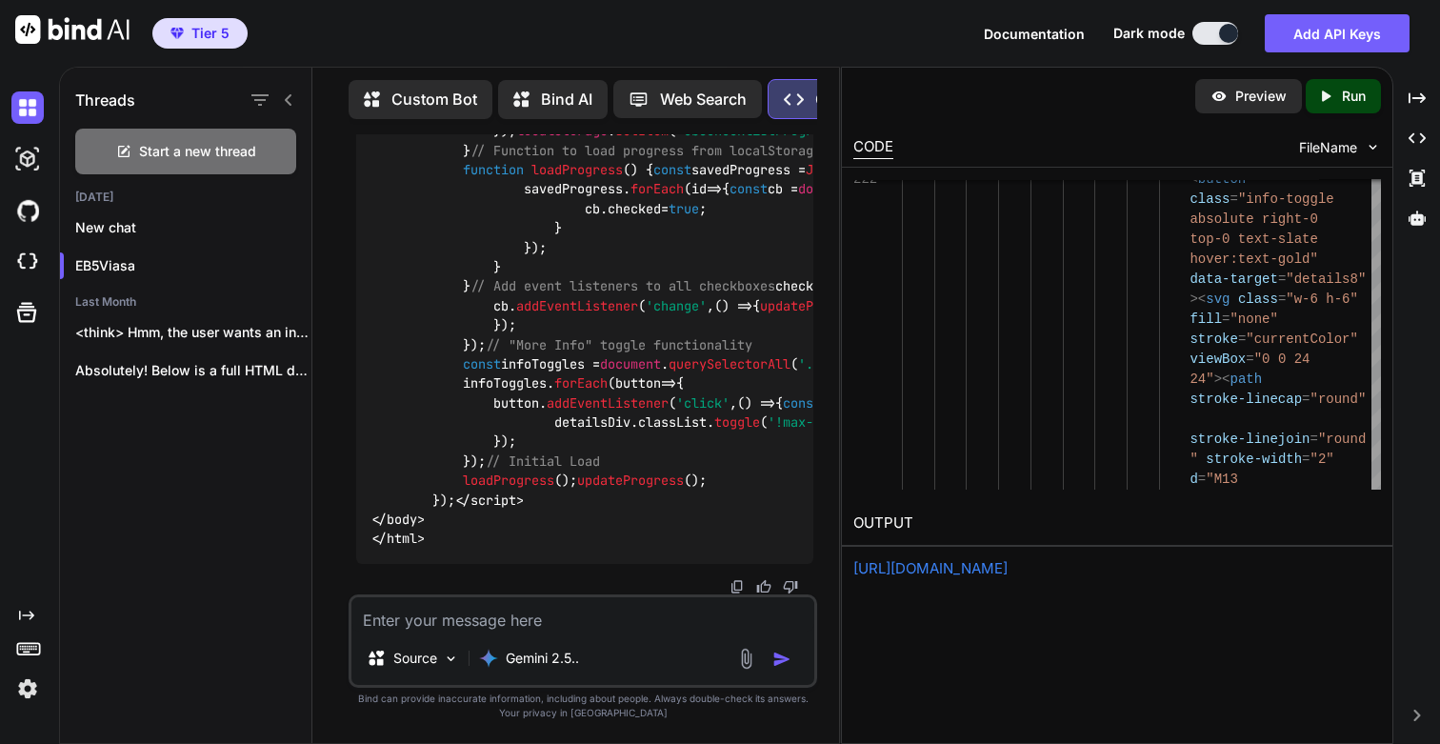
scroll to position [289452, 0]
click at [1341, 100] on p "Run" at bounding box center [1353, 96] width 24 height 19
click at [937, 572] on link "[URL][DOMAIN_NAME]" at bounding box center [930, 568] width 154 height 18
click at [476, 620] on textarea at bounding box center [582, 614] width 463 height 34
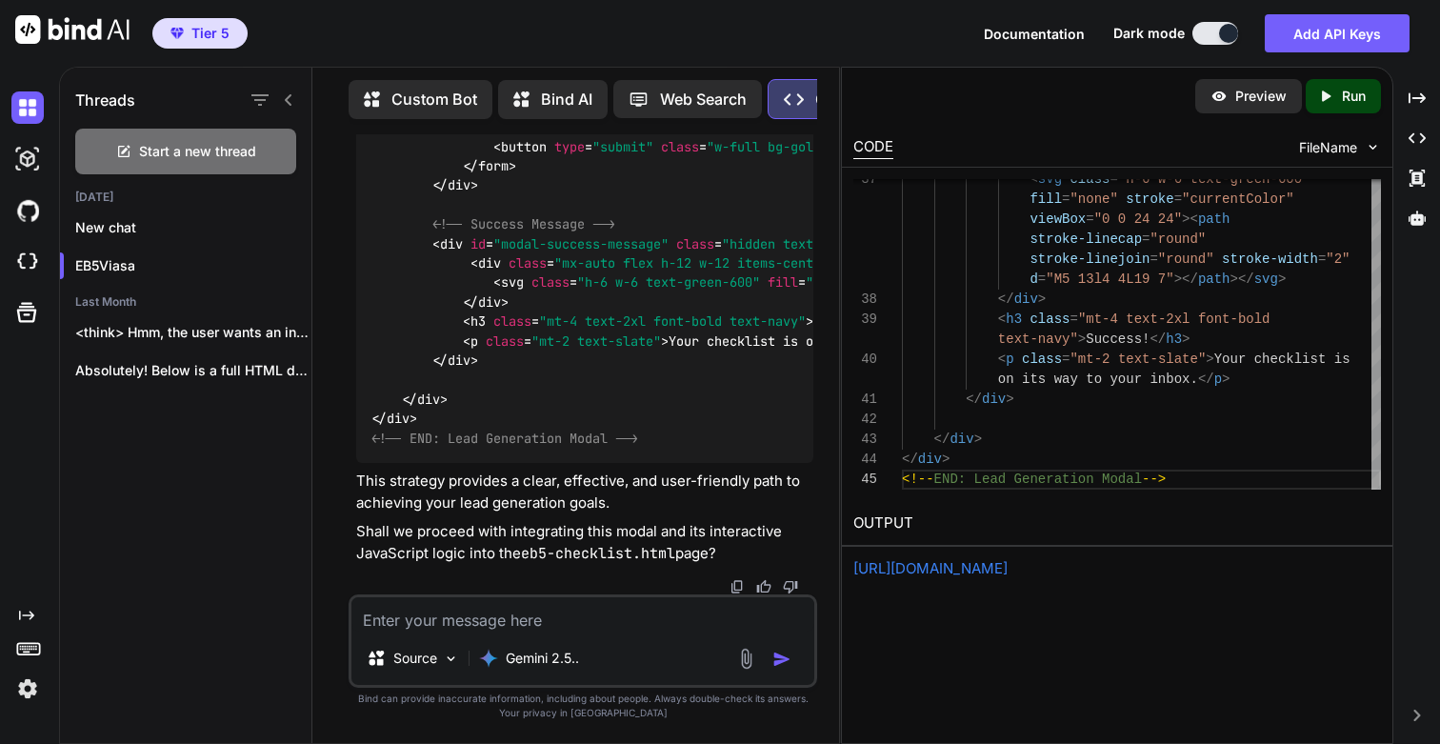
scroll to position [292161, 0]
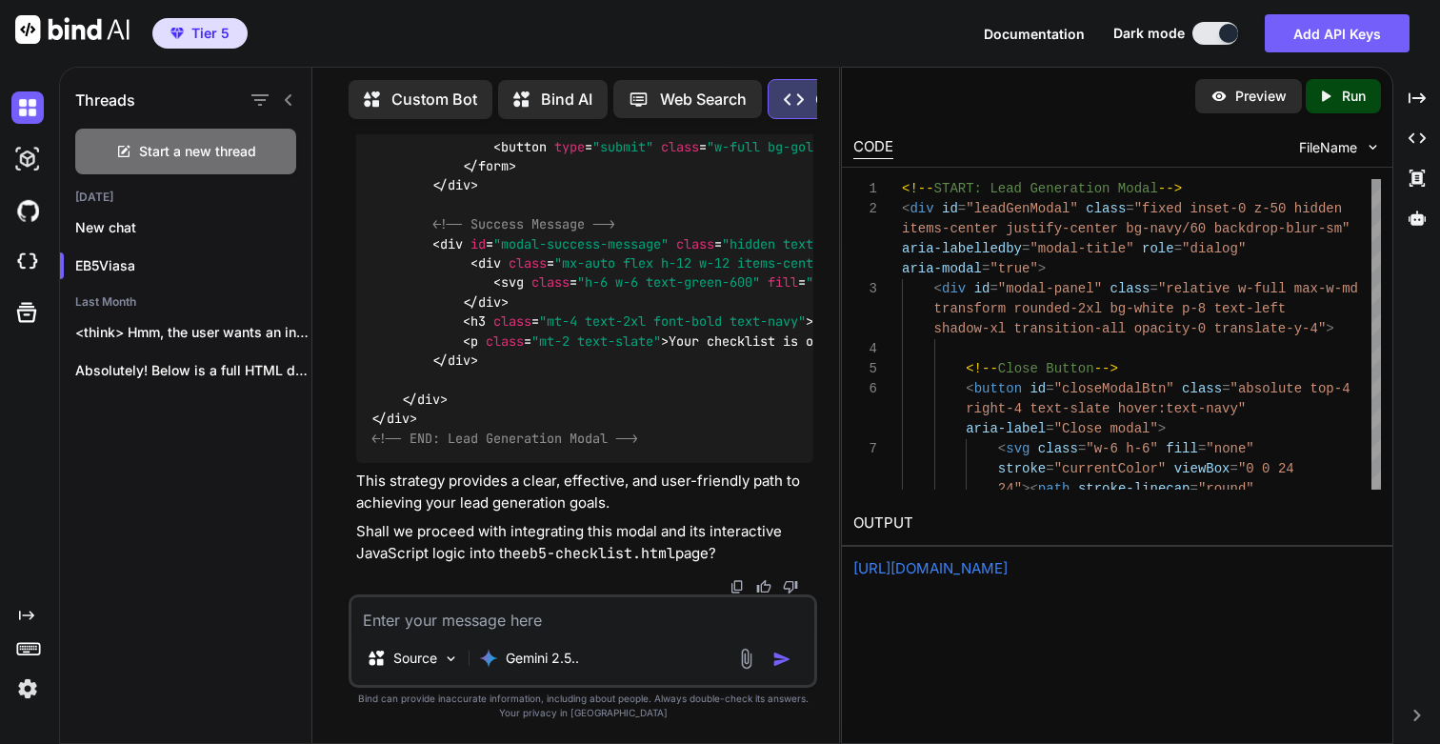
click at [1349, 91] on p "Run" at bounding box center [1353, 96] width 24 height 19
click at [963, 566] on link "[URL][DOMAIN_NAME]" at bounding box center [930, 568] width 154 height 18
click at [655, 624] on textarea at bounding box center [582, 614] width 463 height 34
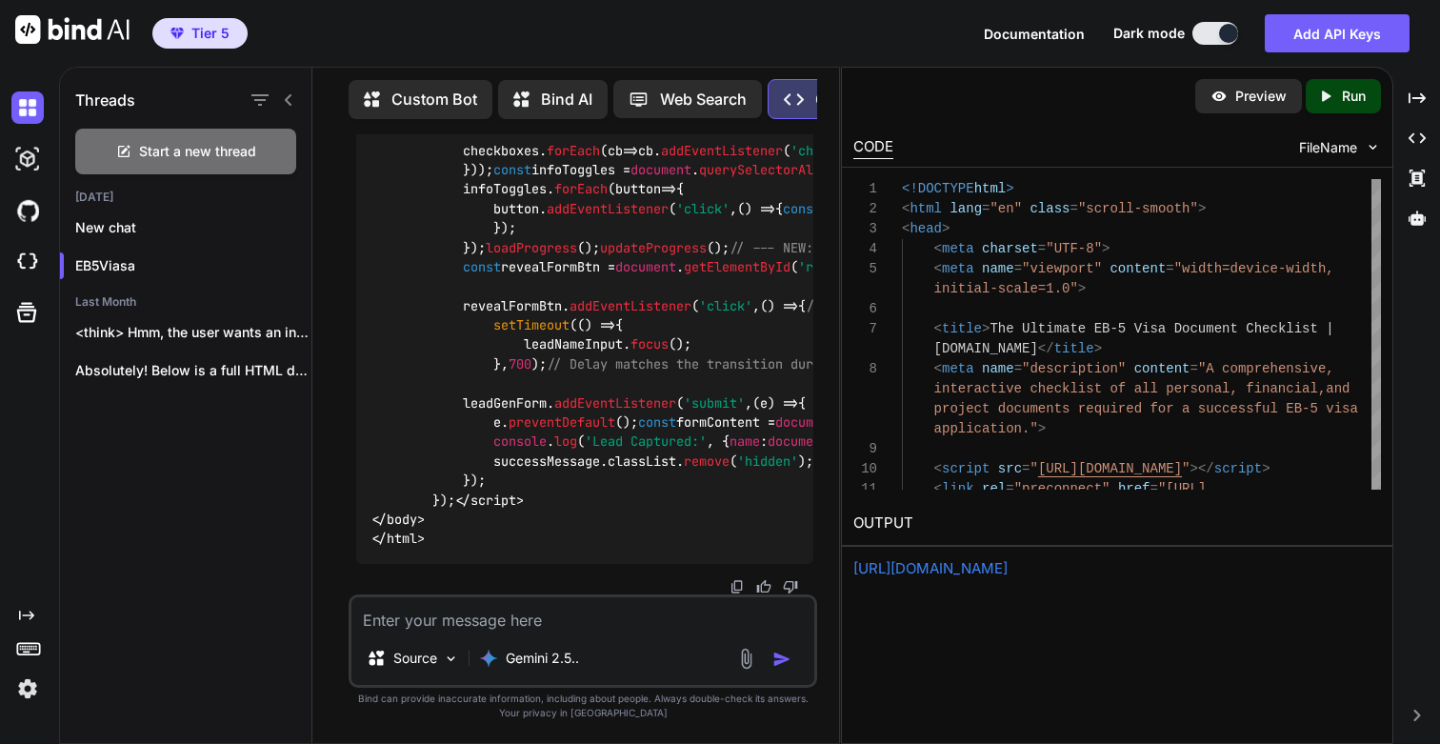
scroll to position [294321, 0]
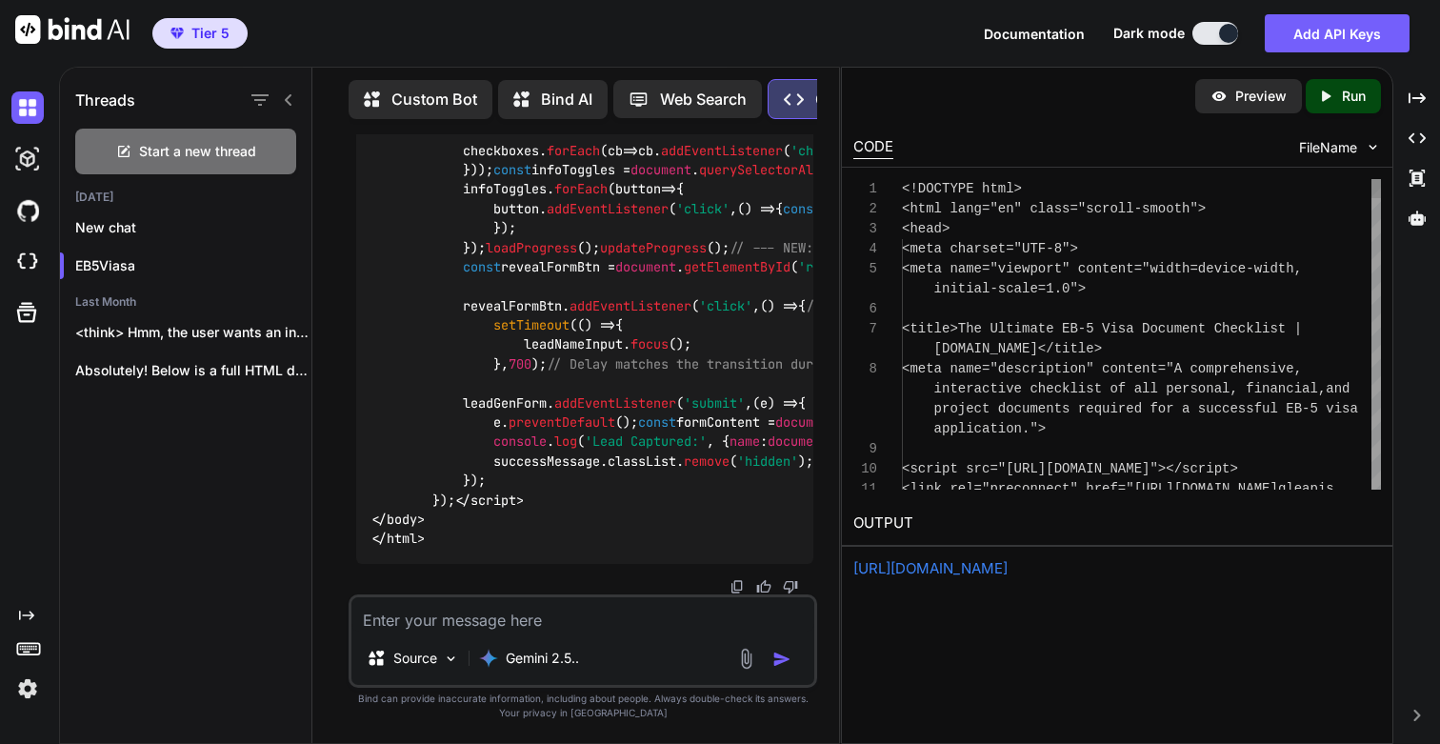
click at [1342, 102] on p "Run" at bounding box center [1353, 96] width 24 height 19
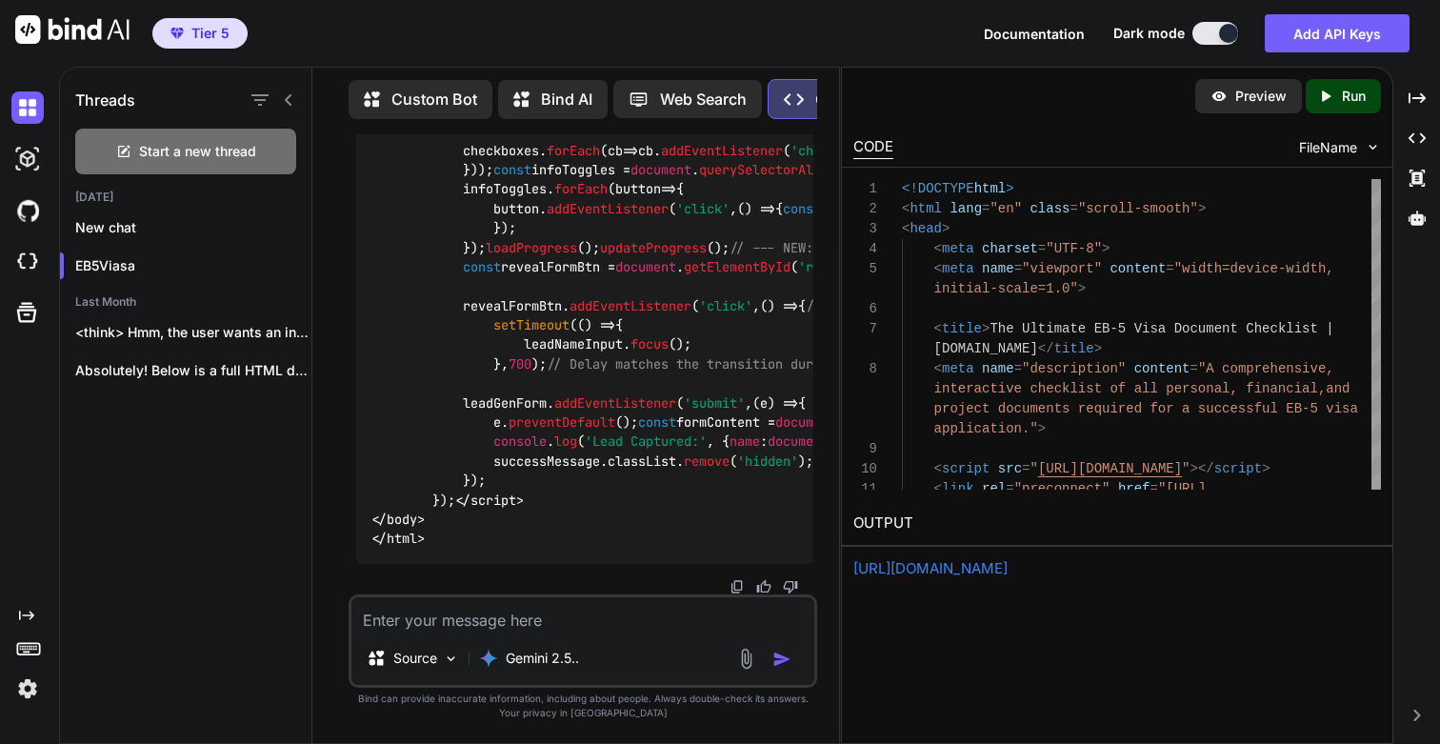
click at [928, 572] on link "[URL][DOMAIN_NAME]" at bounding box center [930, 568] width 154 height 18
click at [560, 627] on textarea at bounding box center [582, 614] width 463 height 34
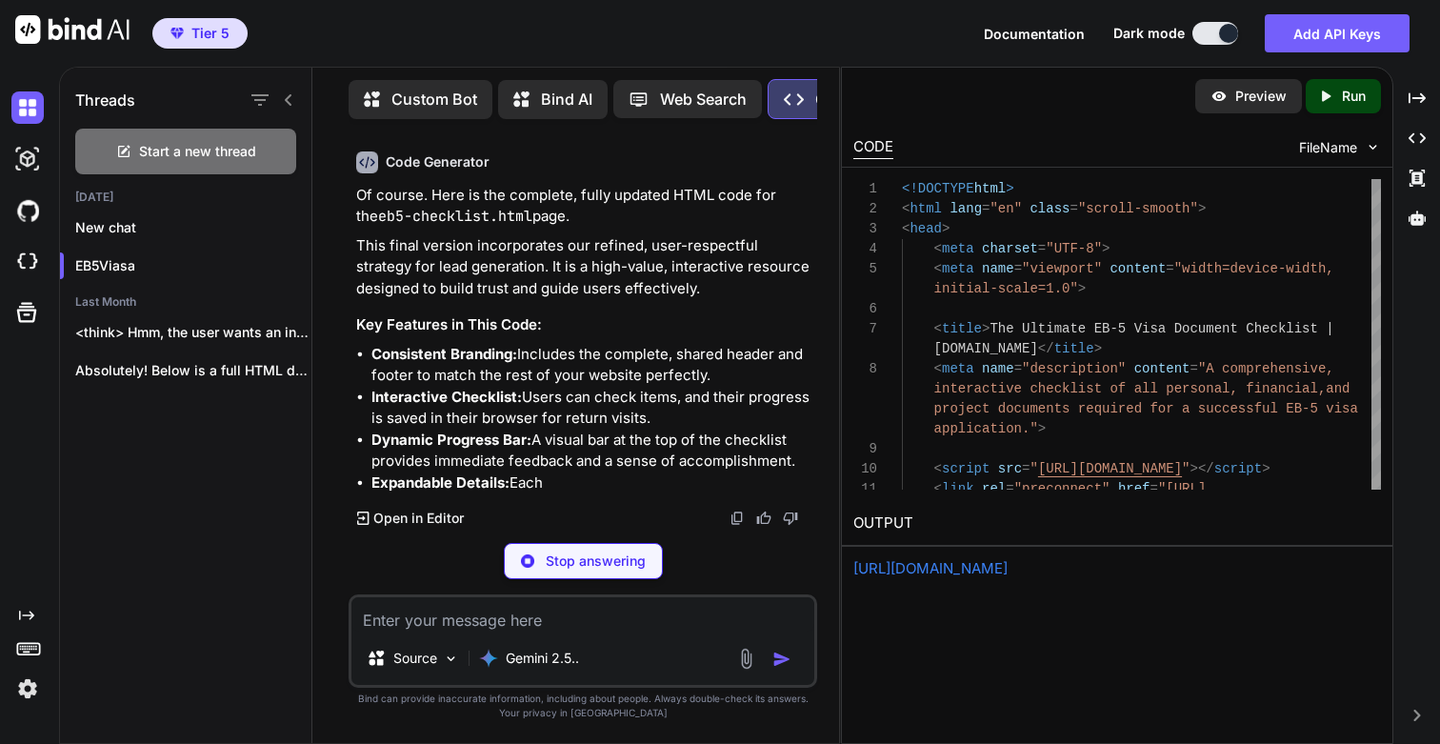
scroll to position [282379, 0]
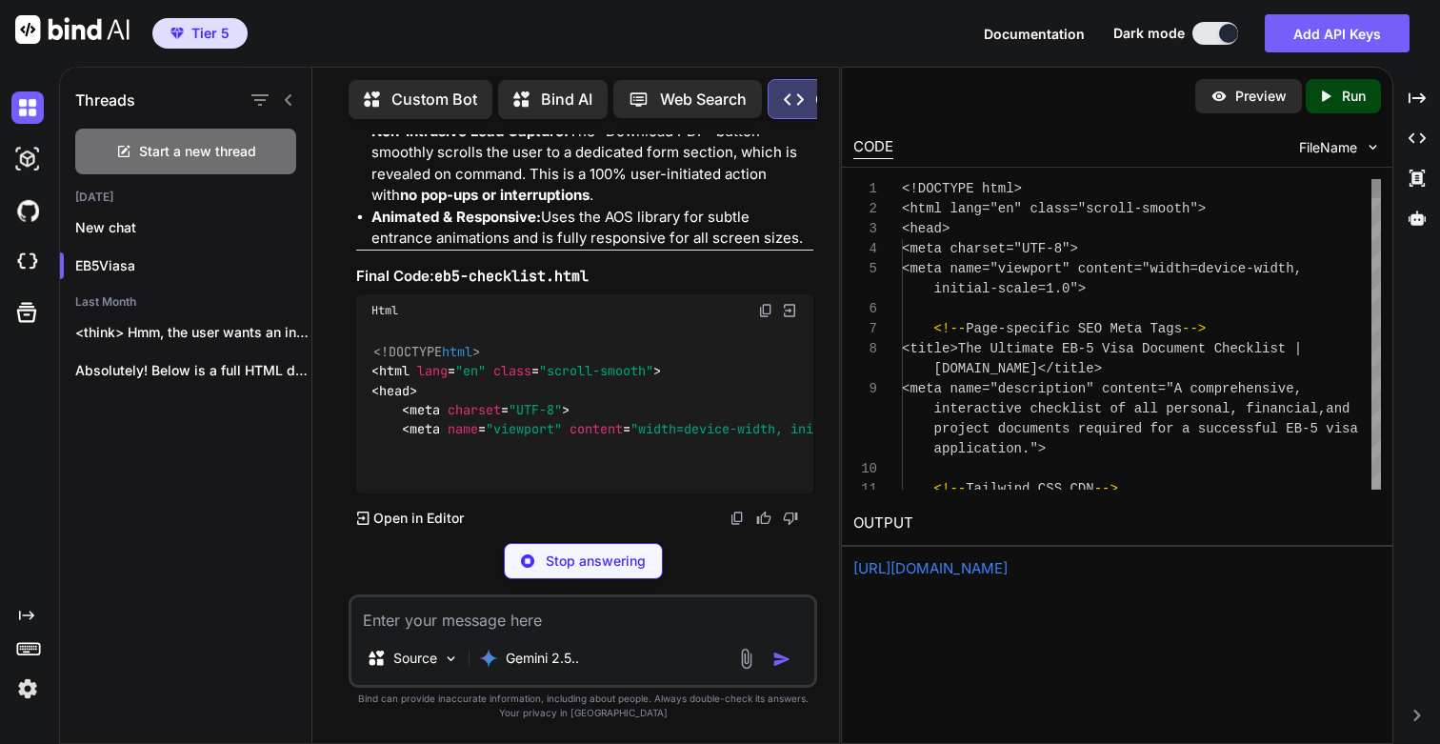
scroll to position [59, 0]
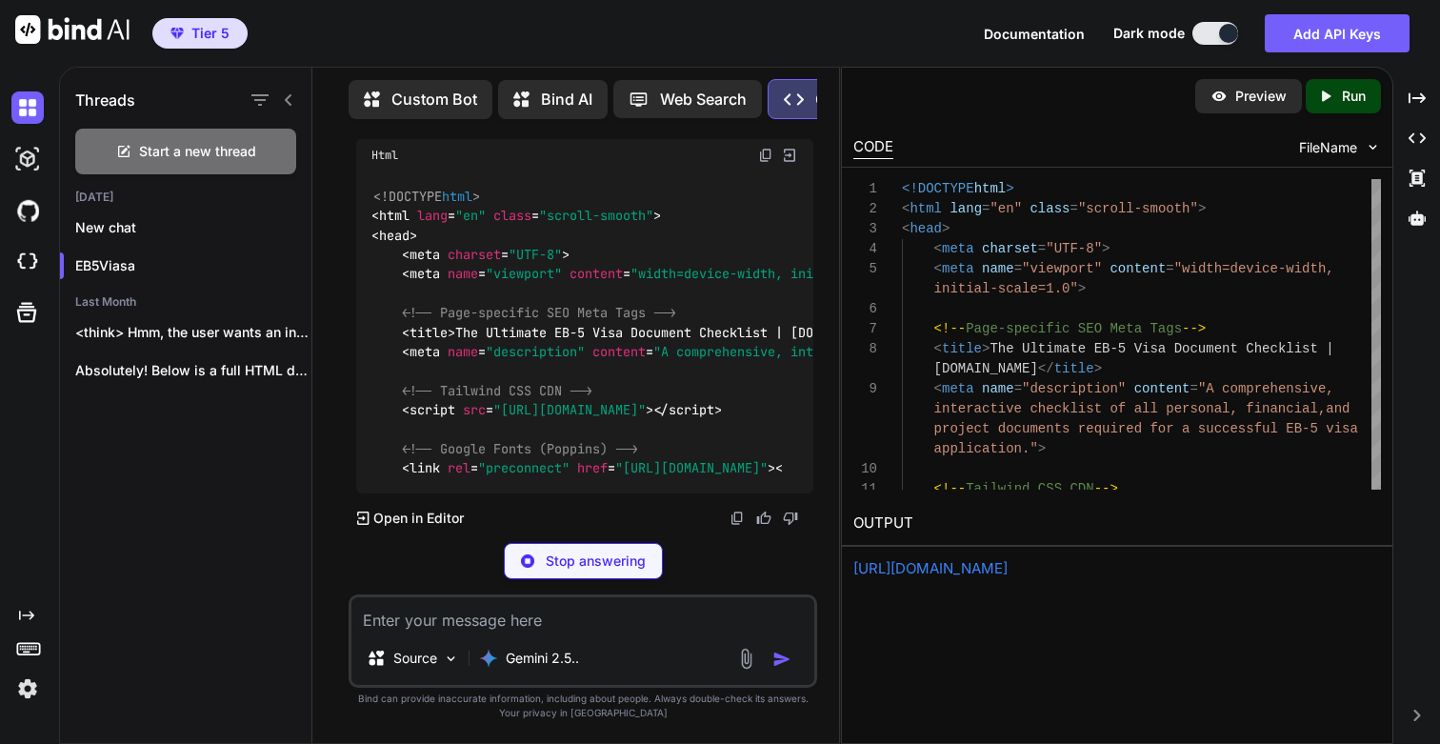
click at [1349, 94] on p "Run" at bounding box center [1353, 96] width 24 height 19
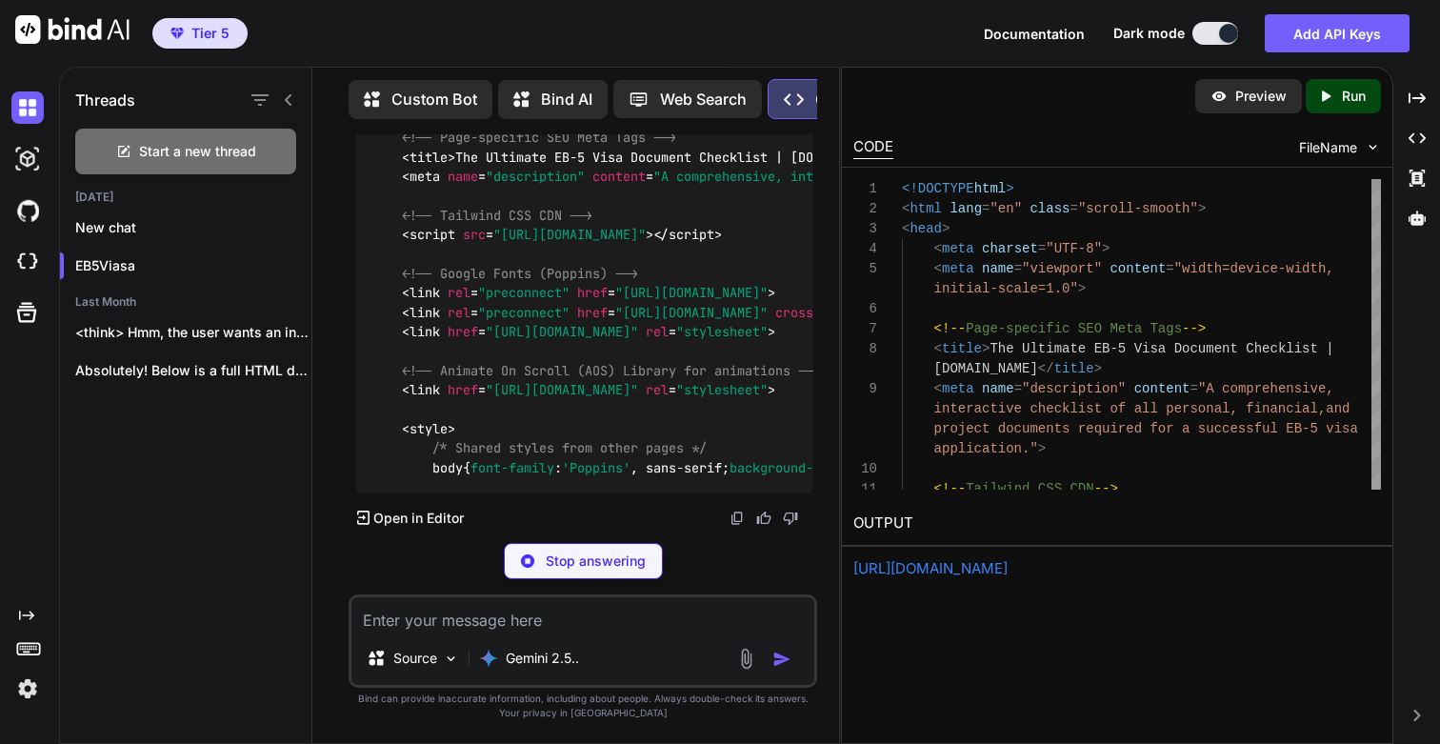
click at [1007, 571] on link "[URL][DOMAIN_NAME]" at bounding box center [930, 568] width 154 height 18
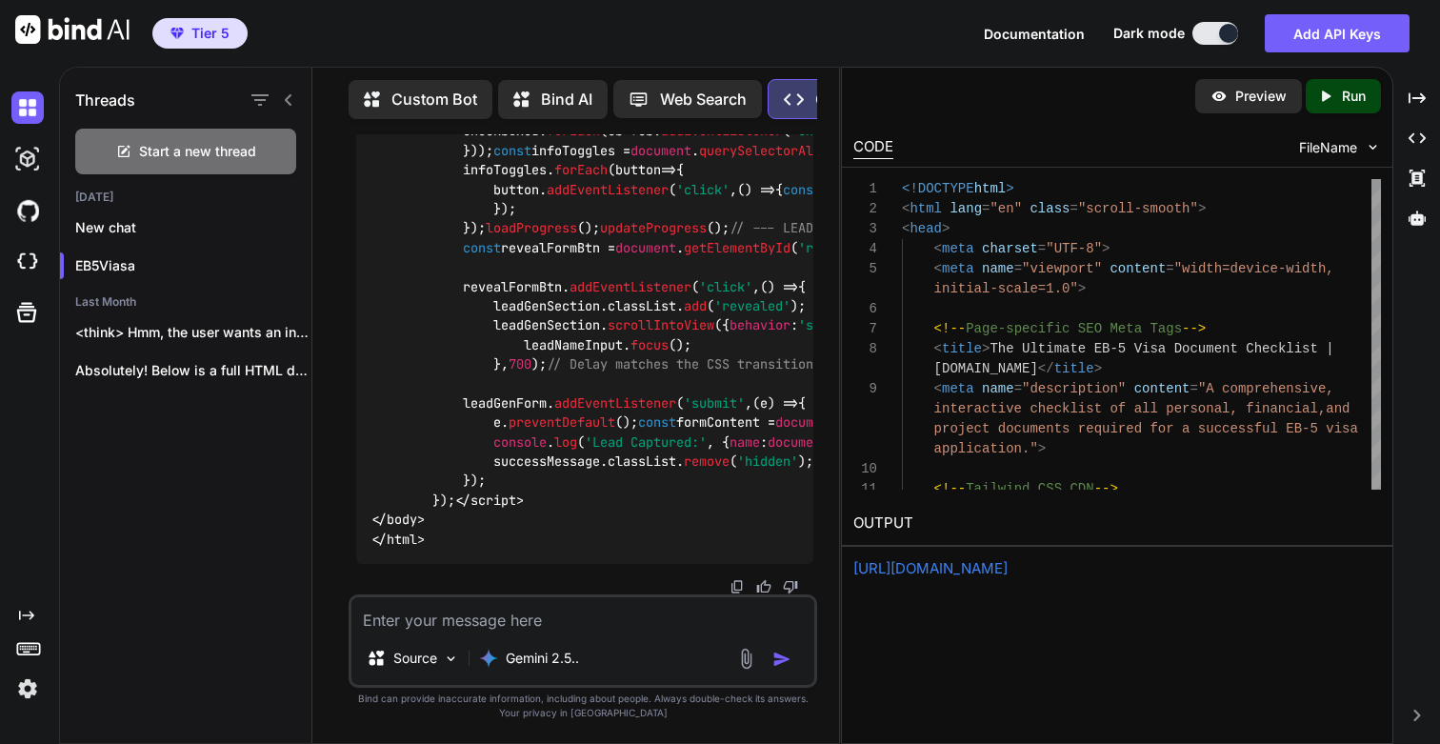
scroll to position [299851, 0]
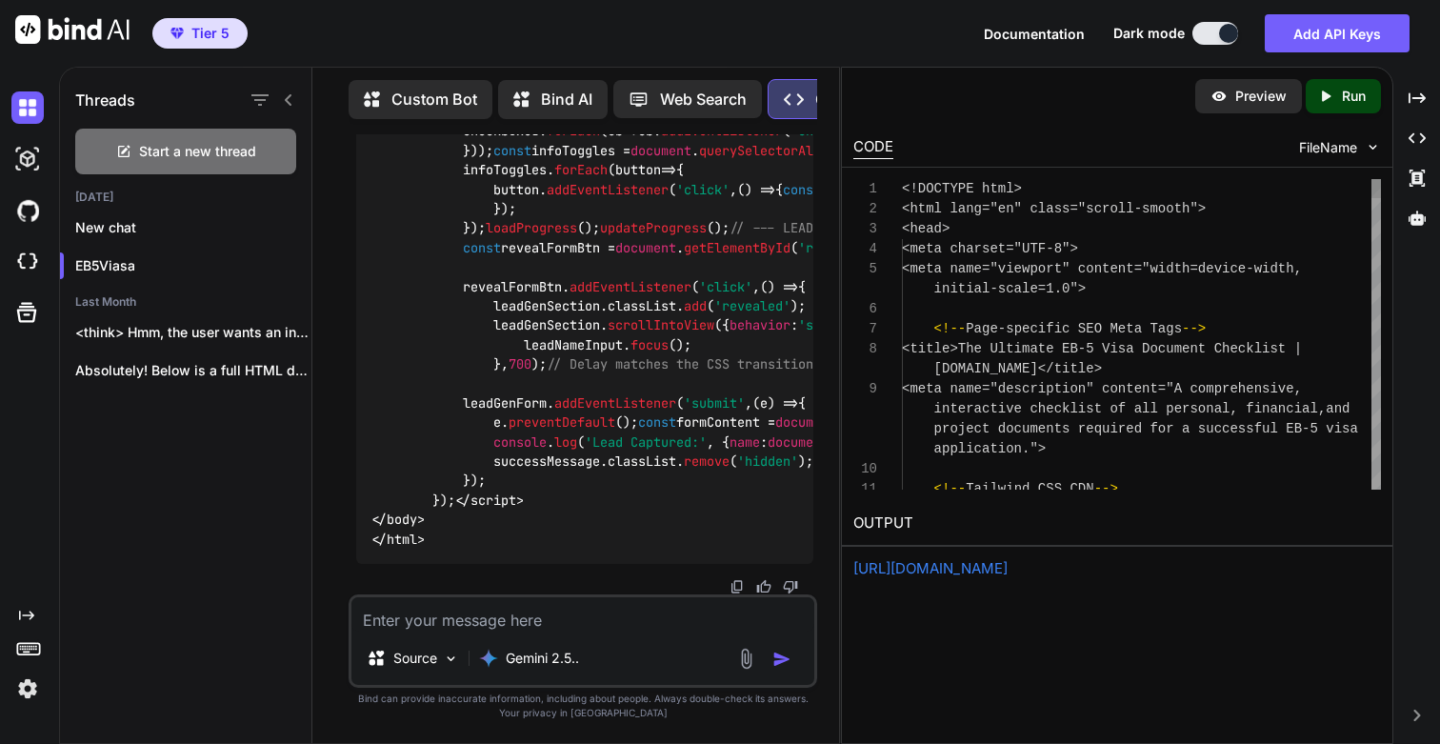
scroll to position [99, 0]
click at [1325, 98] on icon at bounding box center [1325, 95] width 9 height 10
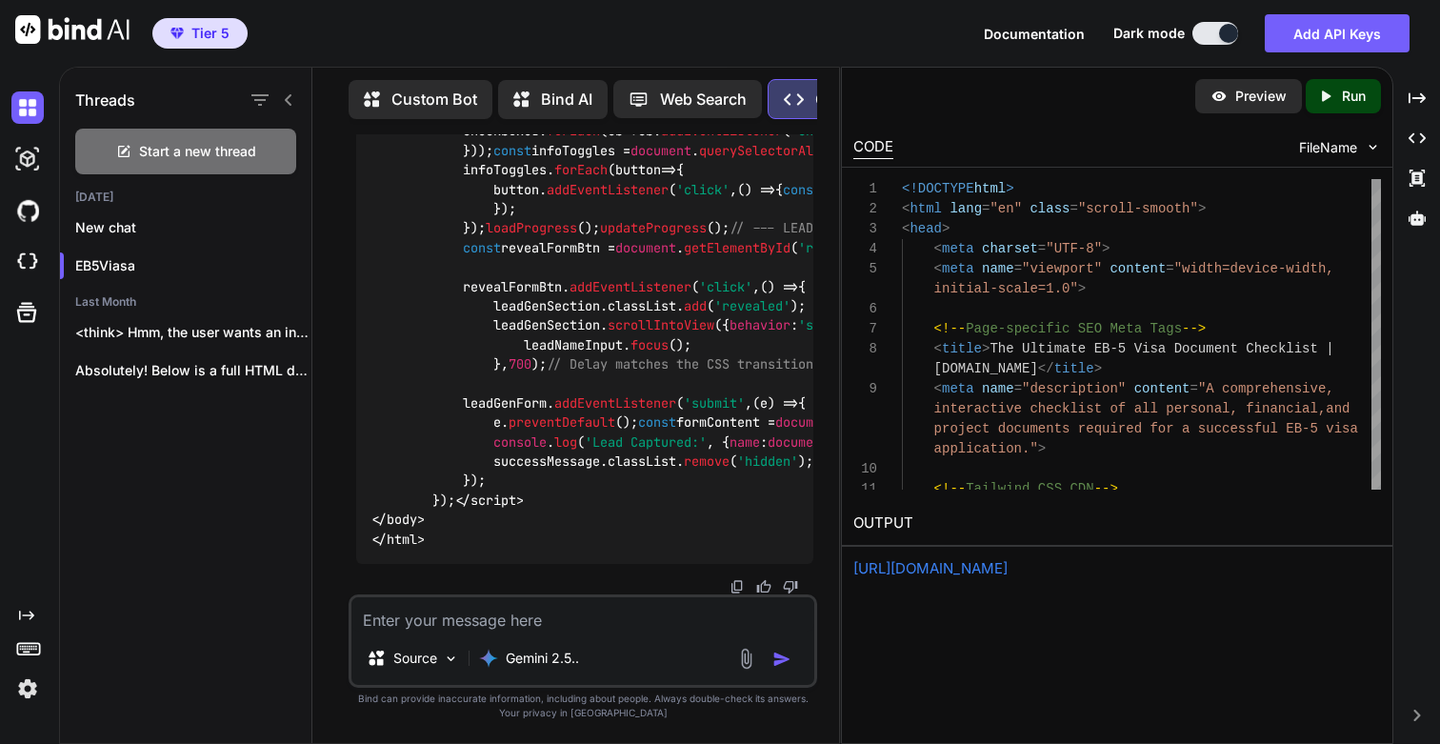
click at [961, 567] on link "[URL][DOMAIN_NAME]" at bounding box center [930, 568] width 154 height 18
click at [500, 625] on textarea at bounding box center [582, 614] width 463 height 34
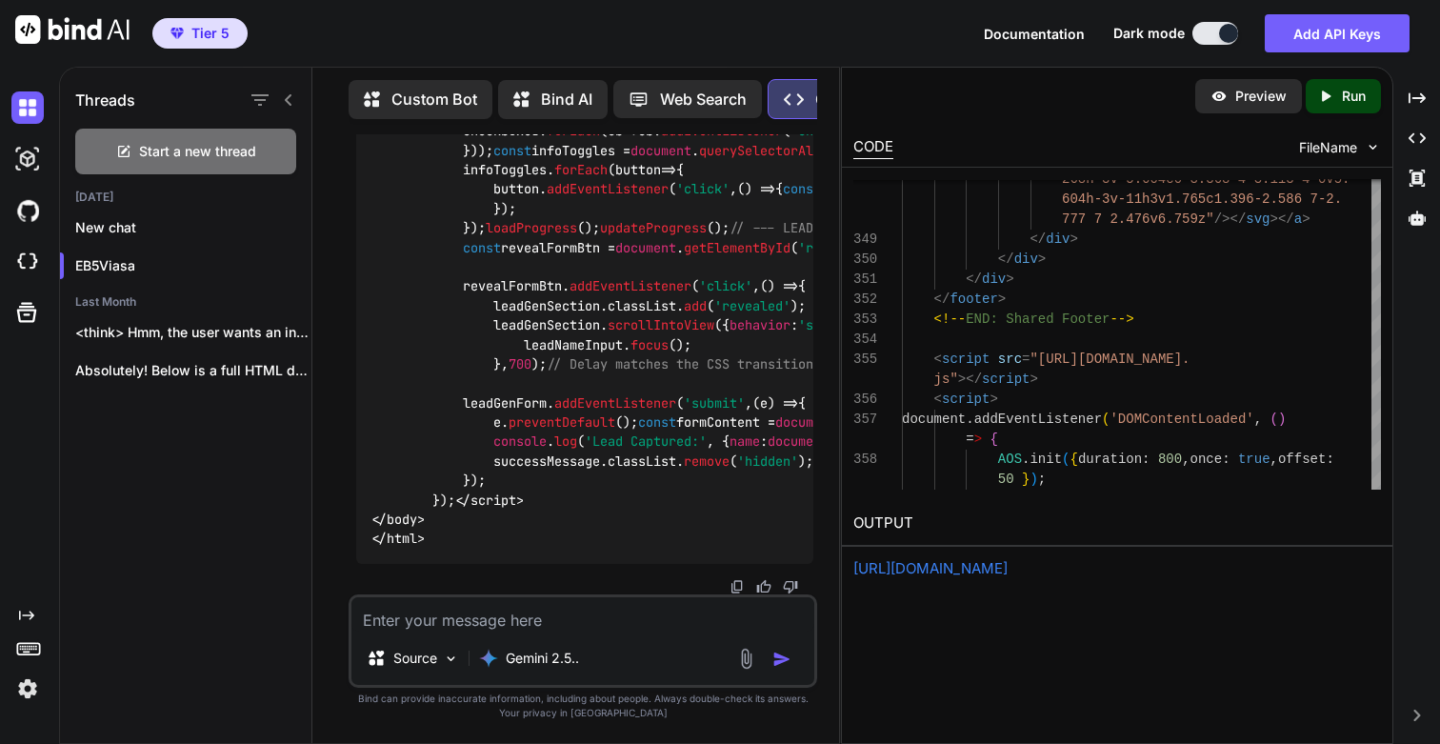
scroll to position [316904, 0]
click at [1335, 102] on icon "Created with Pixso." at bounding box center [1329, 96] width 25 height 17
click at [983, 561] on link "[URL][DOMAIN_NAME]" at bounding box center [930, 568] width 154 height 18
click at [520, 615] on textarea at bounding box center [582, 614] width 463 height 34
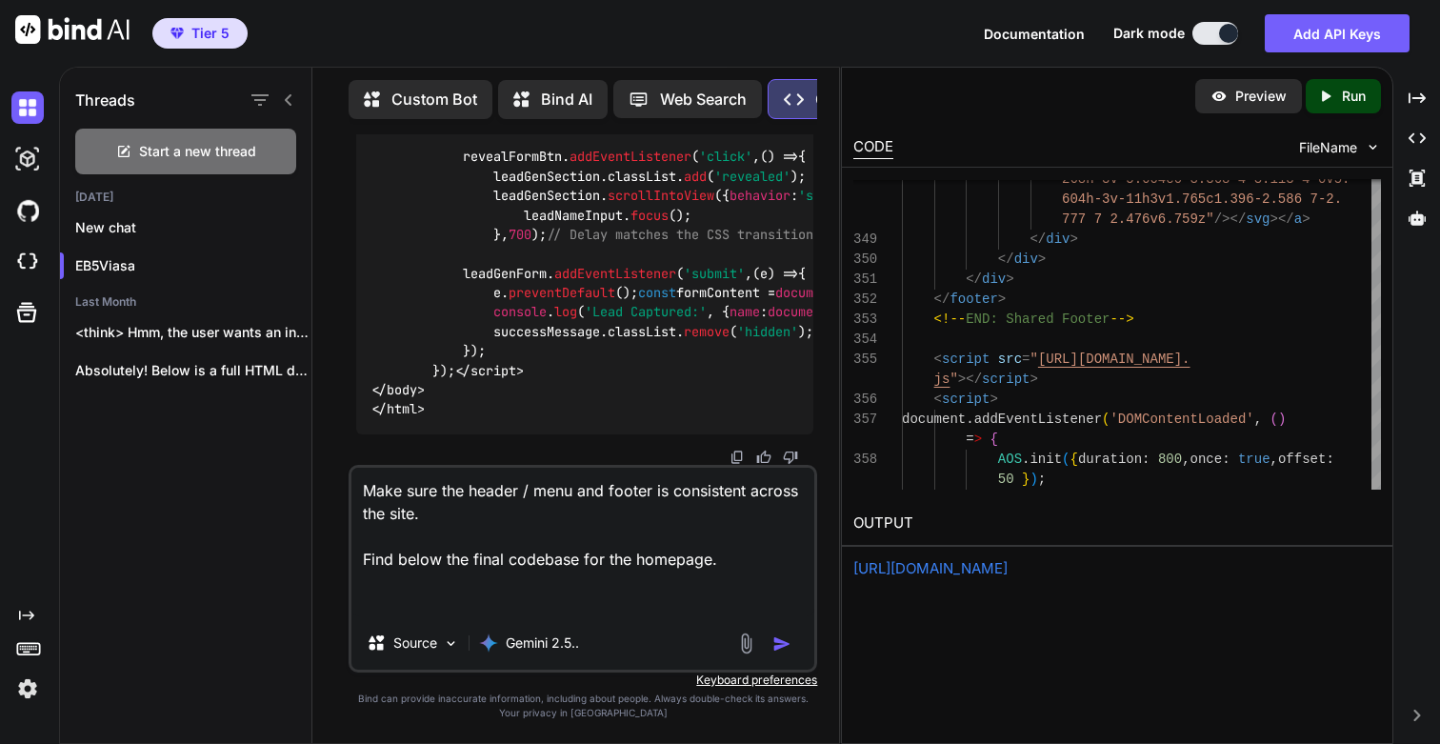
paste textarea "<!LOREMIP dolo> <sita cons="ad" elits="doeius-tempor"> <inci> <utla etdolor="MA…"
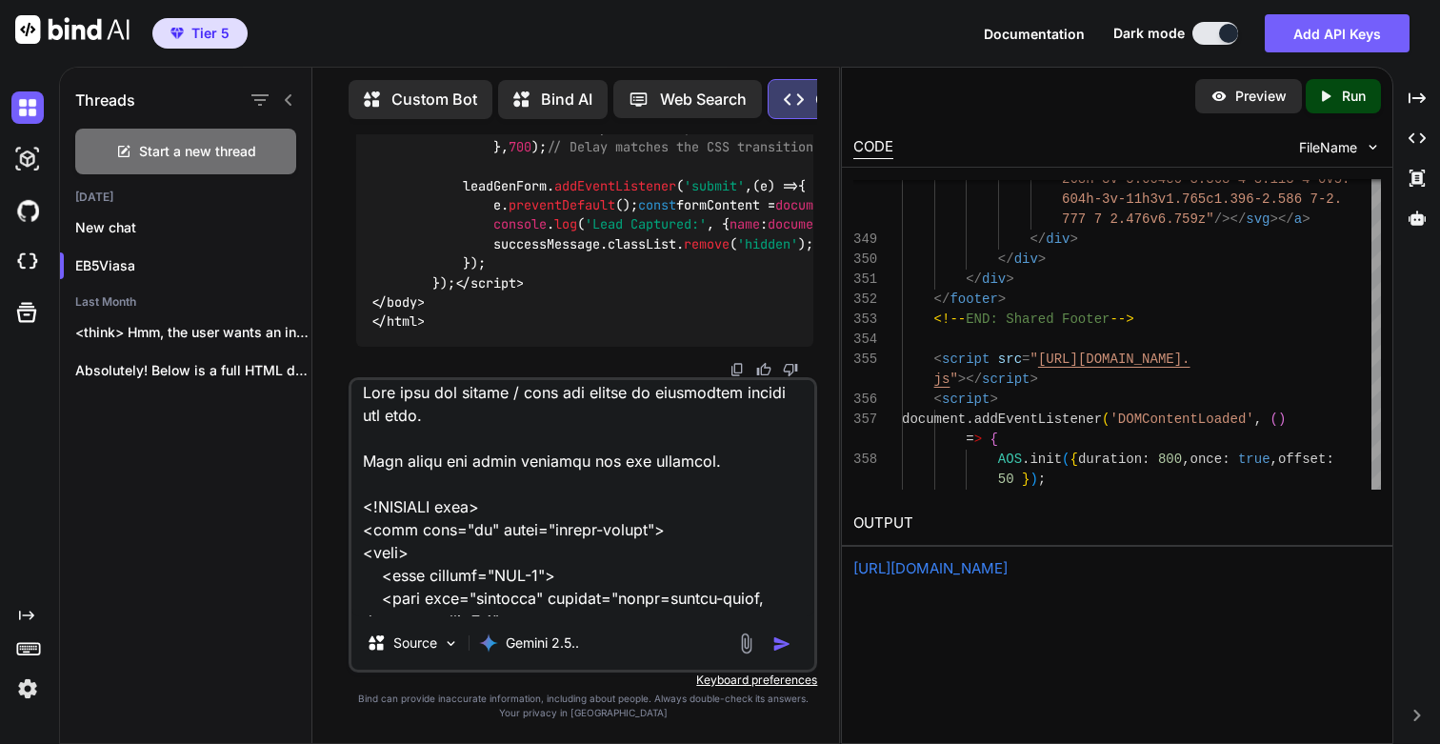
scroll to position [0, 0]
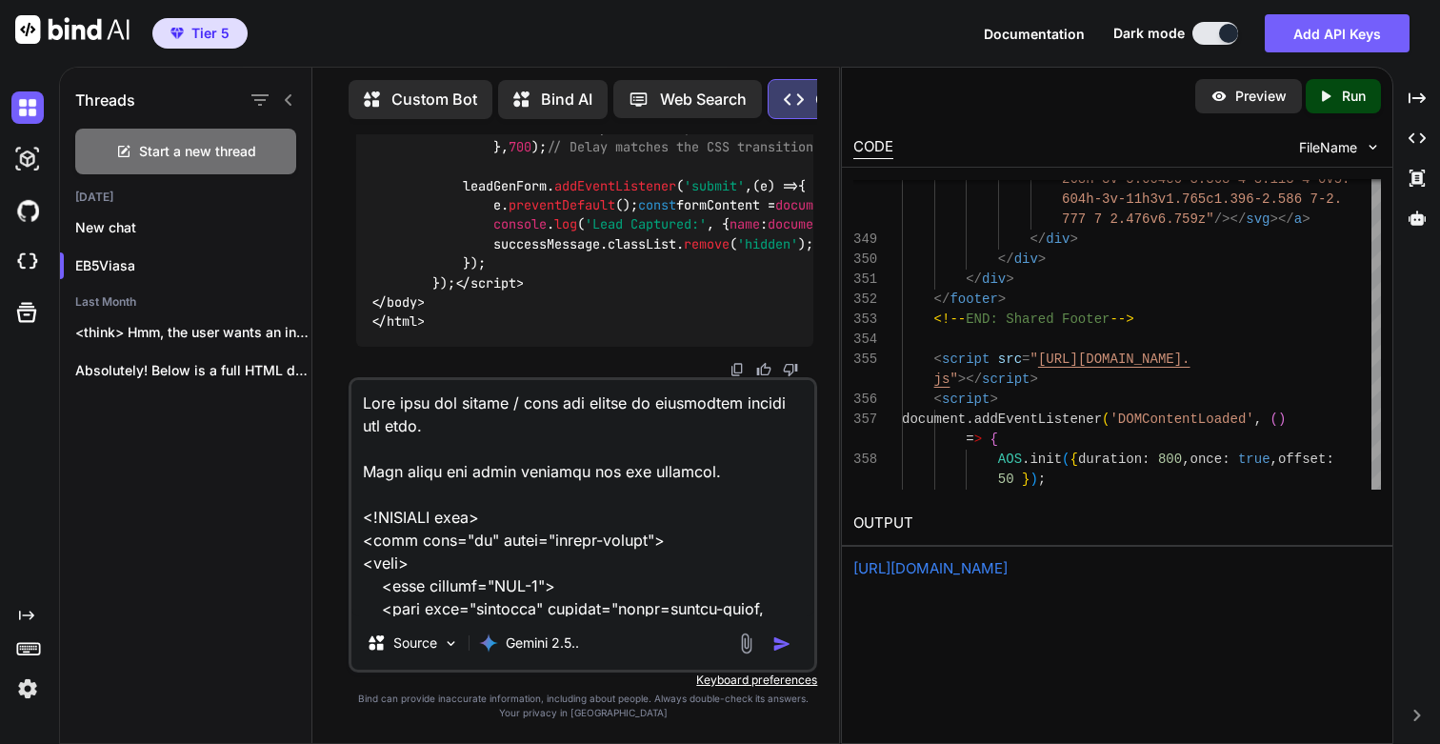
click at [759, 469] on textarea at bounding box center [582, 498] width 463 height 236
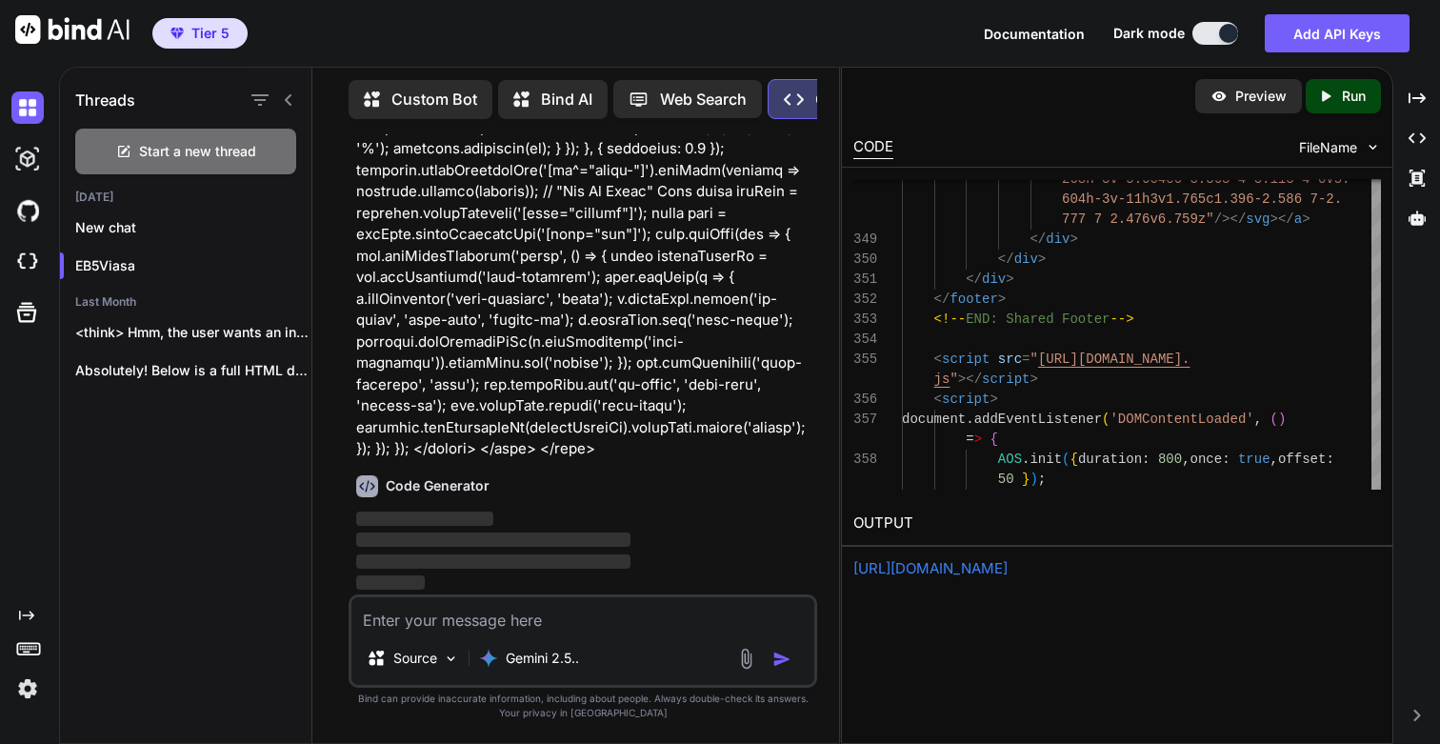
scroll to position [317364, 0]
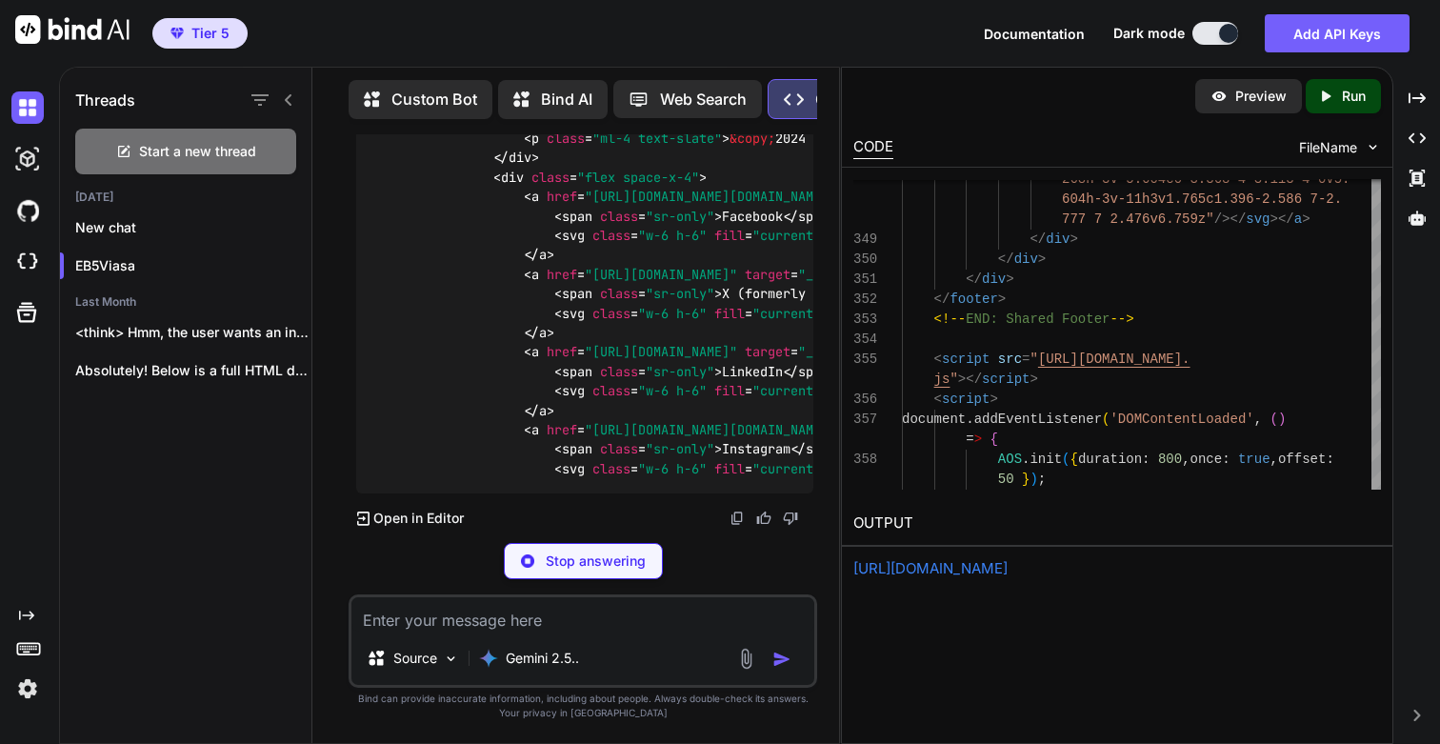
scroll to position [349051, 0]
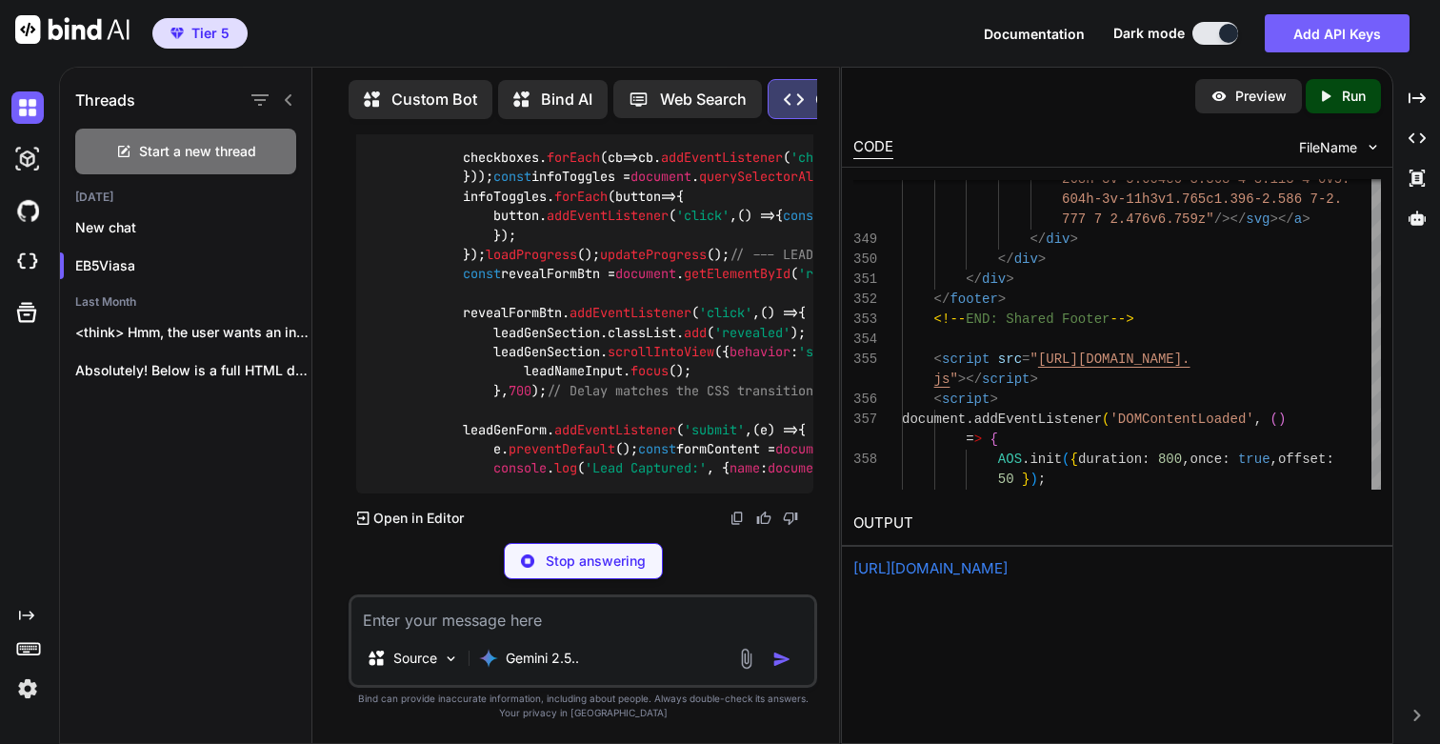
type textarea "x"
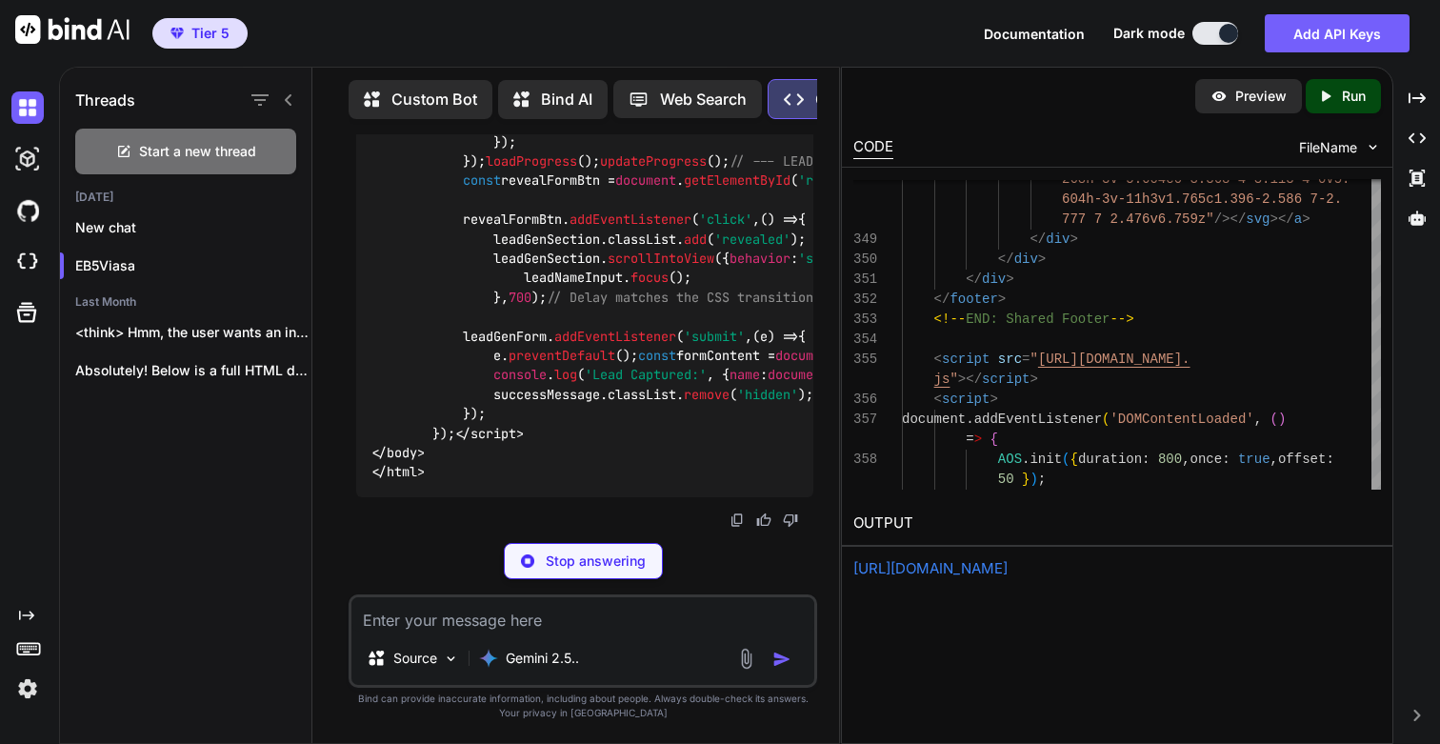
type textarea "</script> </body> </html>"
type textarea "x"
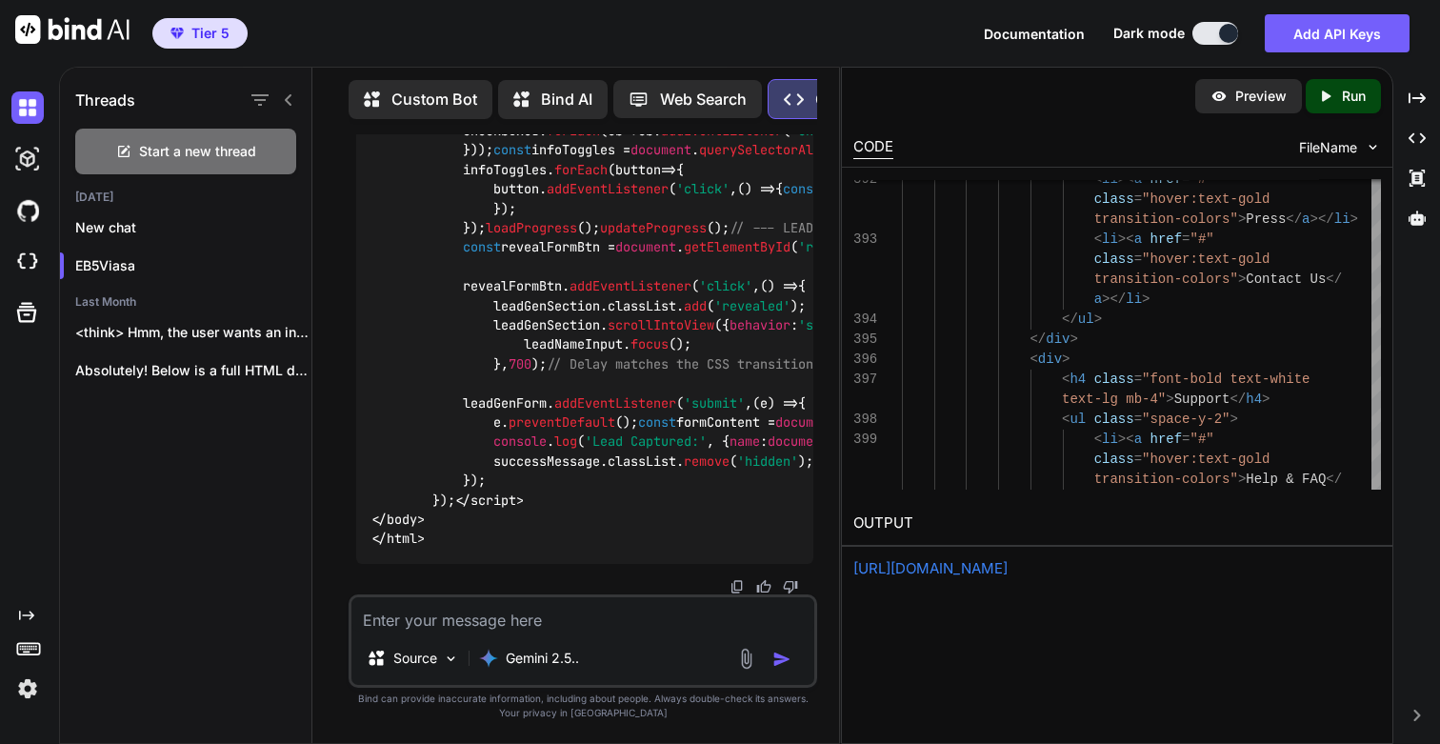
scroll to position [340635, 0]
type textarea "</script> </body> </html>"
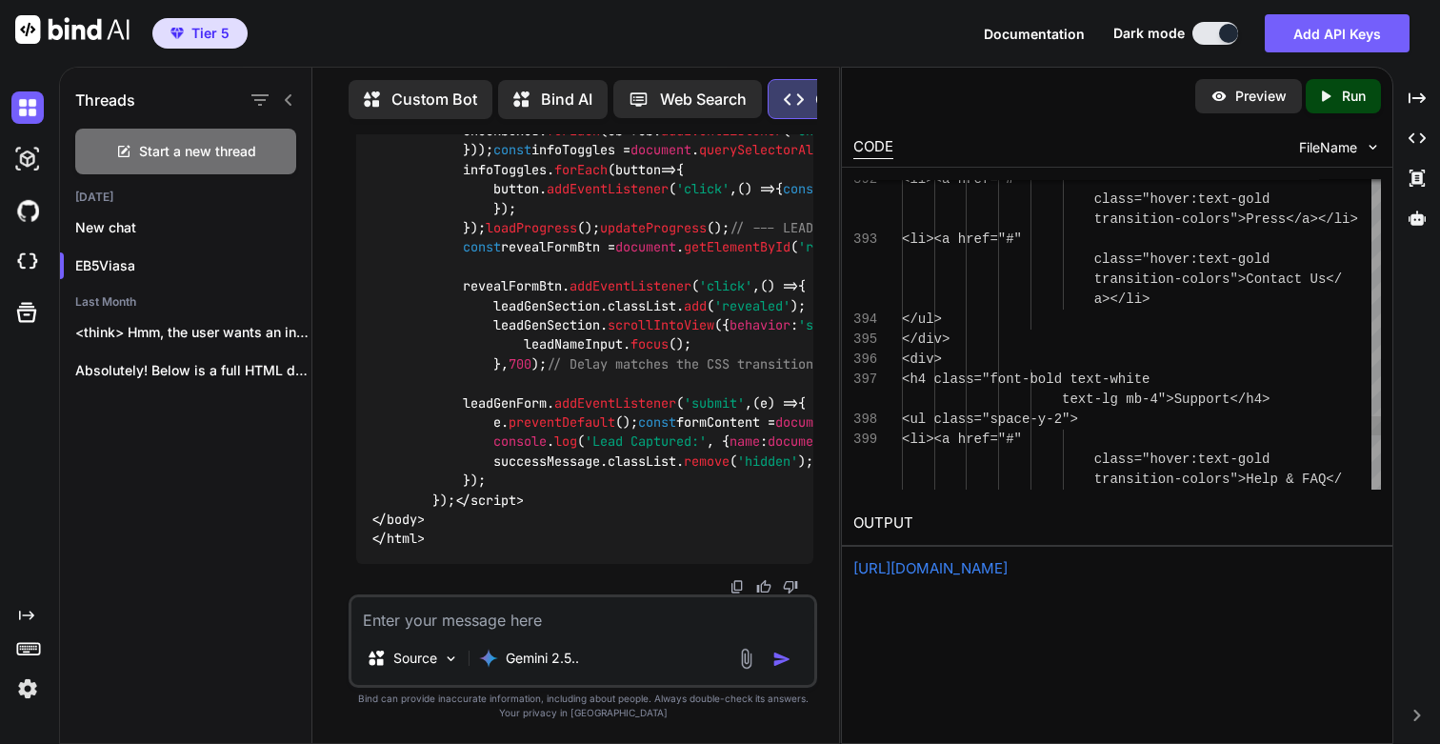
scroll to position [79, 0]
click at [1343, 96] on p "Run" at bounding box center [1353, 96] width 24 height 19
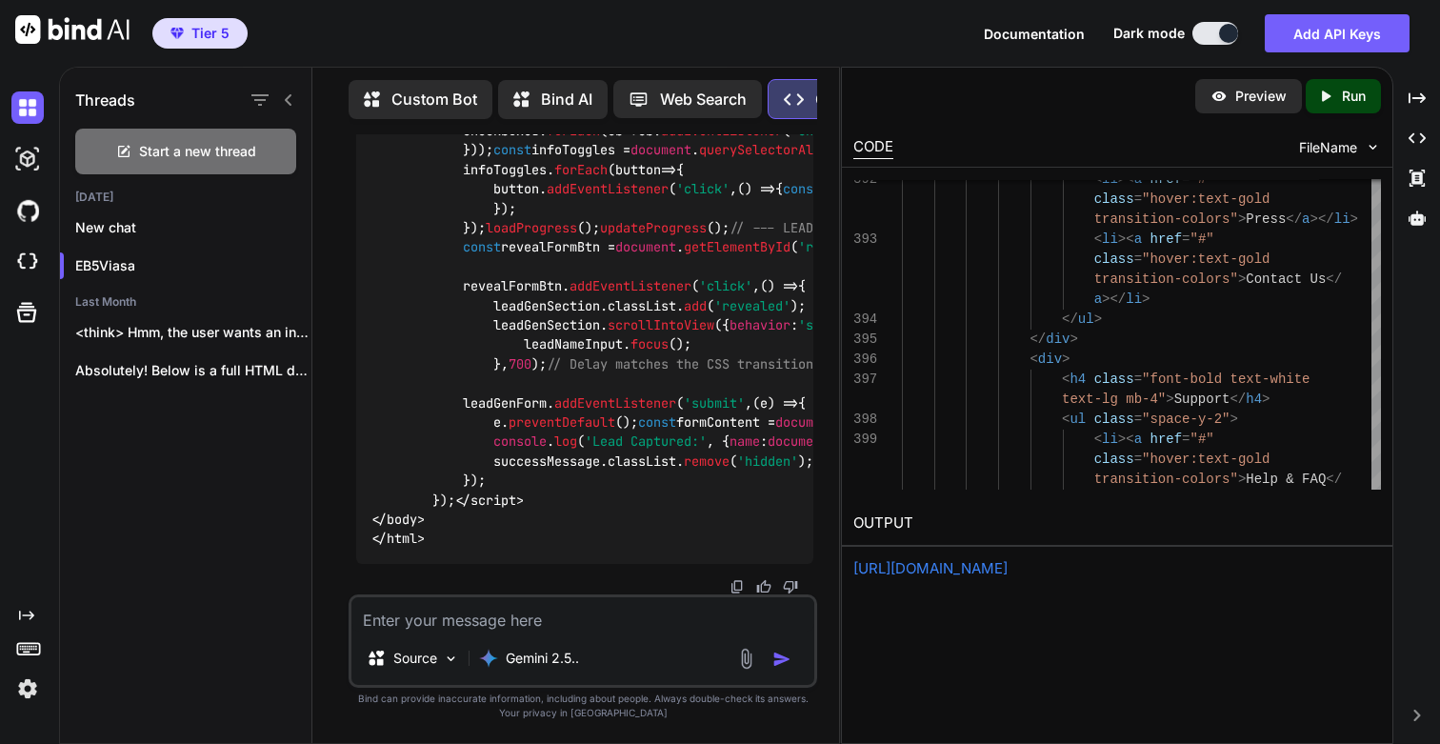
click at [970, 565] on link "https://app.onecompiler.com/43vc7quq6_43vdcfjvm" at bounding box center [930, 568] width 154 height 18
click at [469, 614] on textarea at bounding box center [582, 614] width 463 height 34
type textarea "T"
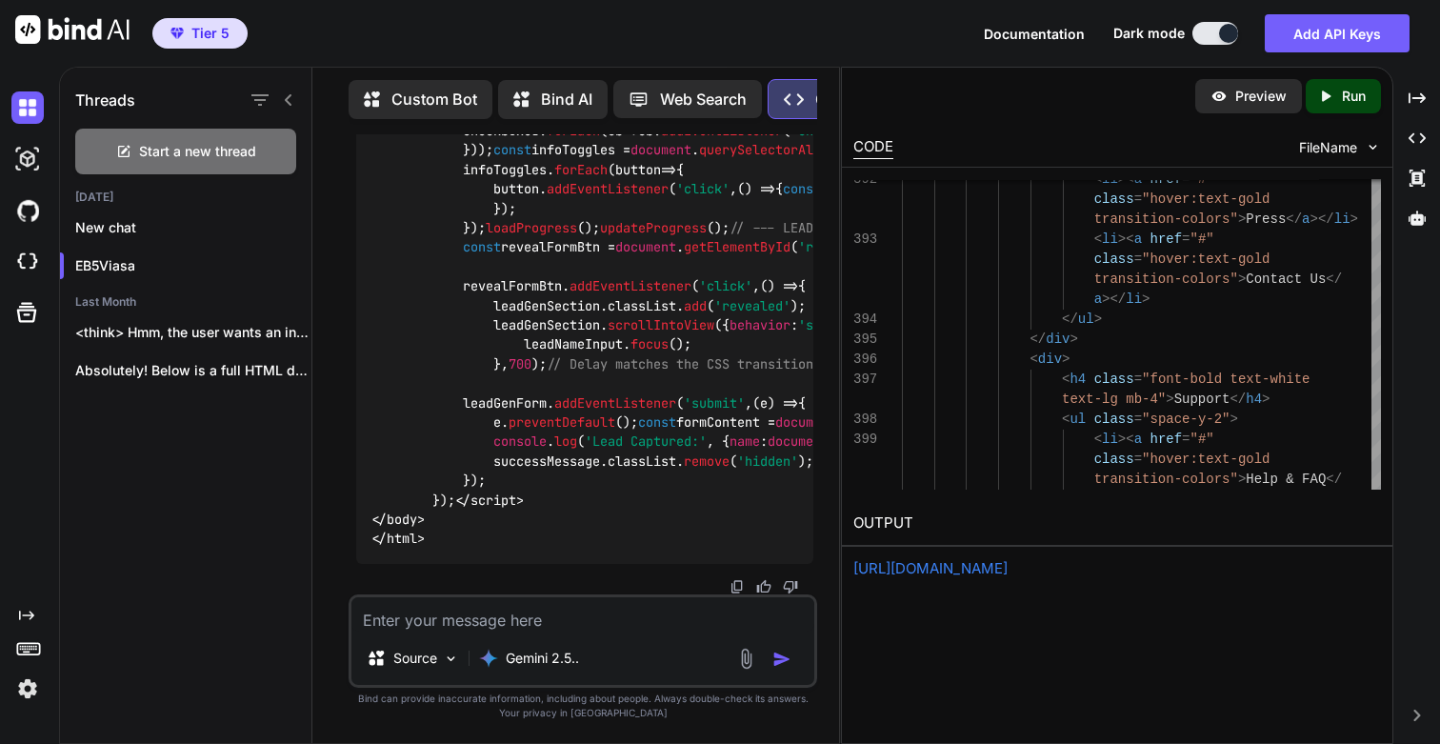
type textarea "x"
type textarea "Th"
type textarea "x"
type textarea "Thi"
type textarea "x"
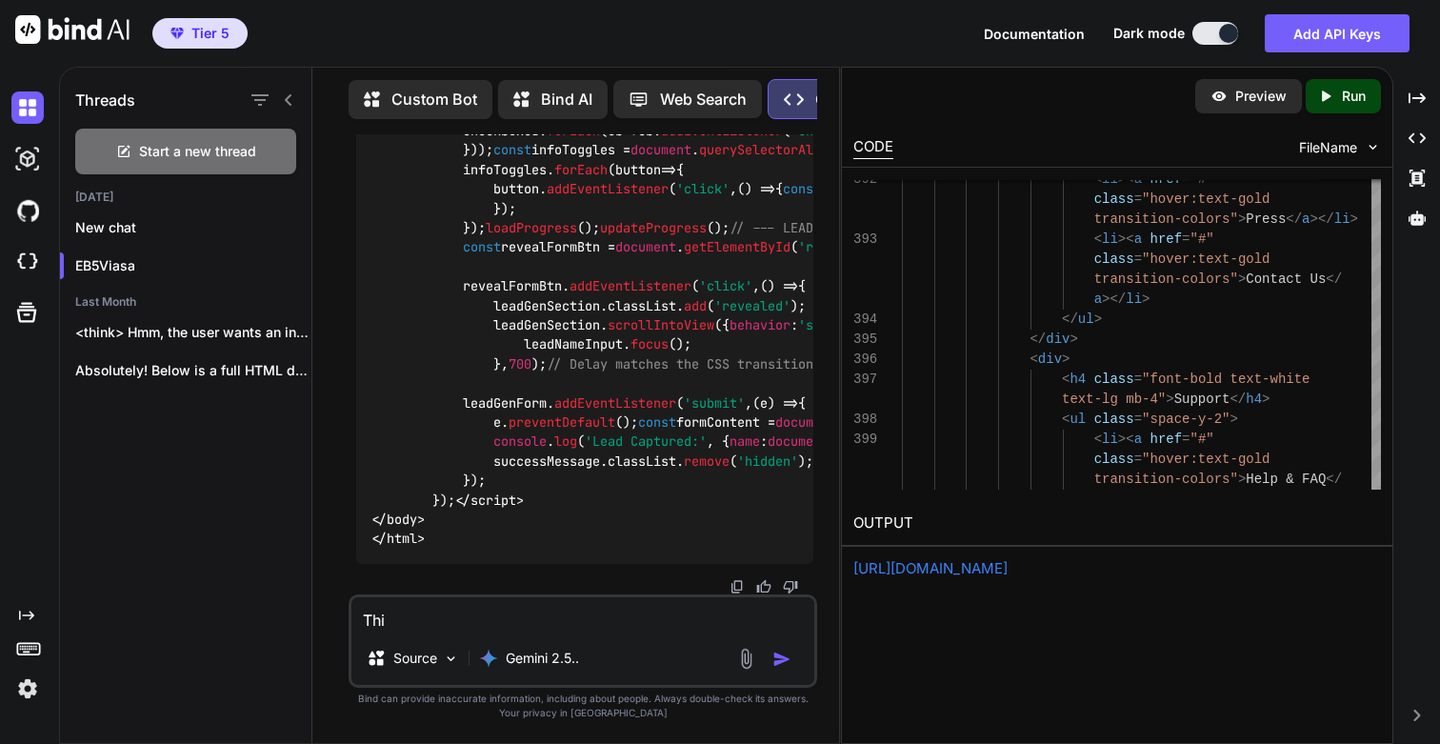
type textarea "This"
type textarea "x"
type textarea "This"
type textarea "x"
type textarea "This i"
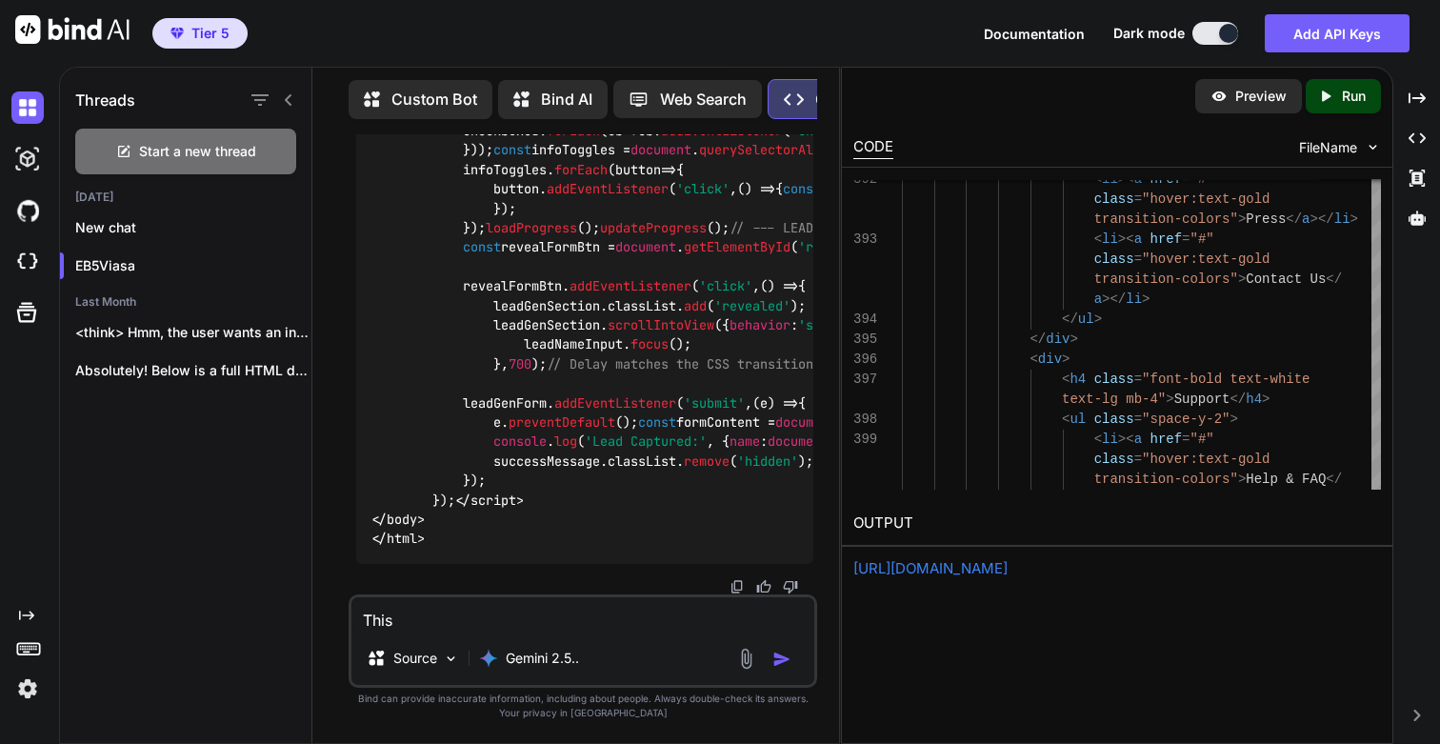
type textarea "x"
type textarea "This is"
type textarea "x"
type textarea "This is"
type textarea "x"
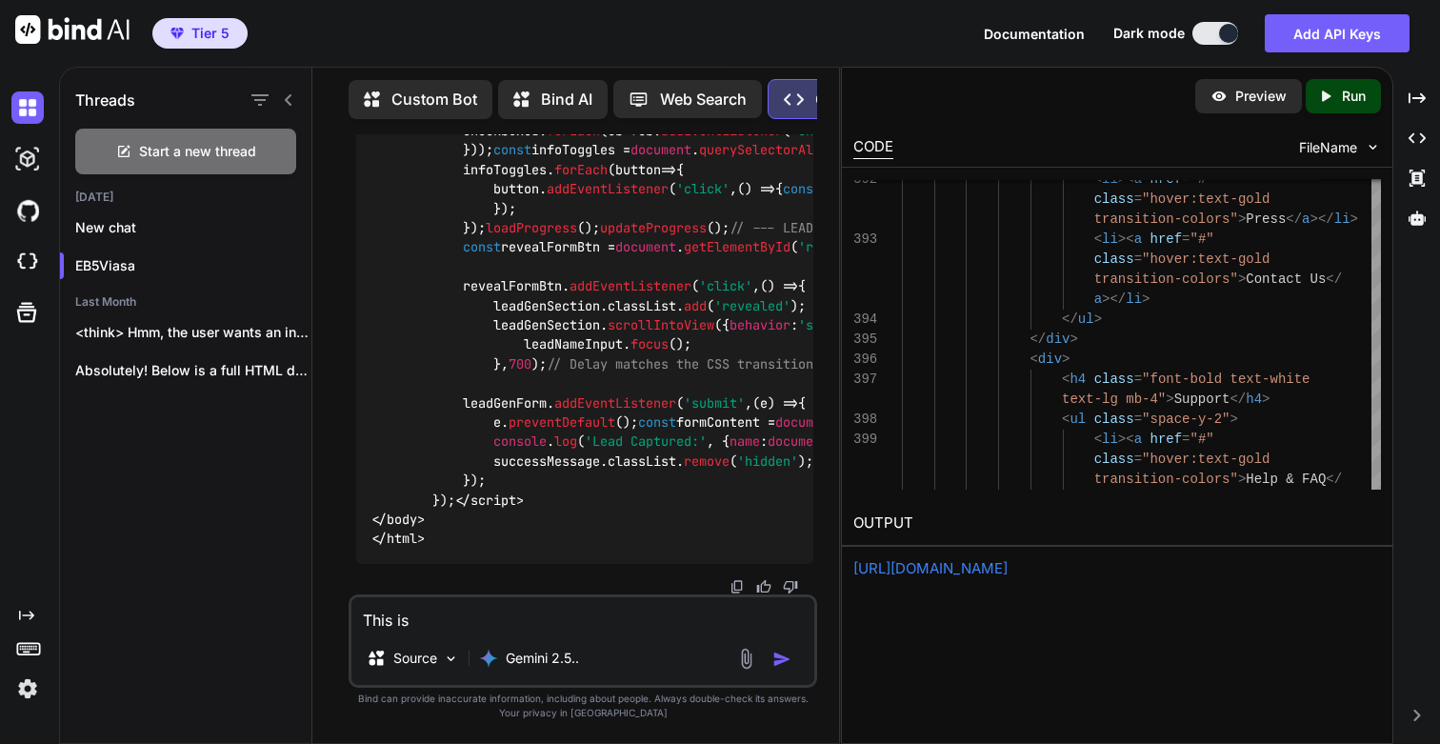
type textarea "This is g"
type textarea "x"
type textarea "This is gr"
type textarea "x"
type textarea "This is gre"
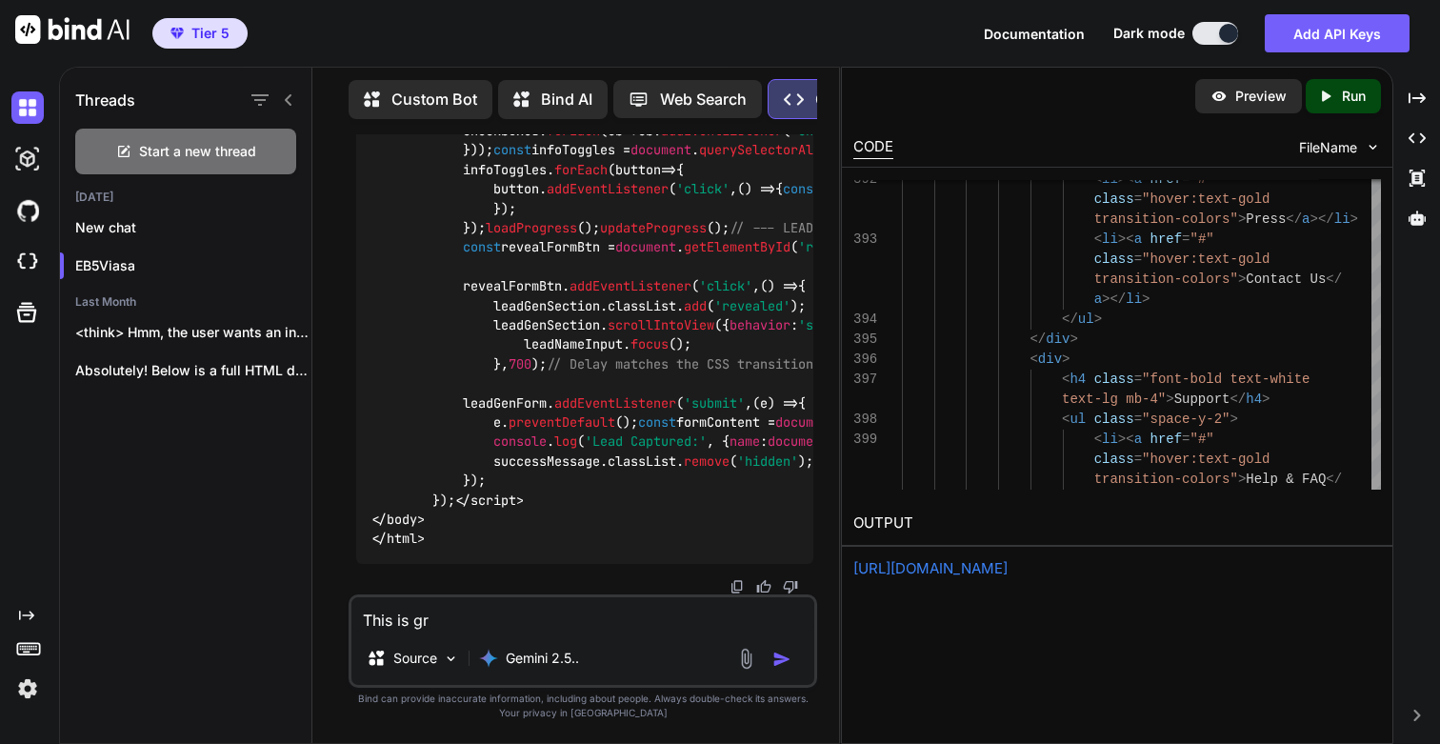
type textarea "x"
type textarea "This is grea"
type textarea "x"
type textarea "This is great"
type textarea "x"
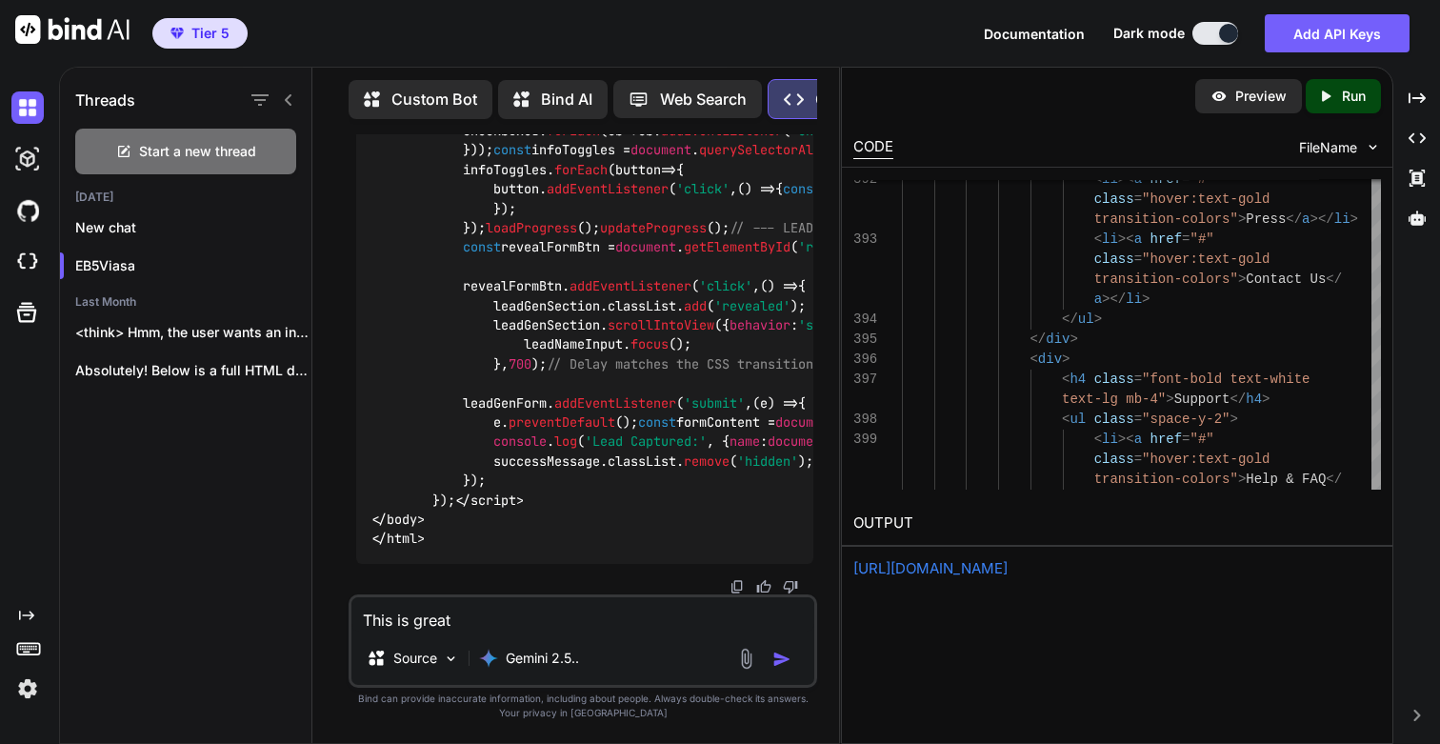
type textarea "This is great."
type textarea "x"
type textarea "This is great."
type textarea "x"
type textarea "This is great."
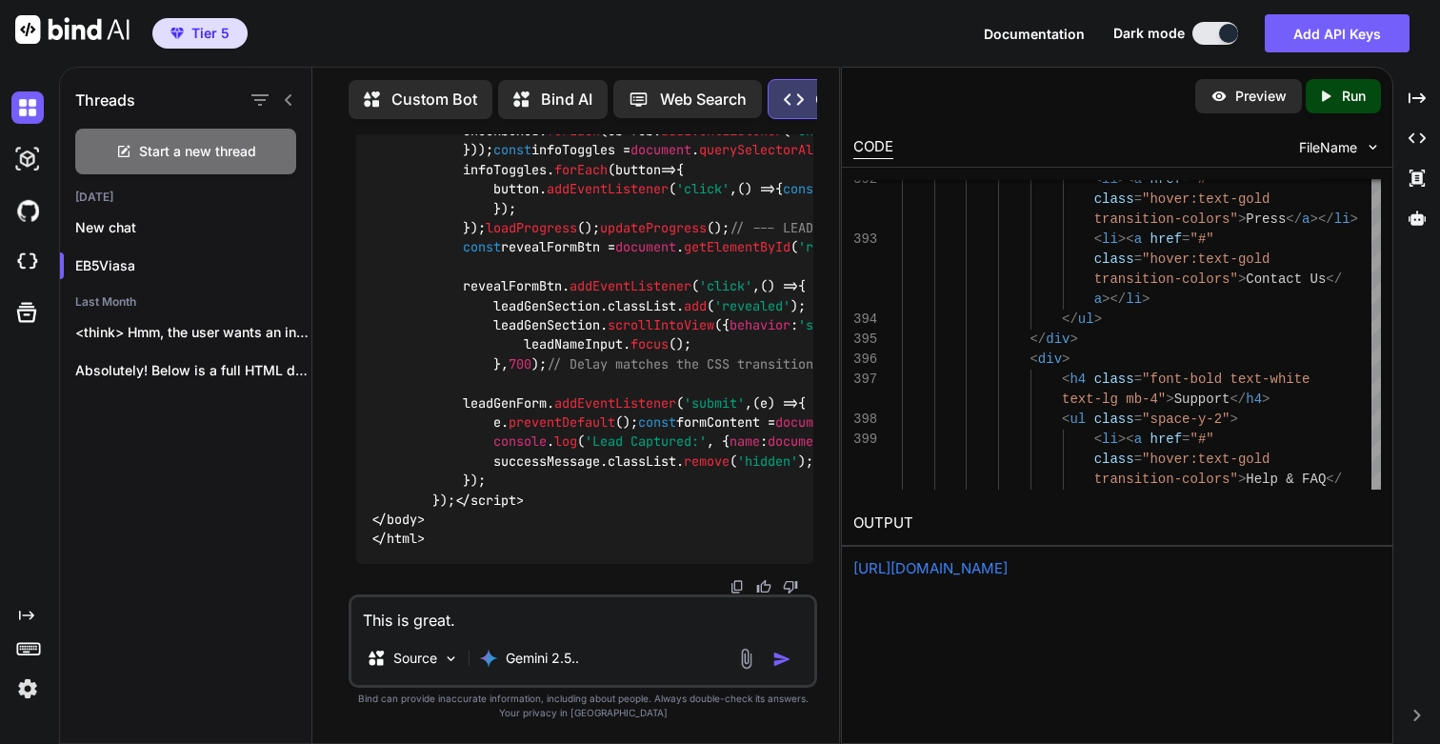
type textarea "x"
type textarea "This is great. P"
type textarea "x"
type textarea "This is great. Pl"
type textarea "x"
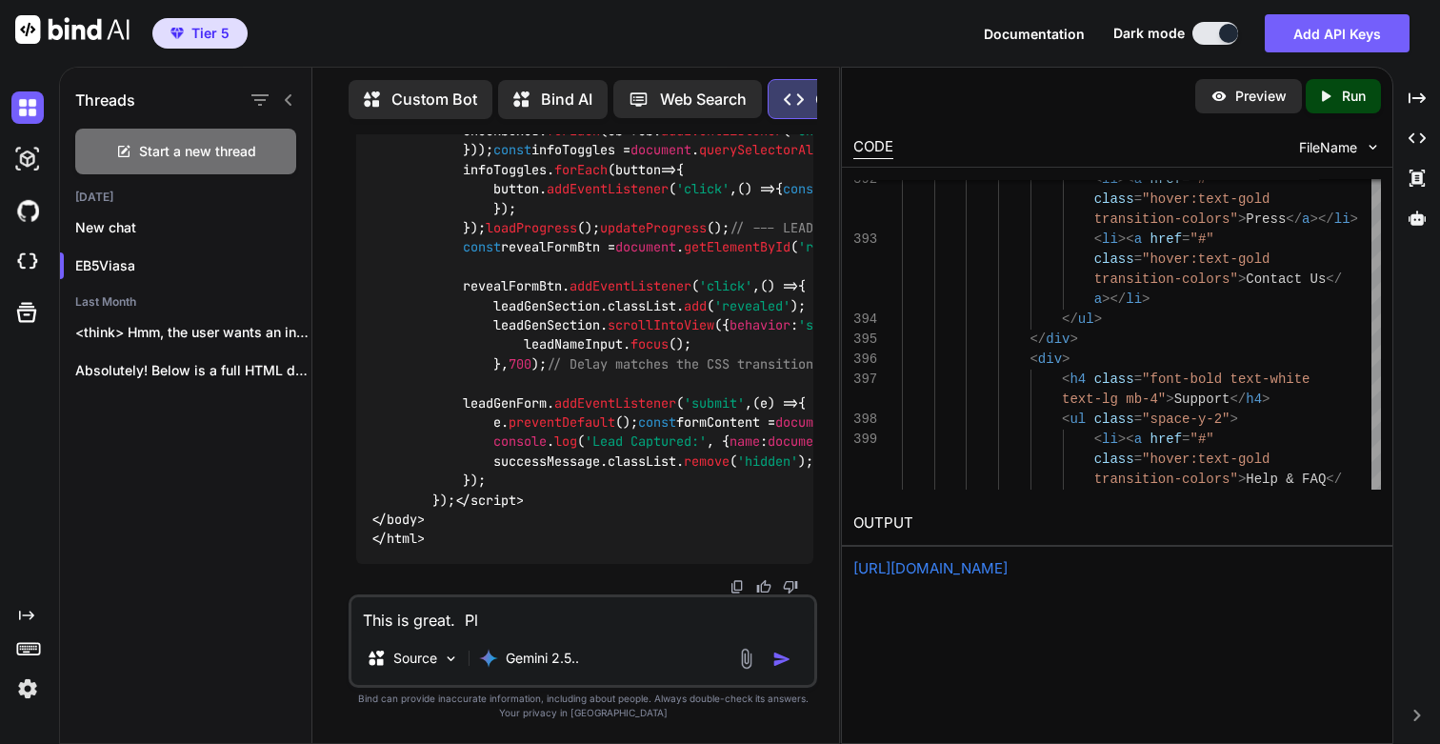
type textarea "This is great. Ple"
type textarea "x"
type textarea "This is great. [GEOGRAPHIC_DATA]"
type textarea "x"
type textarea "This is great. Pleas"
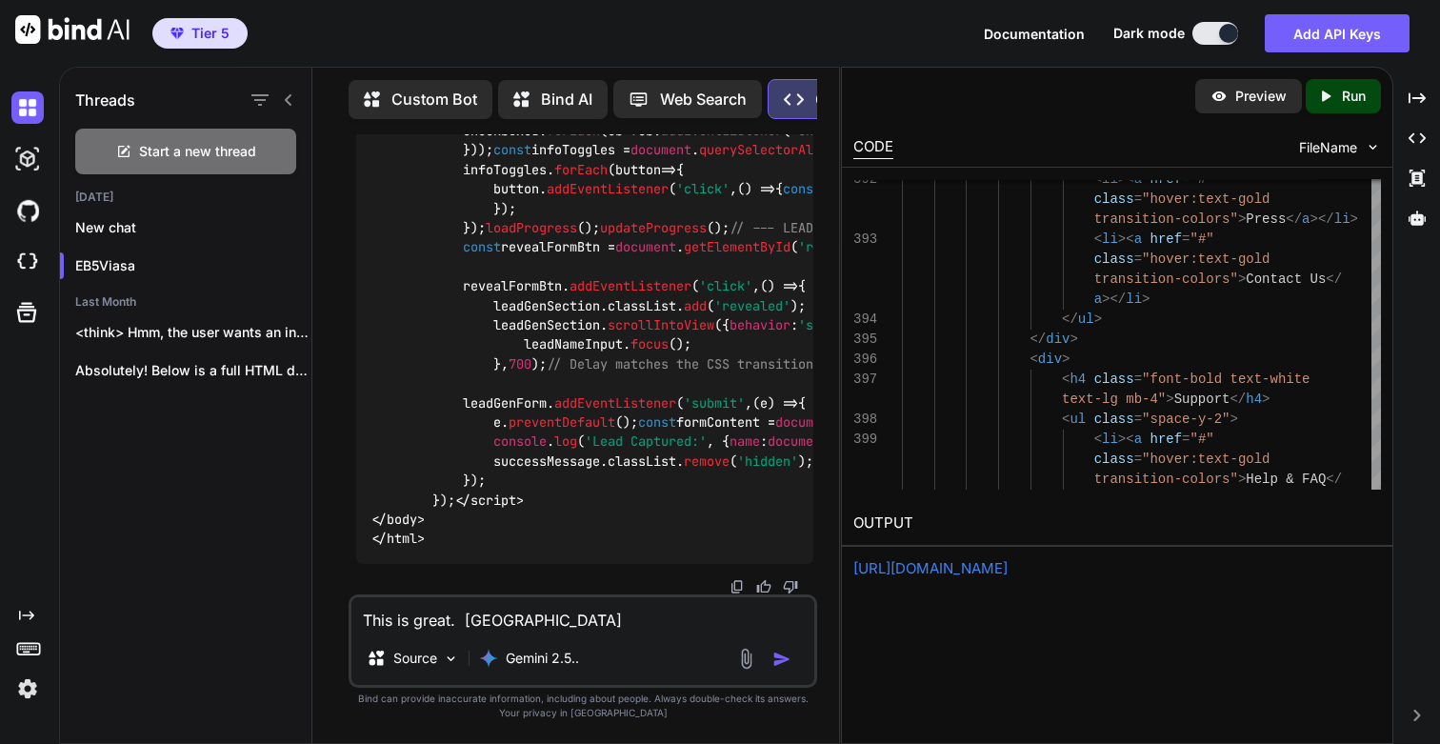
type textarea "x"
type textarea "This is great. Please"
type textarea "x"
type textarea "This is great. Please"
type textarea "x"
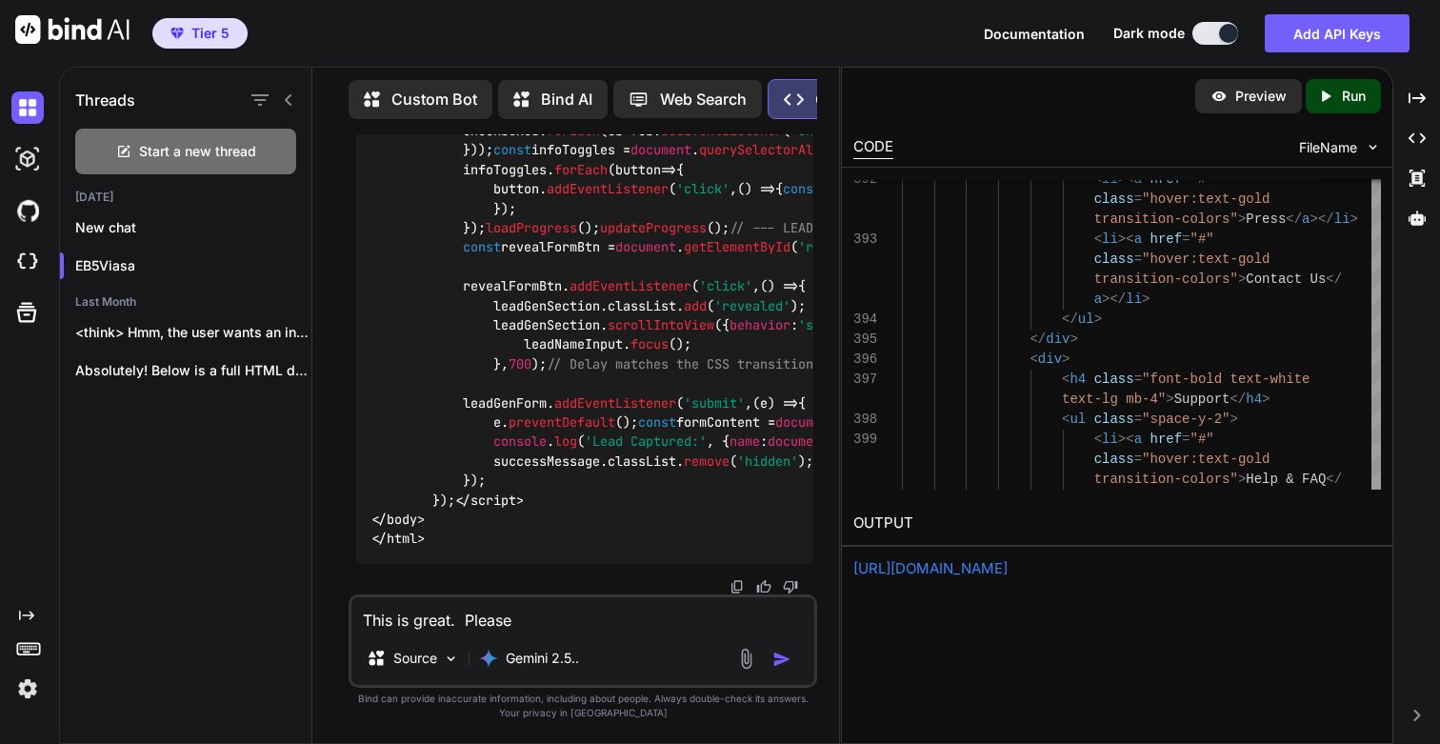
type textarea "This is great. Please m"
type textarea "x"
type textarea "This is great. Please ma"
type textarea "x"
type textarea "This is great. Please mak"
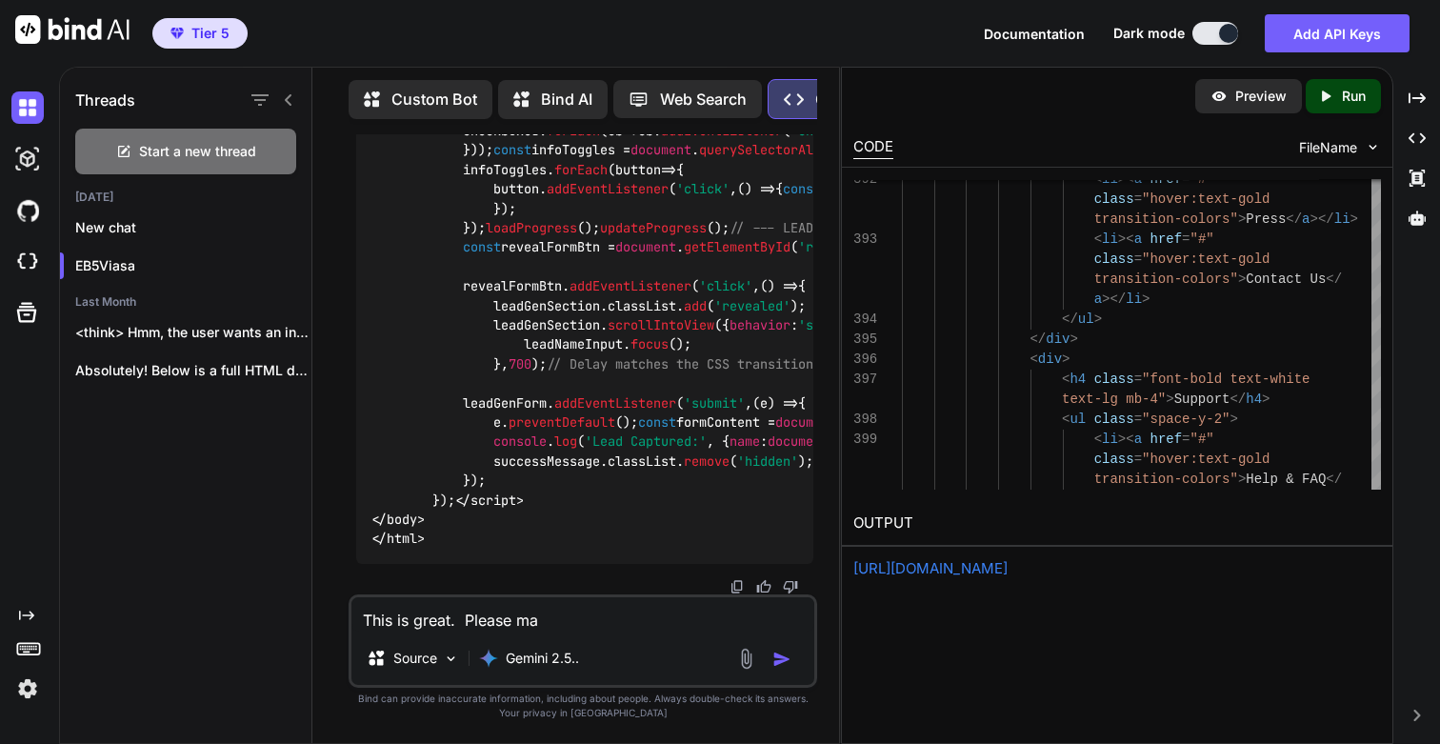
type textarea "x"
type textarea "This is great. Please make"
type textarea "x"
type textarea "This is great. Please makes"
type textarea "x"
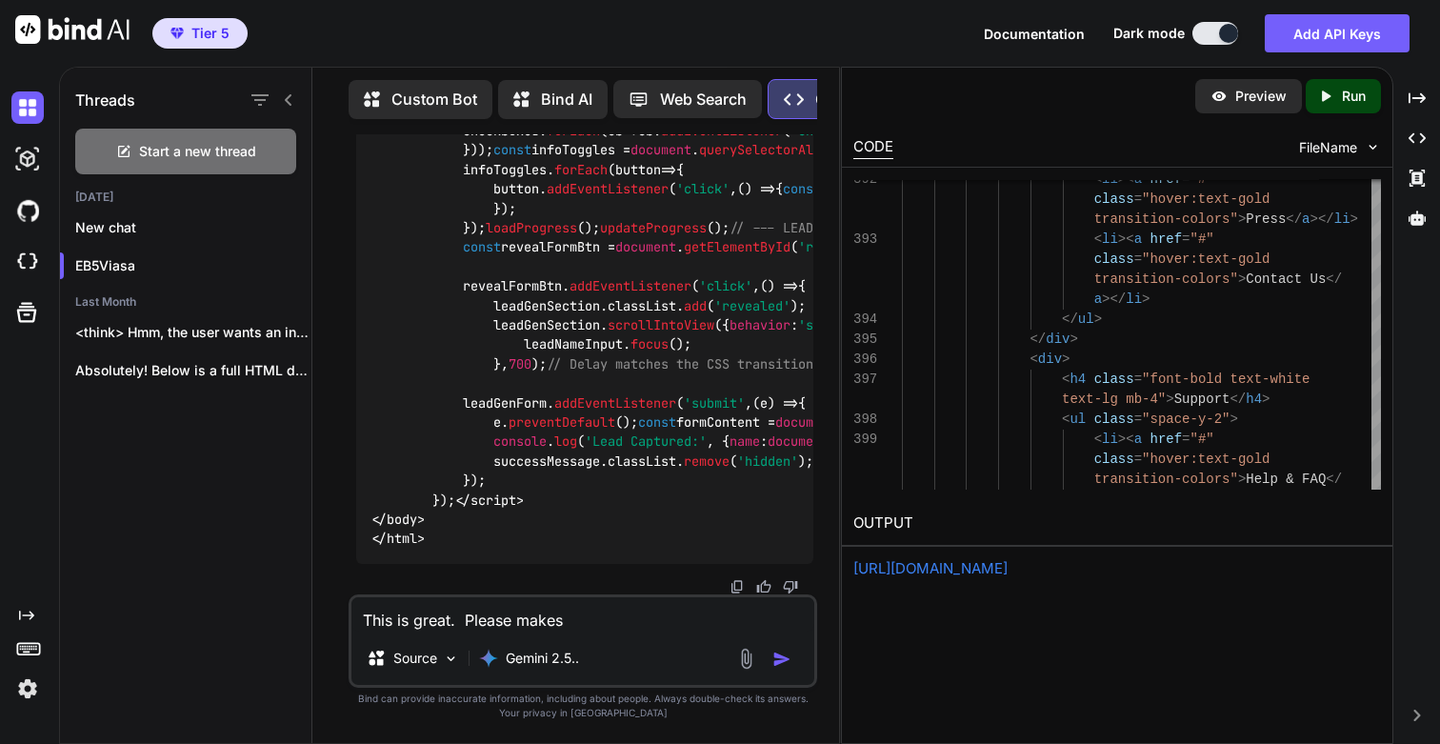
type textarea "This is great. Please makesu"
type textarea "x"
type textarea "This is great. Please makesur"
type textarea "x"
type textarea "This is great. Please makesure"
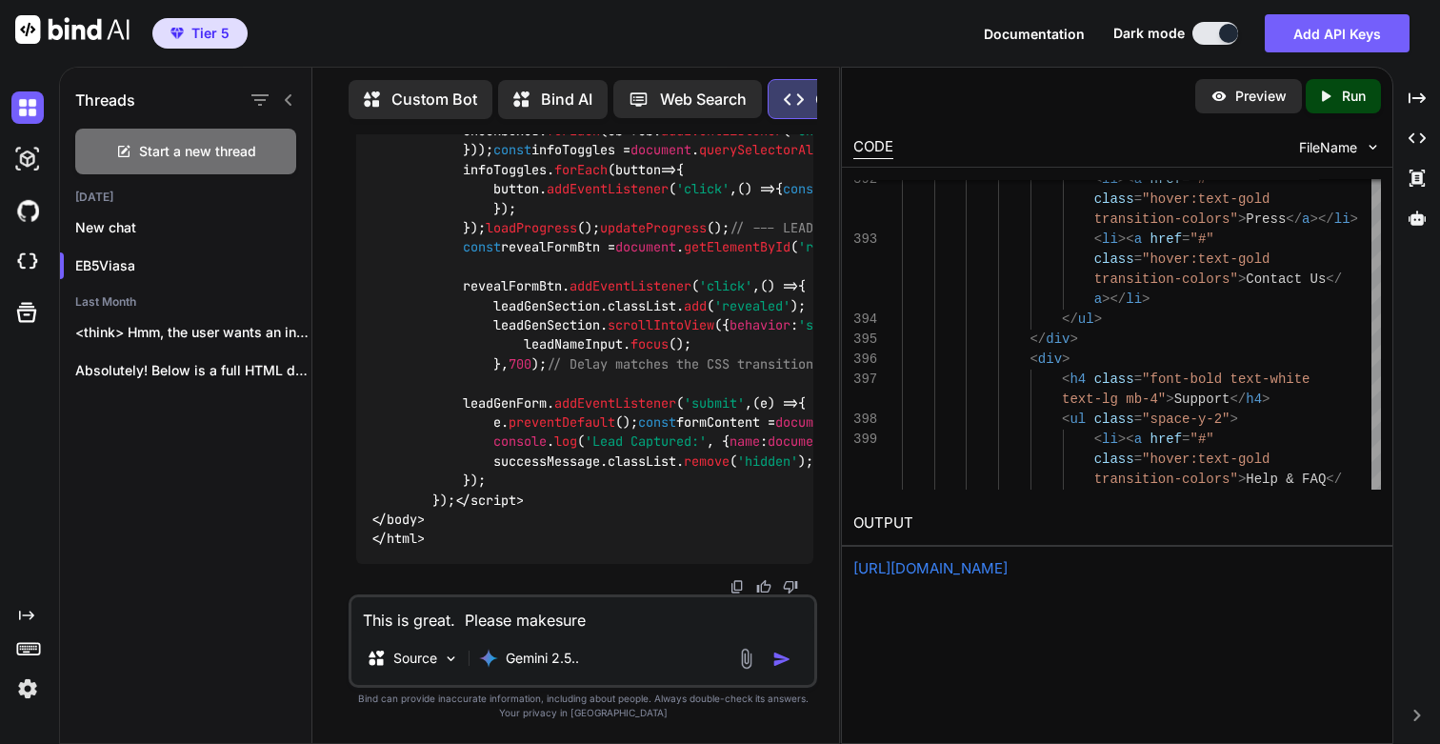
type textarea "x"
type textarea "This is great. Please makesure"
type textarea "x"
type textarea "This is great. Please makesure"
type textarea "x"
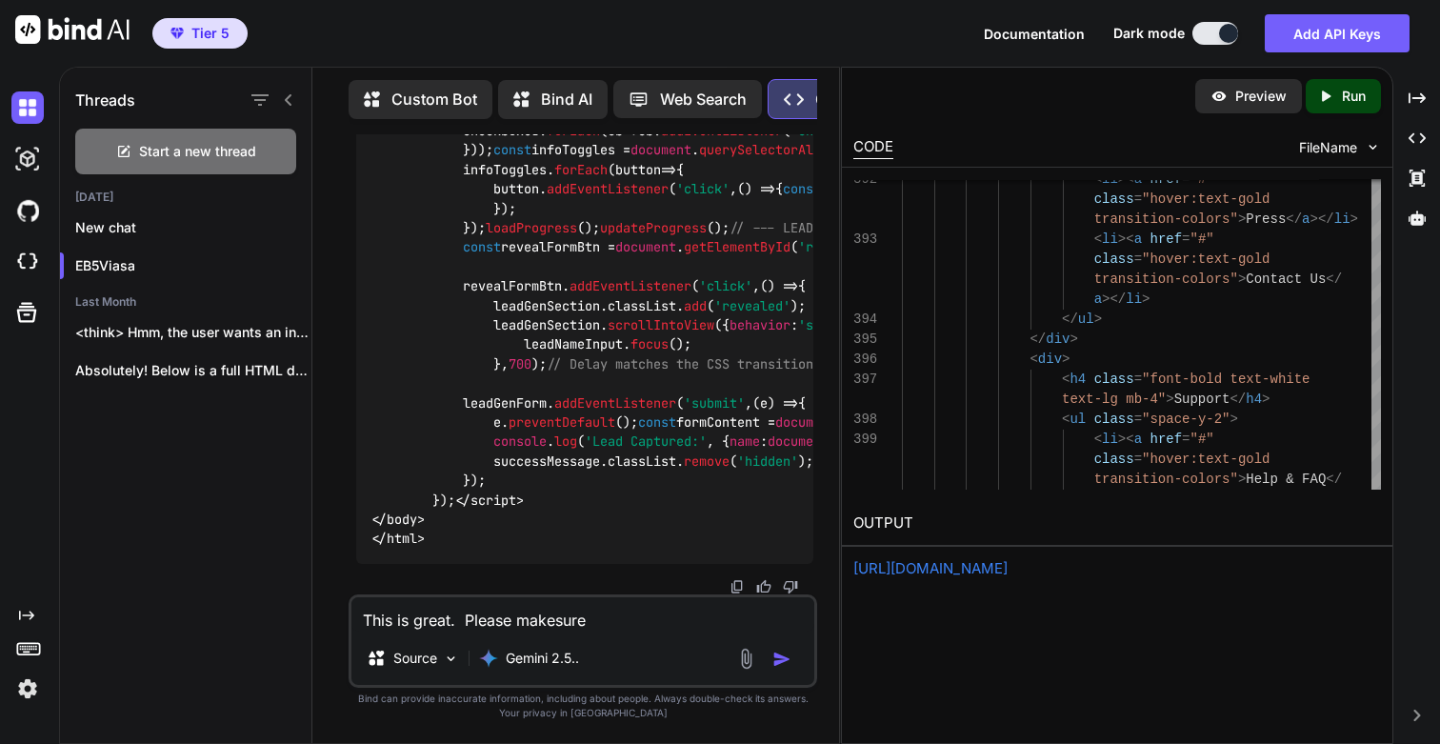
type textarea "This is great. Please makesur"
type textarea "x"
type textarea "This is great. Please makesu"
type textarea "x"
type textarea "This is great. Please makes"
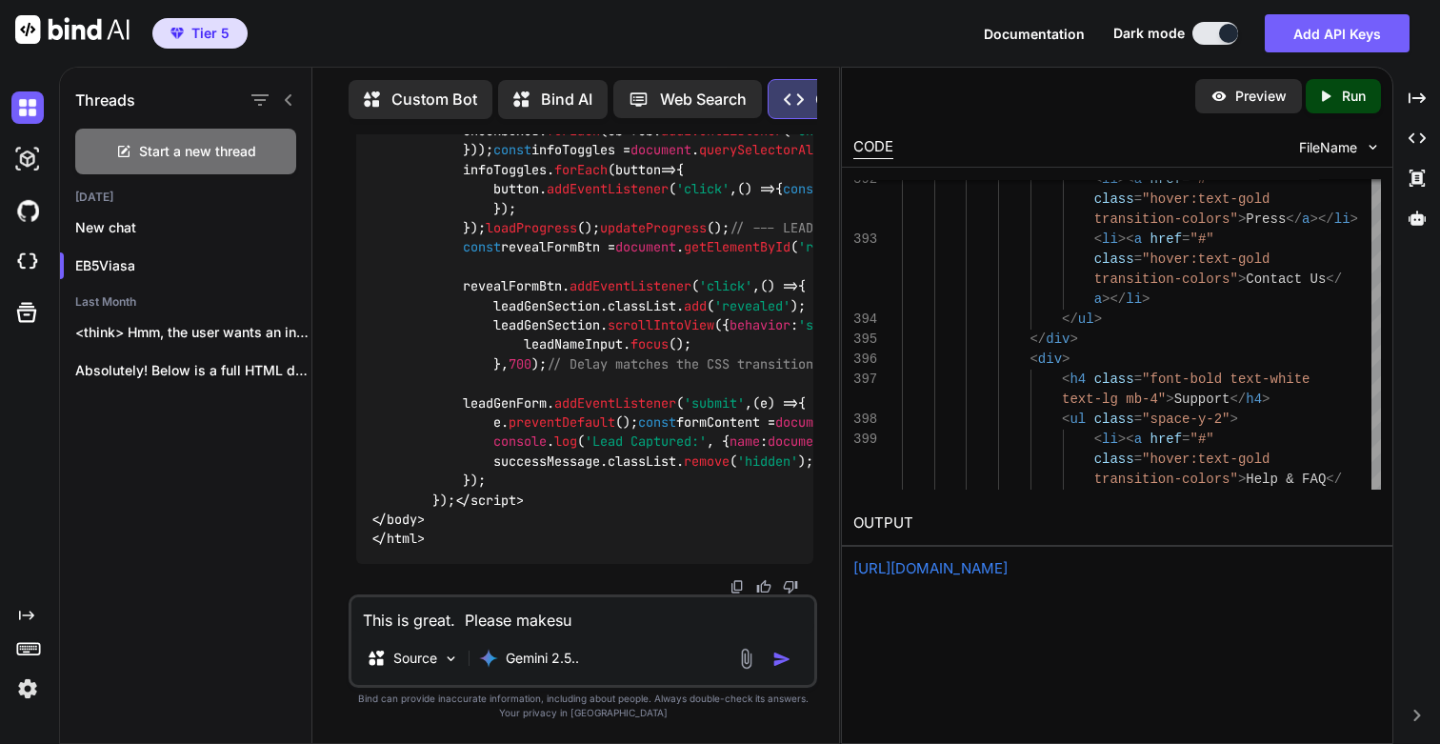
type textarea "x"
type textarea "This is great. Please make"
type textarea "x"
type textarea "This is great. Please mak"
type textarea "x"
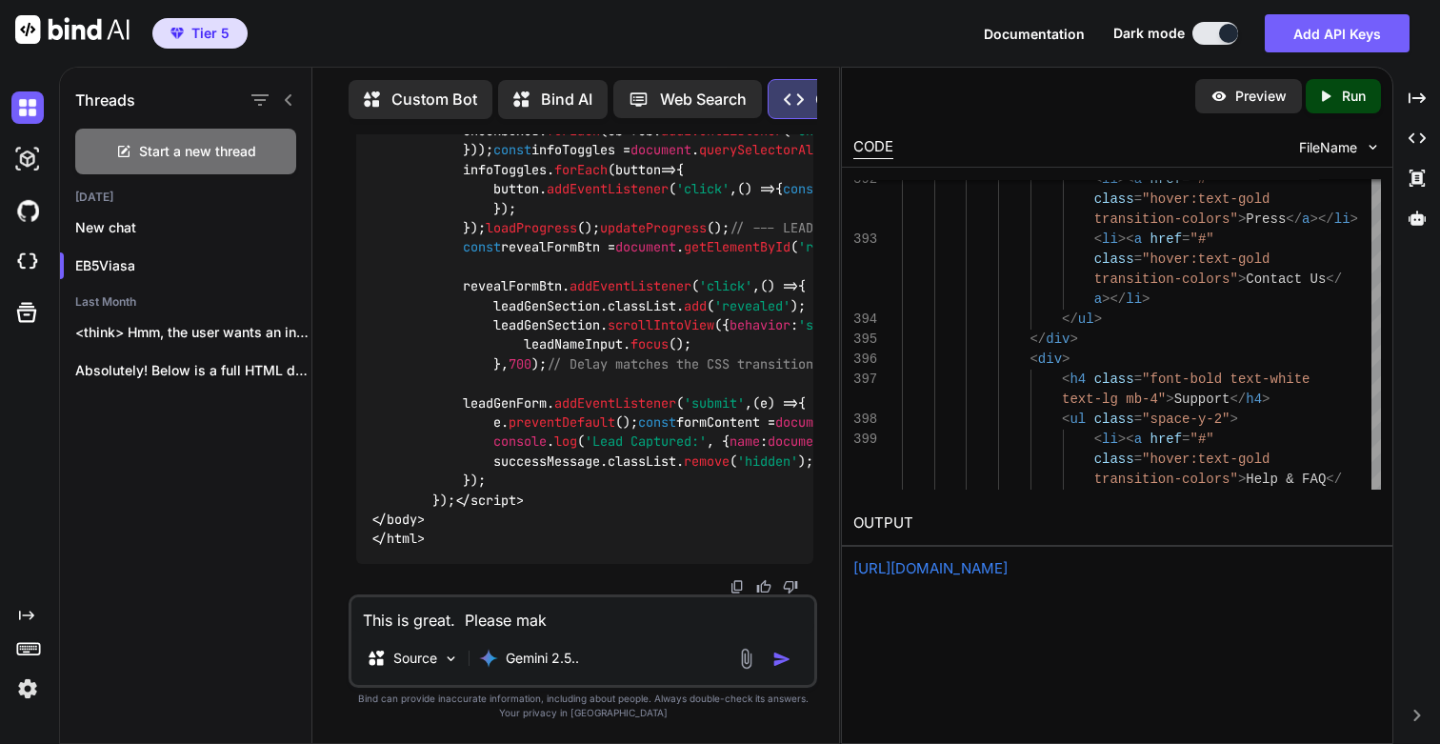
type textarea "This is great. Please ma"
type textarea "x"
type textarea "This is great. Please m"
type textarea "x"
type textarea "This is great. Please m"
